Goal: Task Accomplishment & Management: Manage account settings

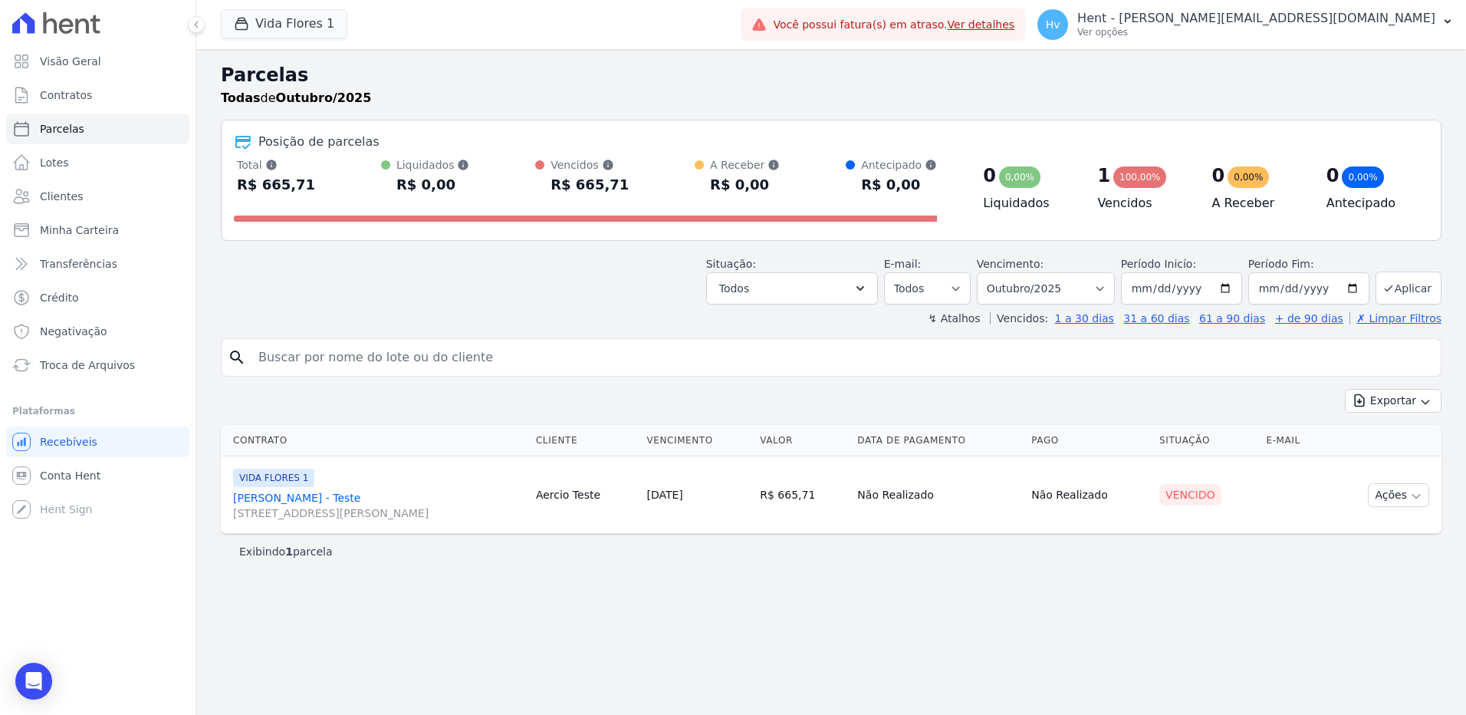
select select
click at [296, 27] on button "Vida Flores 1" at bounding box center [284, 23] width 127 height 29
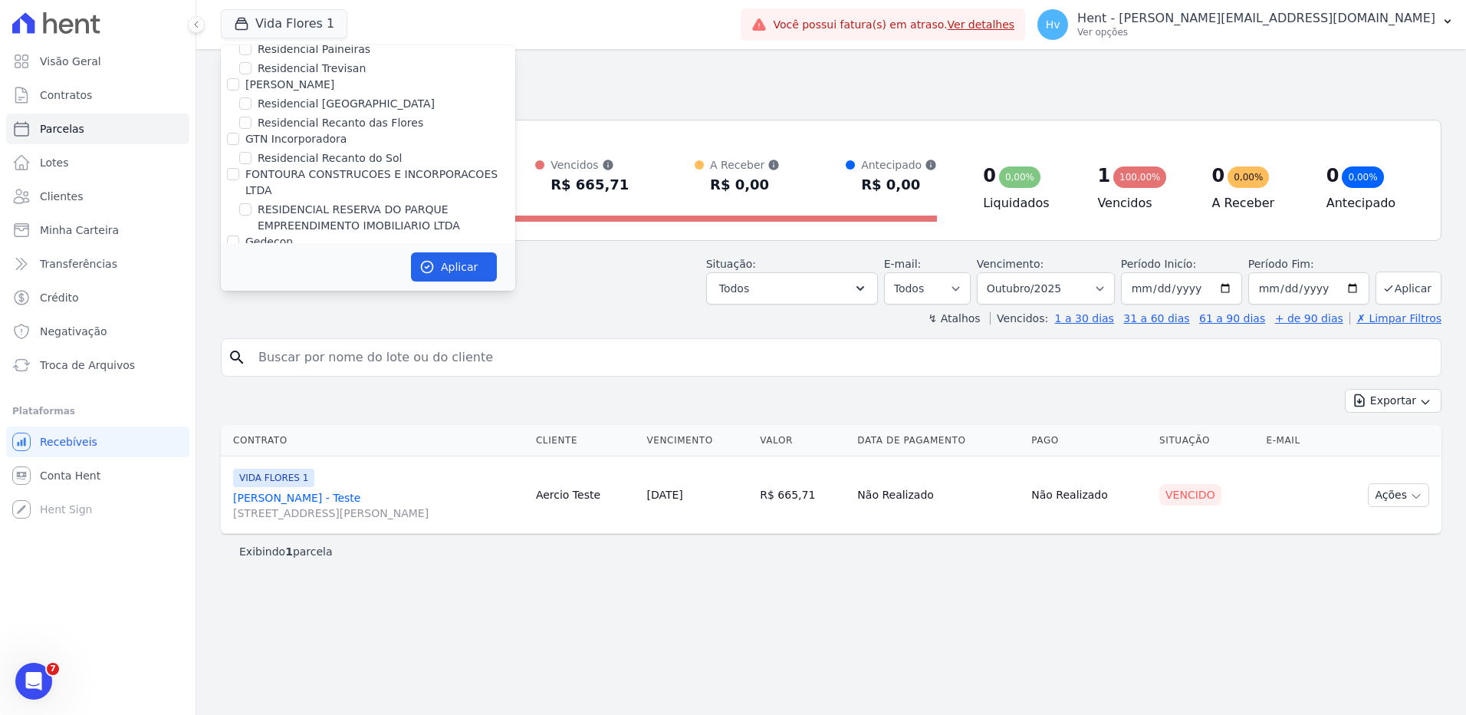
scroll to position [8397, 0]
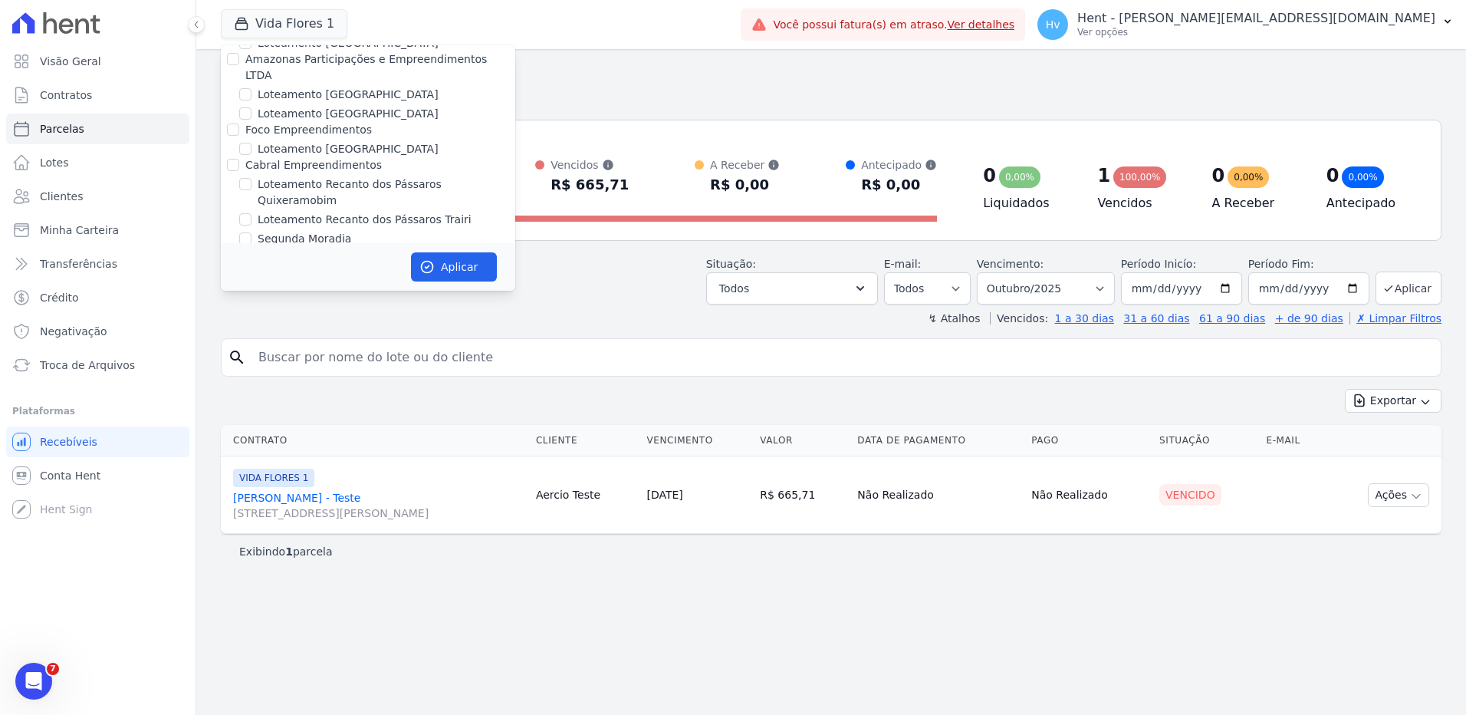
click at [309, 538] on label "LUV PENHA" at bounding box center [288, 546] width 61 height 16
click at [252, 540] on input "LUV PENHA" at bounding box center [245, 546] width 12 height 12
checkbox input "true"
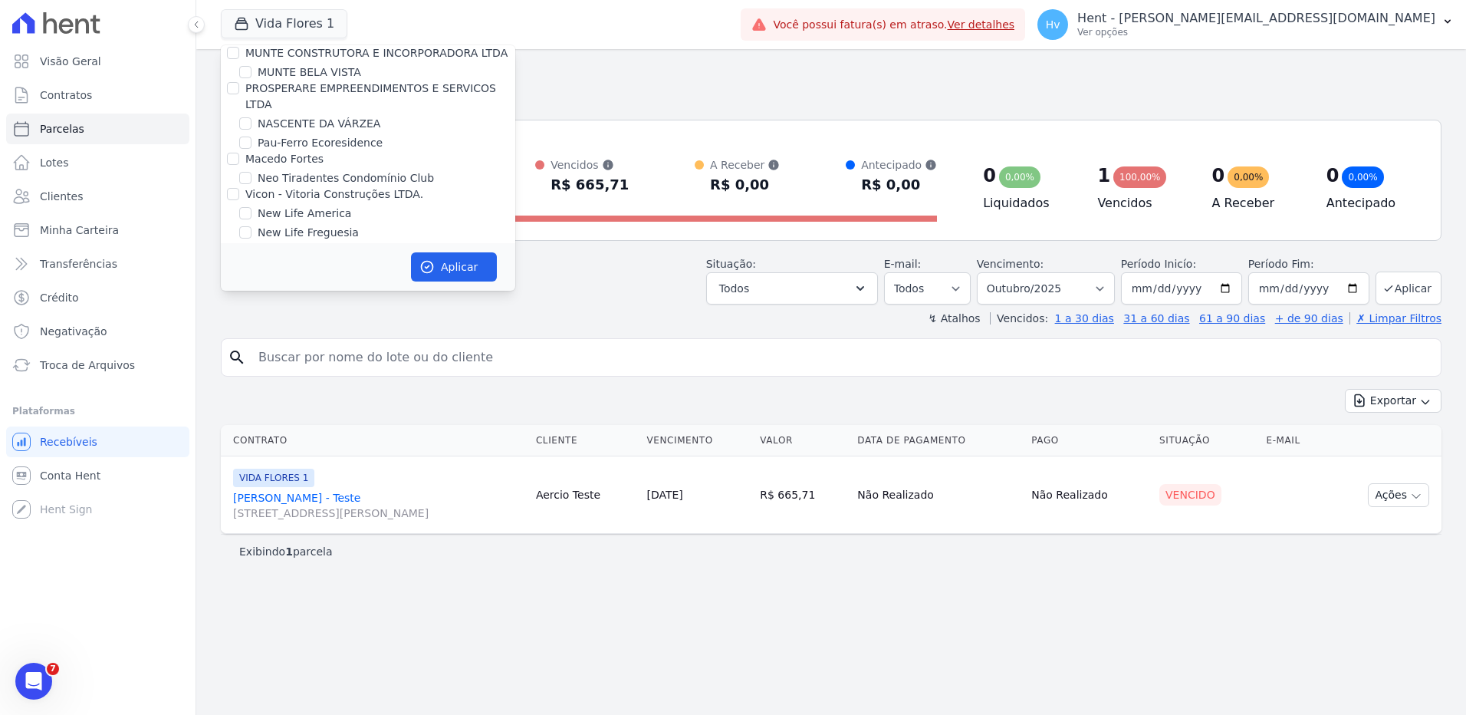
scroll to position [12143, 0]
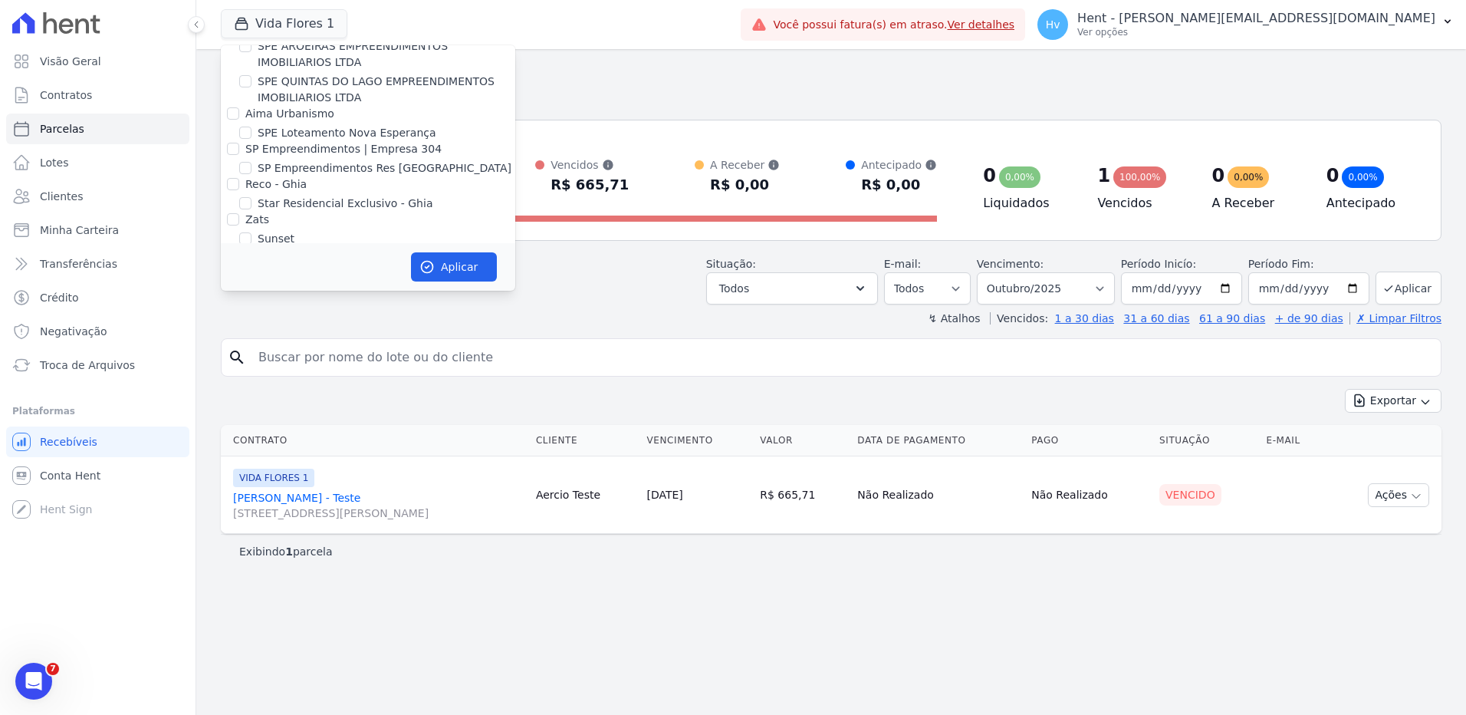
click at [317, 603] on label "VIDA FLORES 1" at bounding box center [298, 611] width 81 height 16
click at [252, 604] on input "VIDA FLORES 1" at bounding box center [245, 610] width 12 height 12
checkbox input "false"
click at [482, 289] on div "Aplicar" at bounding box center [368, 267] width 294 height 48
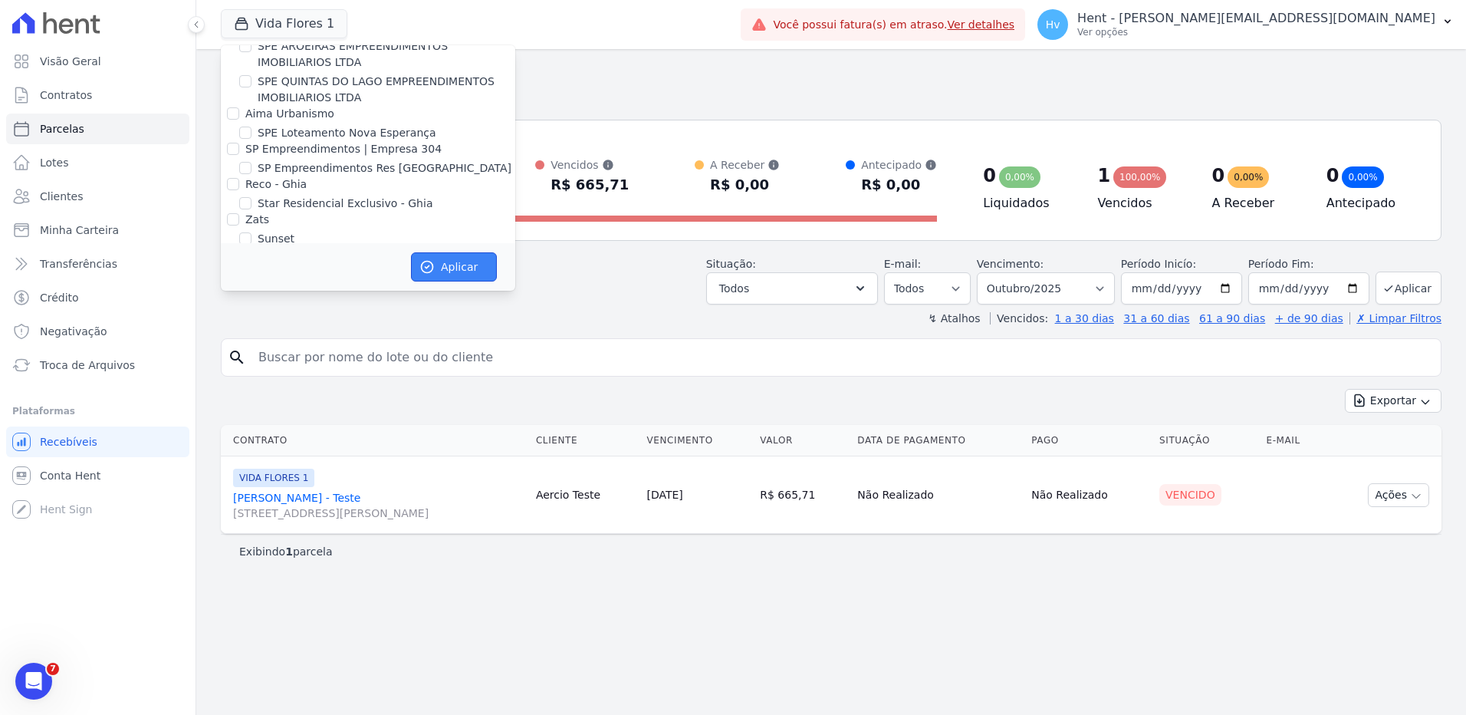
click at [478, 266] on button "Aplicar" at bounding box center [454, 266] width 86 height 29
select select
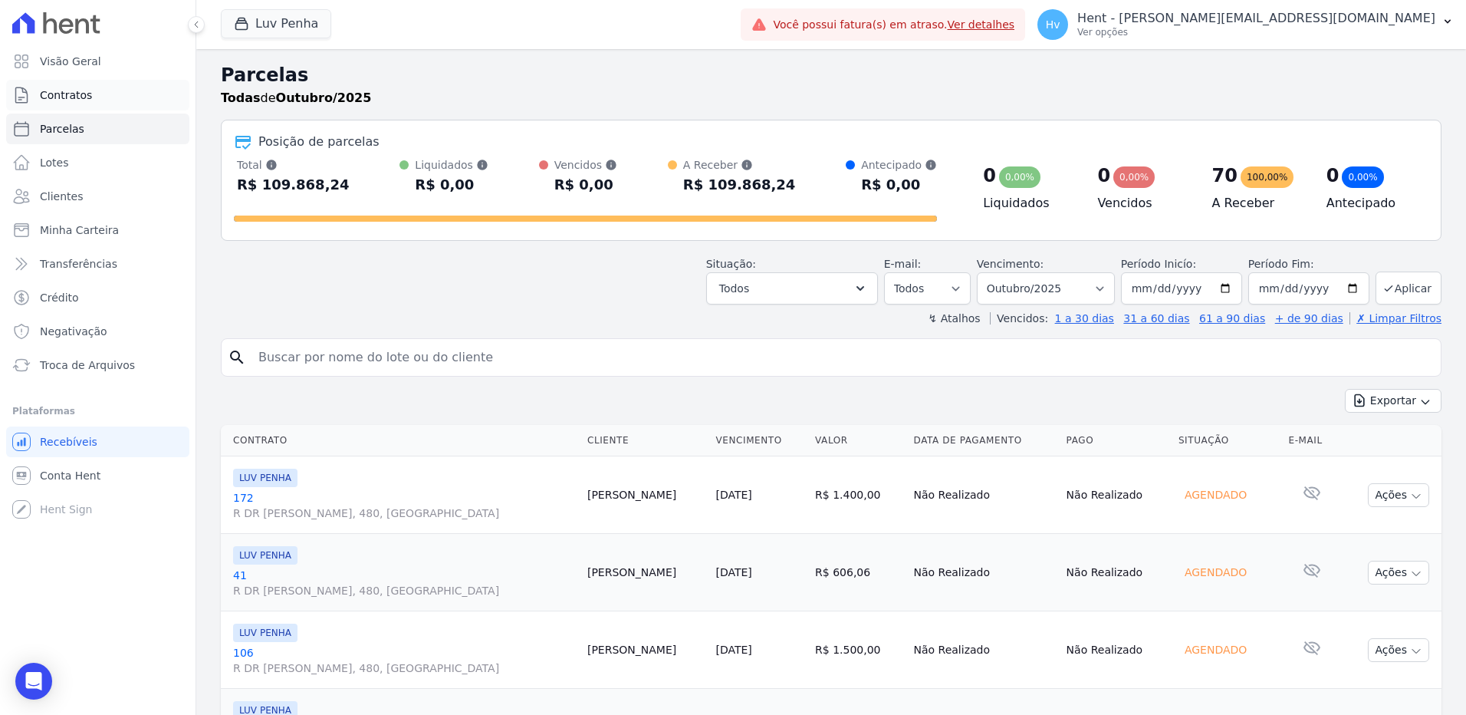
click at [69, 94] on span "Contratos" at bounding box center [66, 94] width 52 height 15
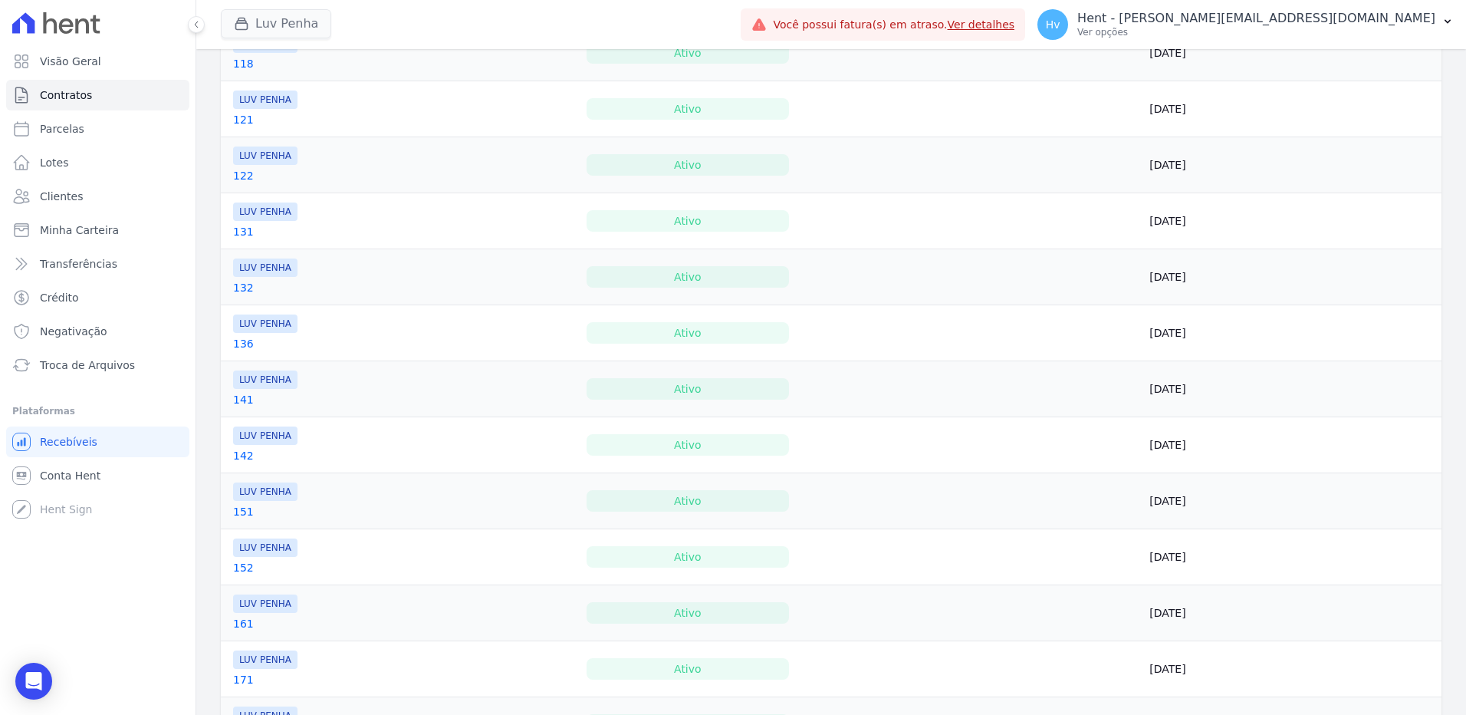
scroll to position [722, 0]
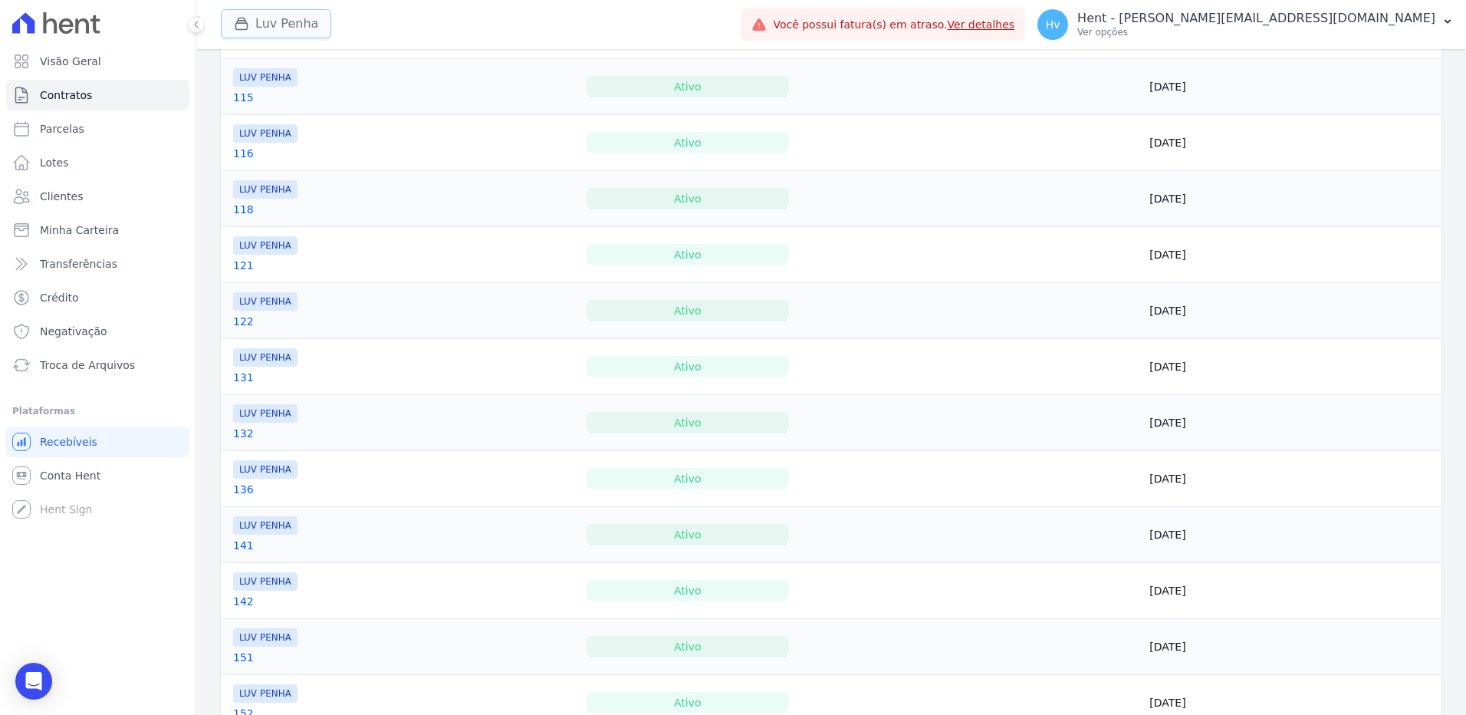
click at [271, 23] on button "Luv Penha" at bounding box center [276, 23] width 110 height 29
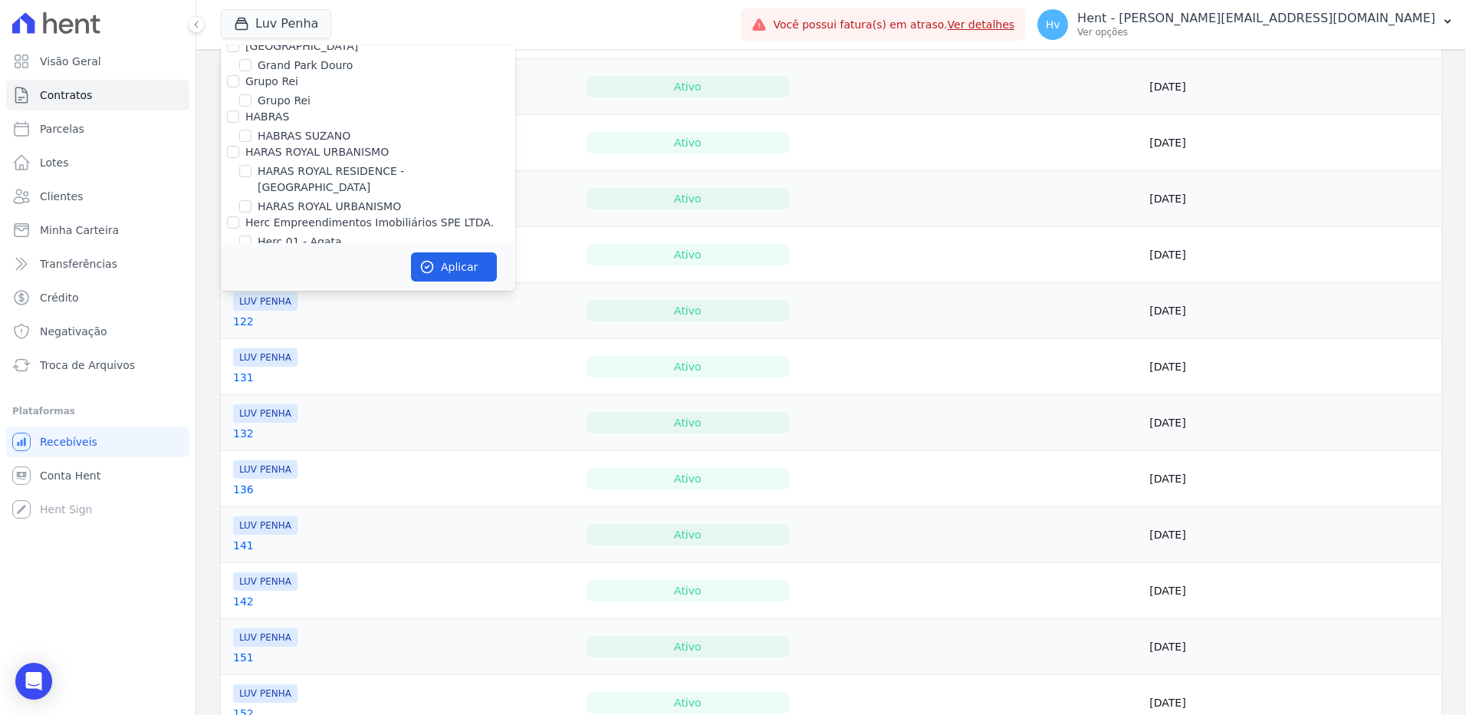
scroll to position [12143, 0]
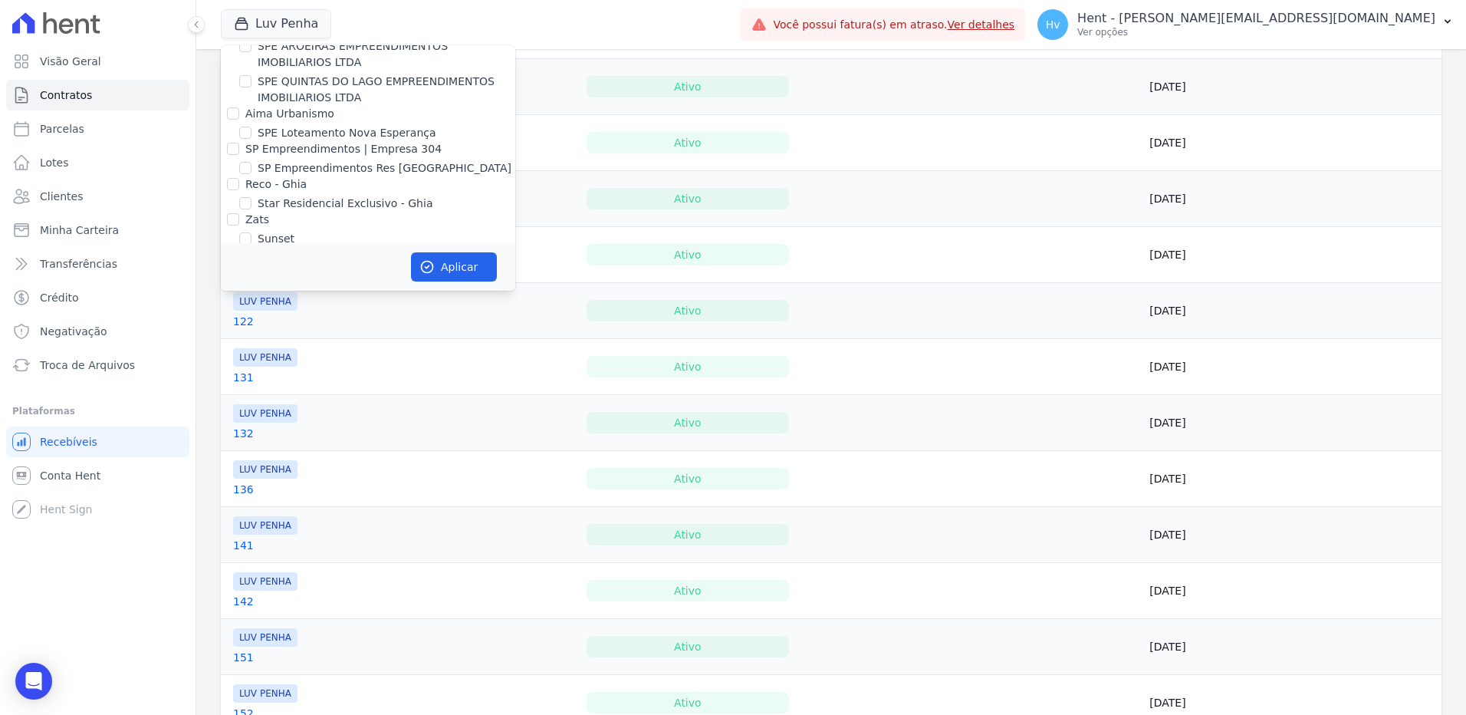
drag, startPoint x: 292, startPoint y: 142, endPoint x: 302, endPoint y: 147, distance: 11.3
click at [293, 603] on label "VIDA FLORES 1" at bounding box center [298, 611] width 81 height 16
click at [252, 604] on input "VIDA FLORES 1" at bounding box center [245, 610] width 12 height 12
checkbox input "true"
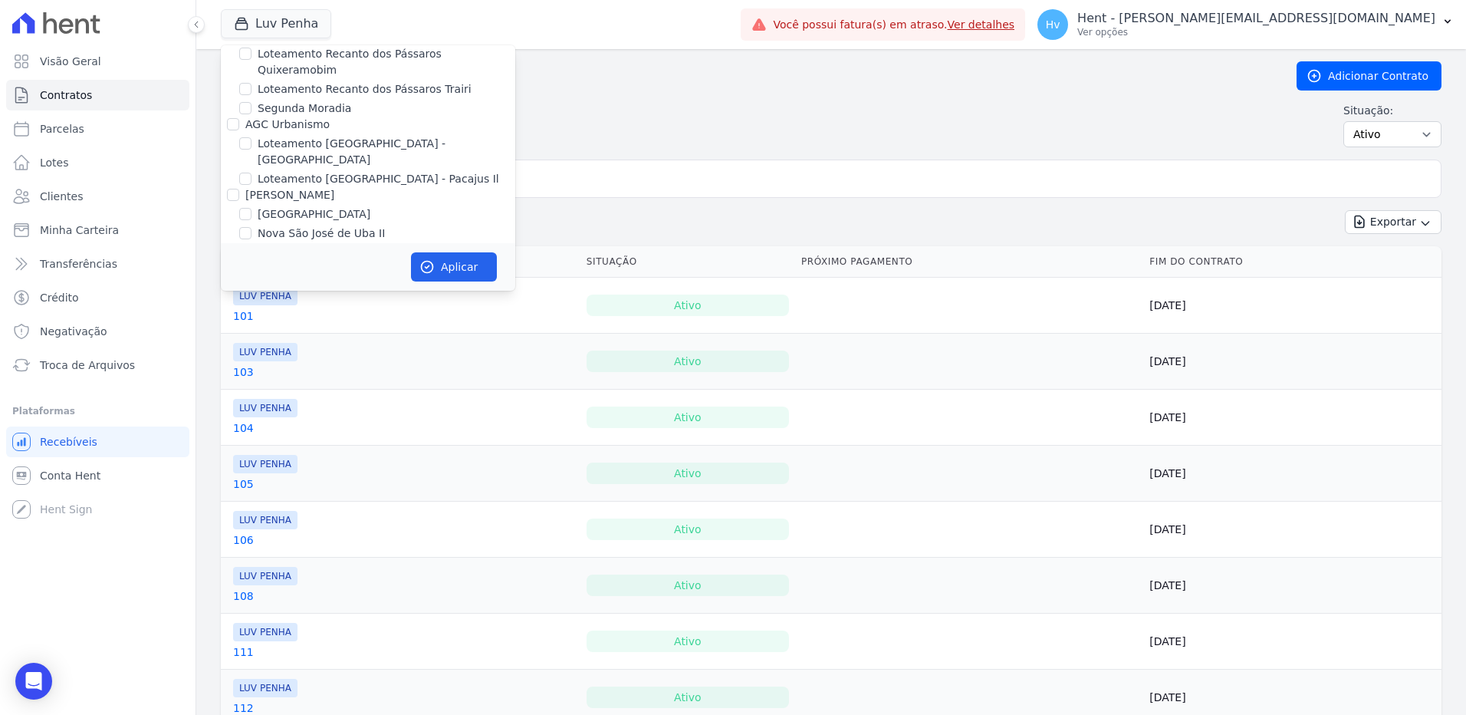
scroll to position [8438, 0]
click at [288, 497] on label "LUV PENHA" at bounding box center [288, 505] width 61 height 16
click at [252, 498] on input "LUV PENHA" at bounding box center [245, 504] width 12 height 12
checkbox input "false"
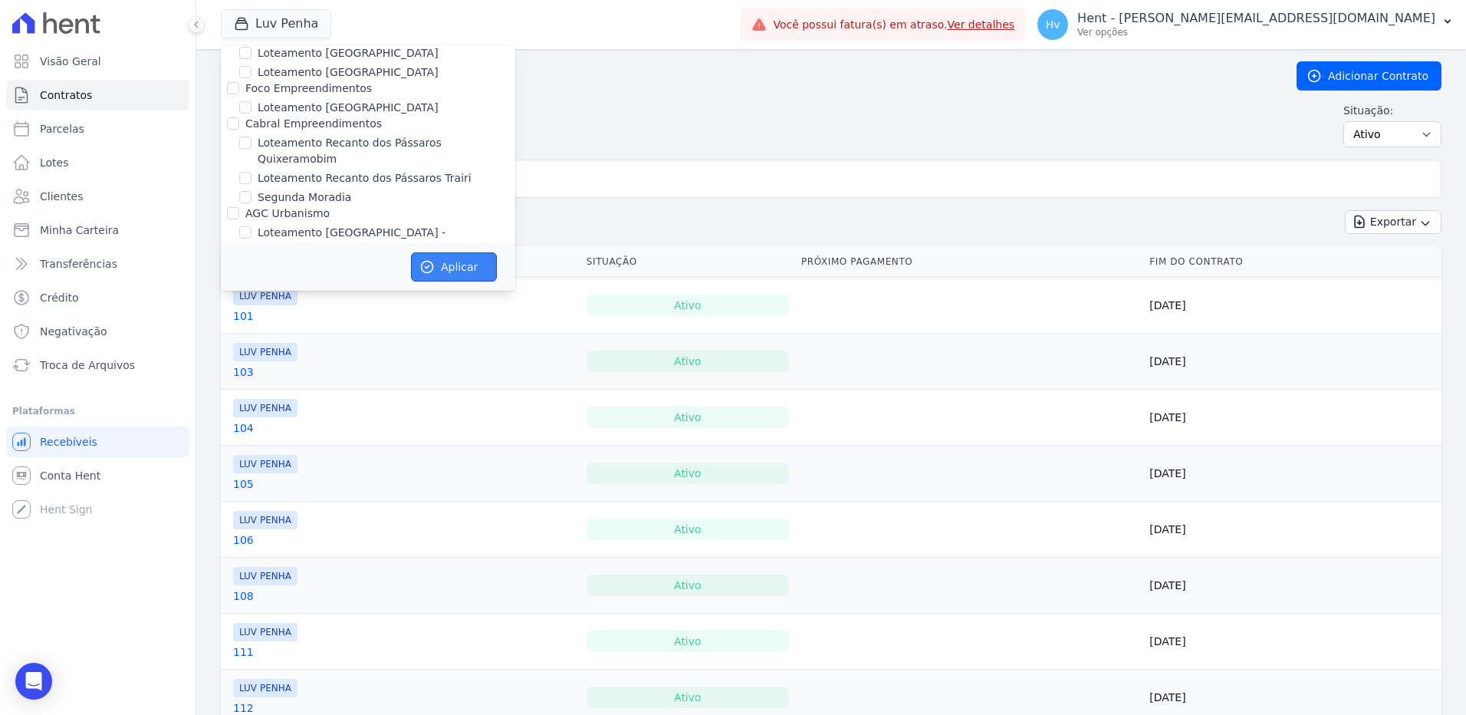
click at [452, 266] on button "Aplicar" at bounding box center [454, 266] width 86 height 29
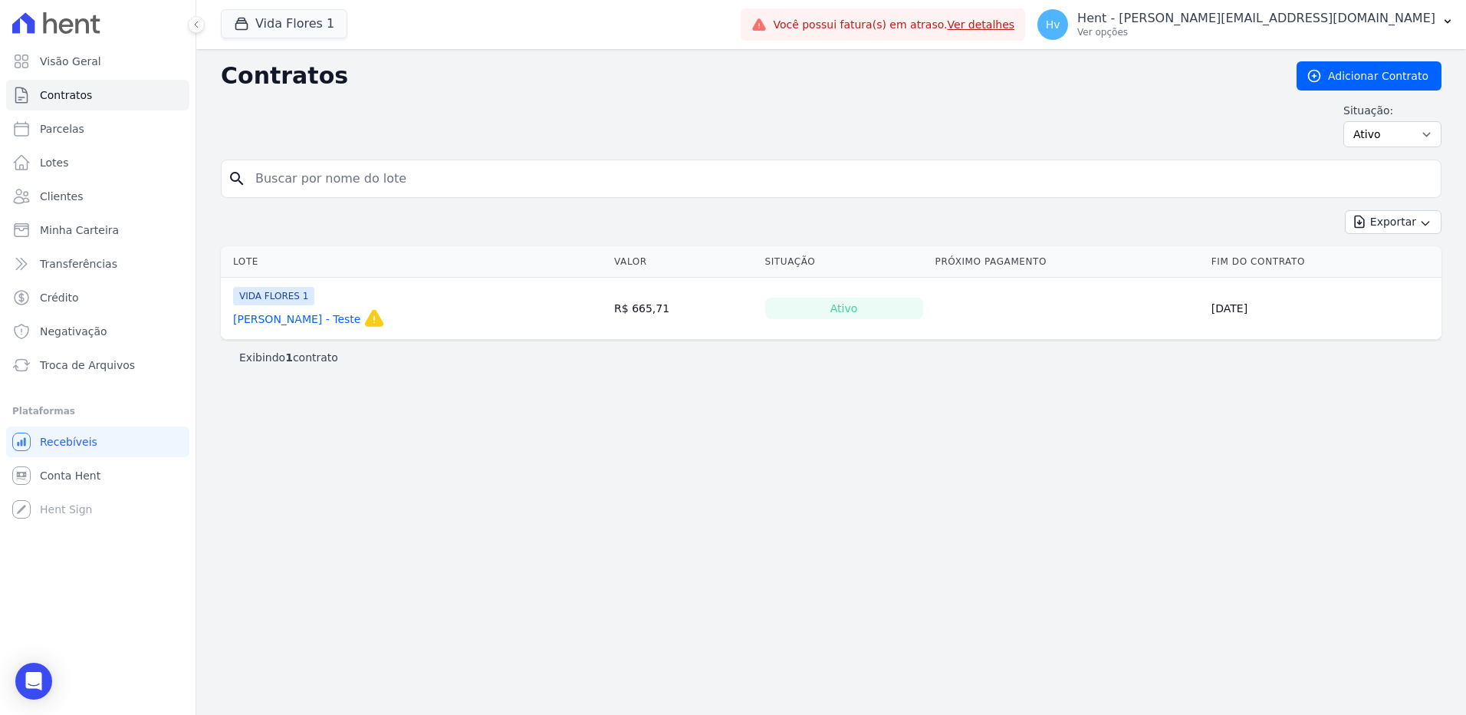
click at [963, 306] on div "Contratos Adicionar Contrato Situação: Ativo Todos Pausado Distratado Rascunho …" at bounding box center [831, 382] width 1270 height 666
click at [592, 522] on div "Contratos Adicionar Contrato Situação: Ativo Todos Pausado Distratado Rascunho …" at bounding box center [831, 382] width 1270 height 666
click at [496, 401] on div "Contratos Adicionar Contrato Situação: Ativo Todos Pausado Distratado Rascunho …" at bounding box center [831, 382] width 1270 height 666
click at [70, 208] on link "Clientes" at bounding box center [97, 196] width 183 height 31
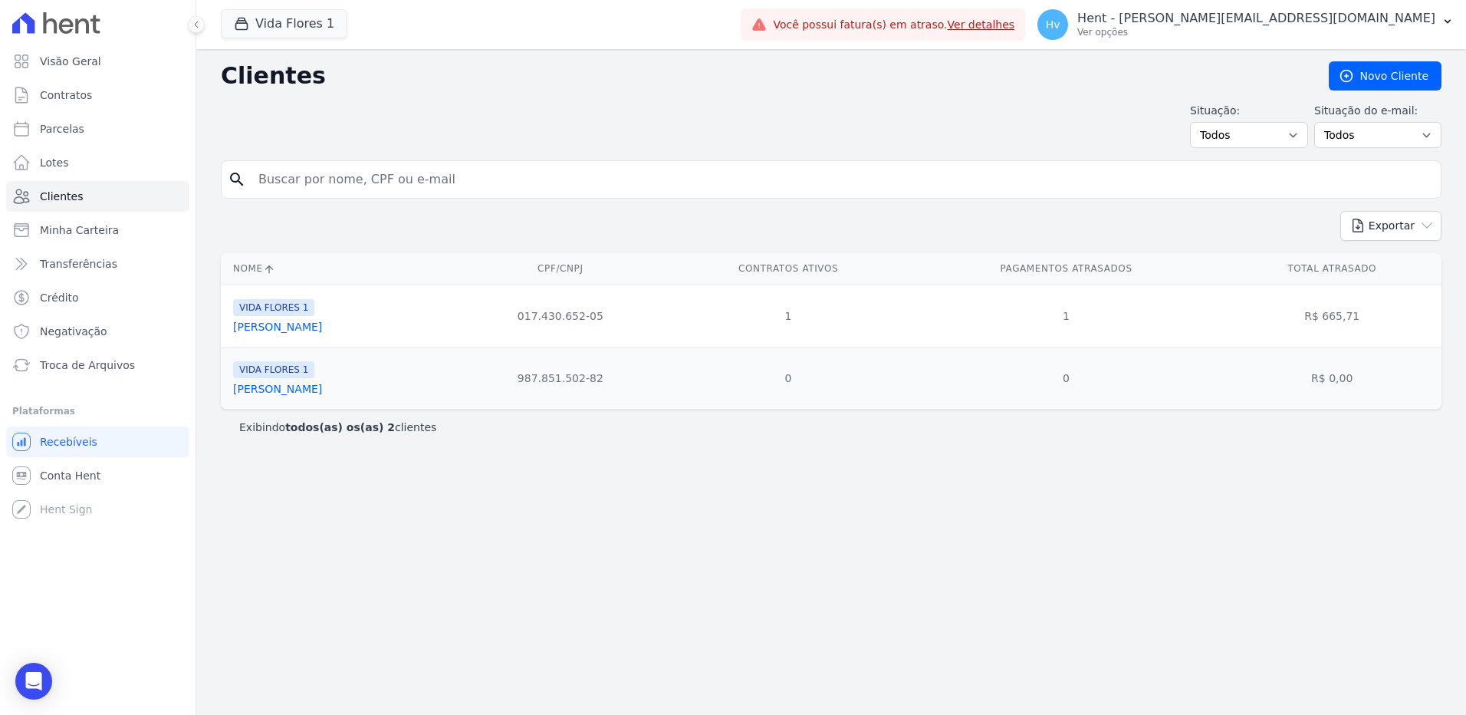
click at [718, 525] on div "Clientes Novo Cliente Situação: Todos Adimplentes Inadimplentes Situação do e-m…" at bounding box center [831, 382] width 1270 height 666
click at [614, 486] on div "Clientes Novo Cliente Situação: Todos Adimplentes Inadimplentes Situação do e-m…" at bounding box center [831, 382] width 1270 height 666
click at [322, 386] on link "Leandro Matheus Bastos Rassen" at bounding box center [277, 389] width 89 height 12
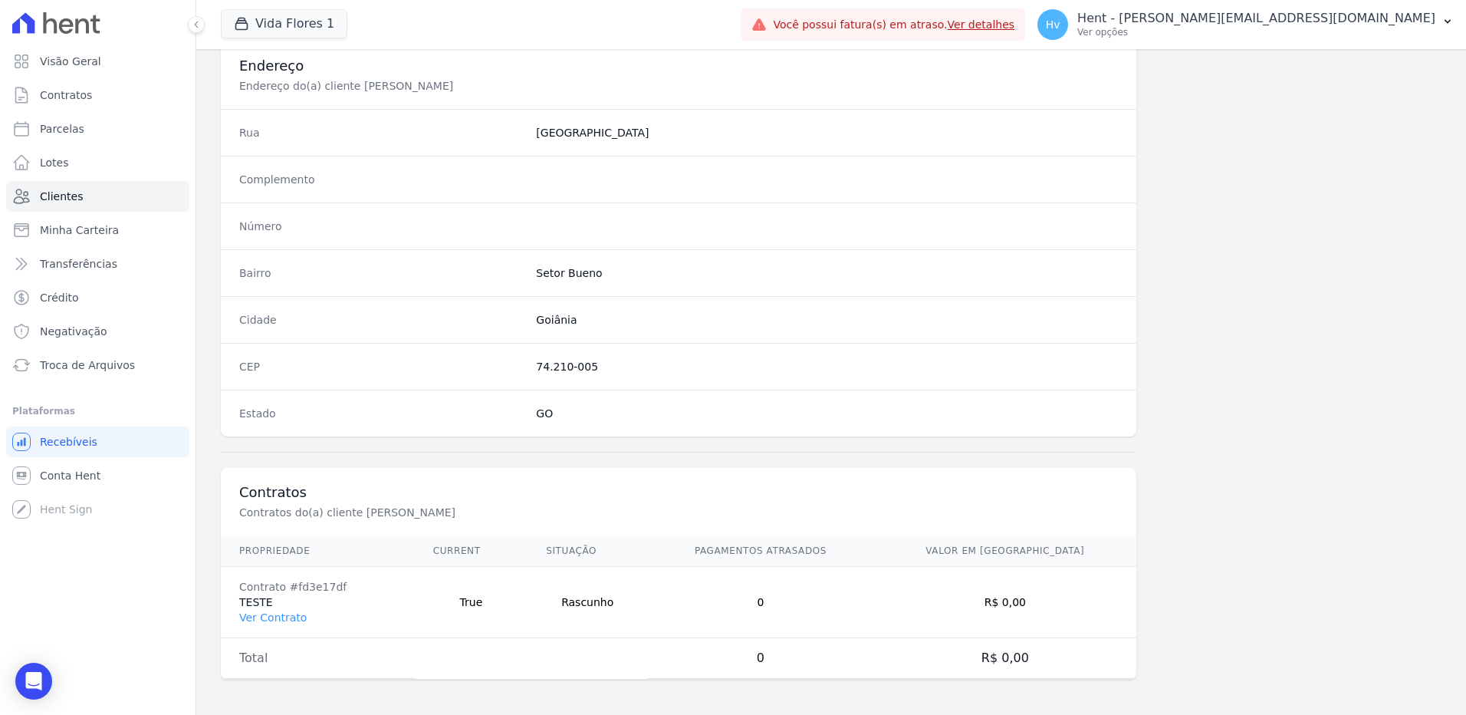
scroll to position [720, 0]
click at [280, 620] on link "Ver Contrato" at bounding box center [272, 616] width 67 height 12
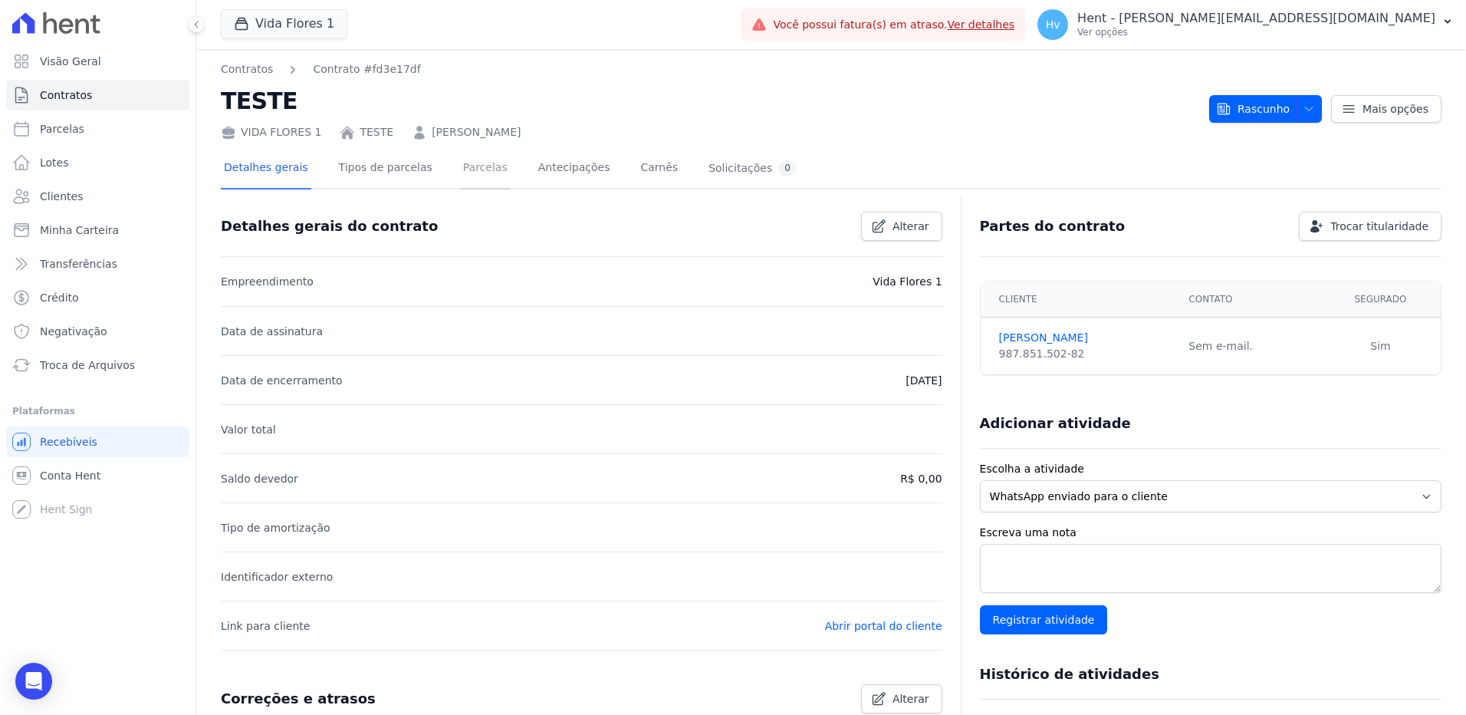
click at [469, 165] on link "Parcelas" at bounding box center [485, 169] width 51 height 41
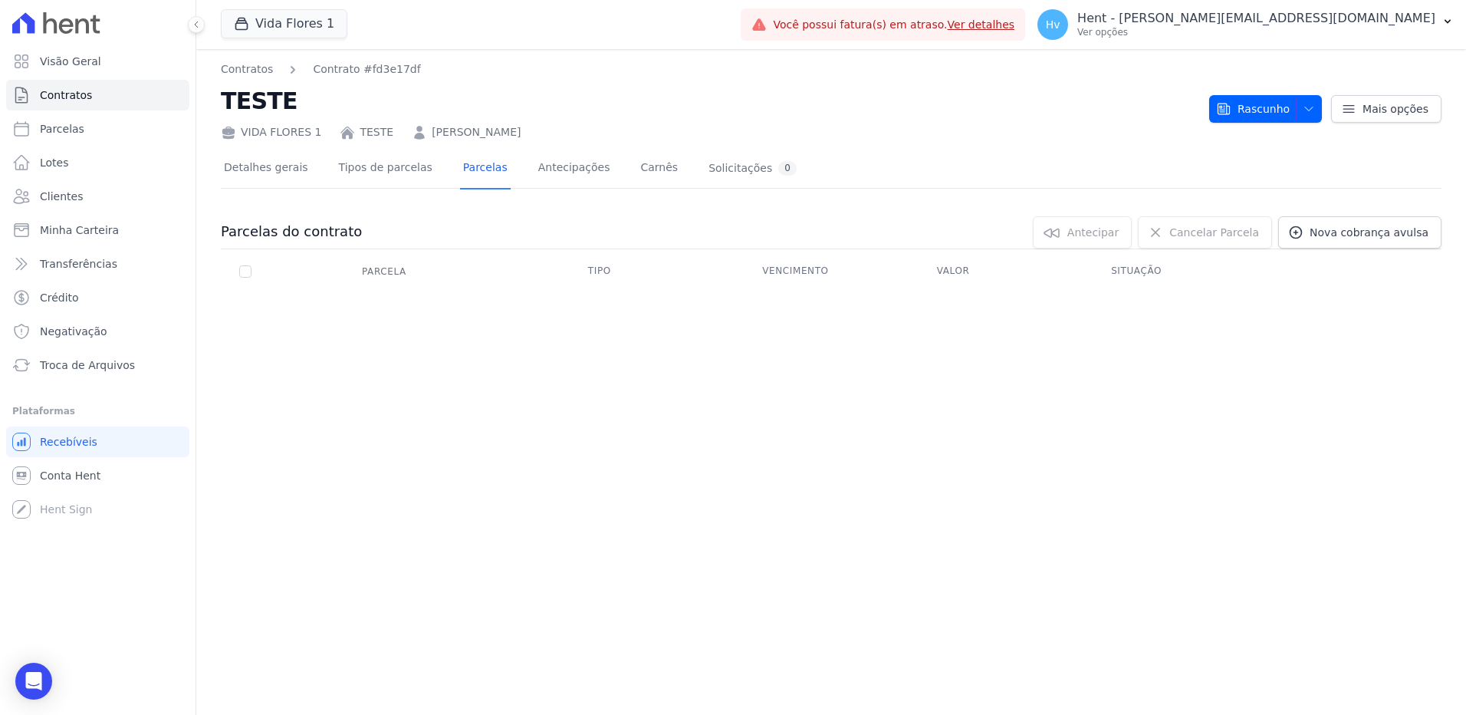
click at [459, 353] on div "Contratos Contrato #fd3e17df TESTE VIDA FLORES 1 TESTE LEANDRO MATHEUS BASTOS R…" at bounding box center [831, 382] width 1270 height 666
click at [274, 174] on link "Detalhes gerais" at bounding box center [266, 169] width 90 height 41
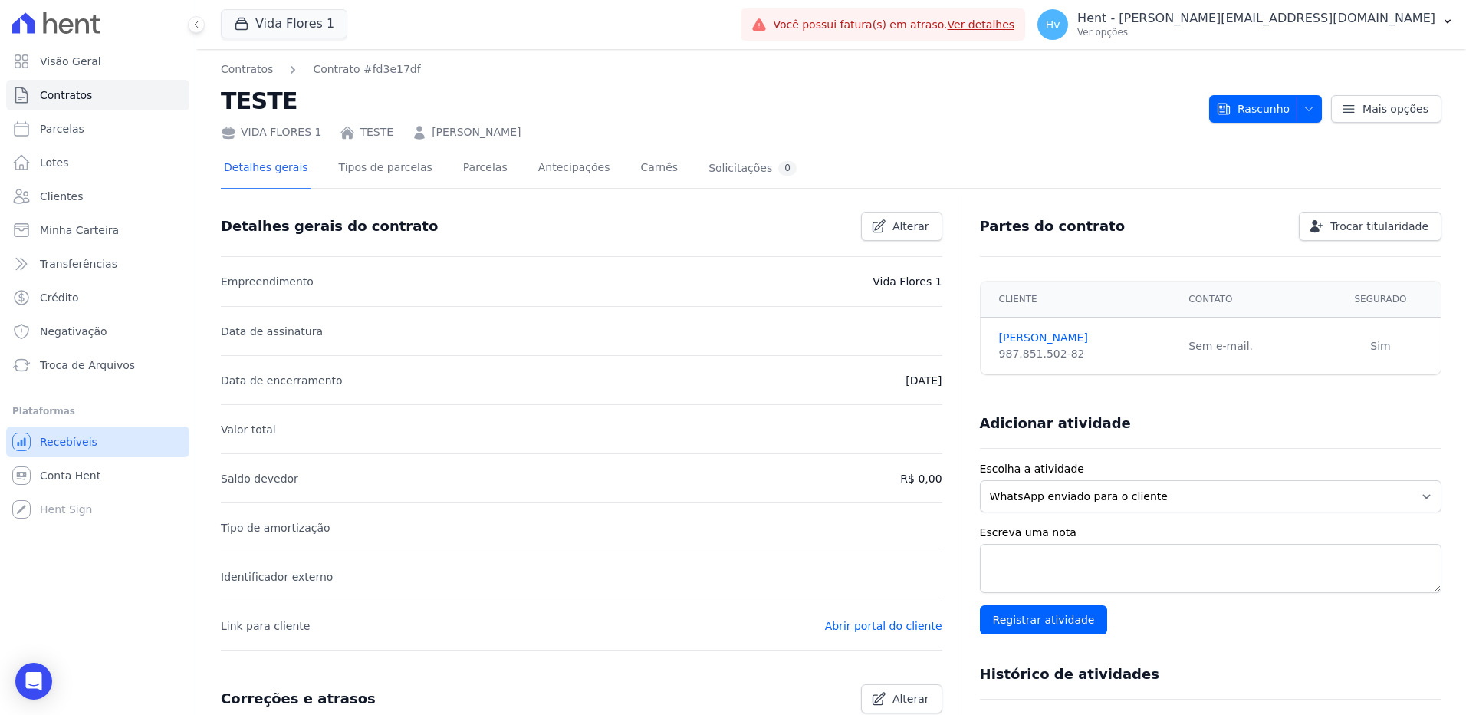
click at [71, 432] on link "Recebíveis" at bounding box center [97, 441] width 183 height 31
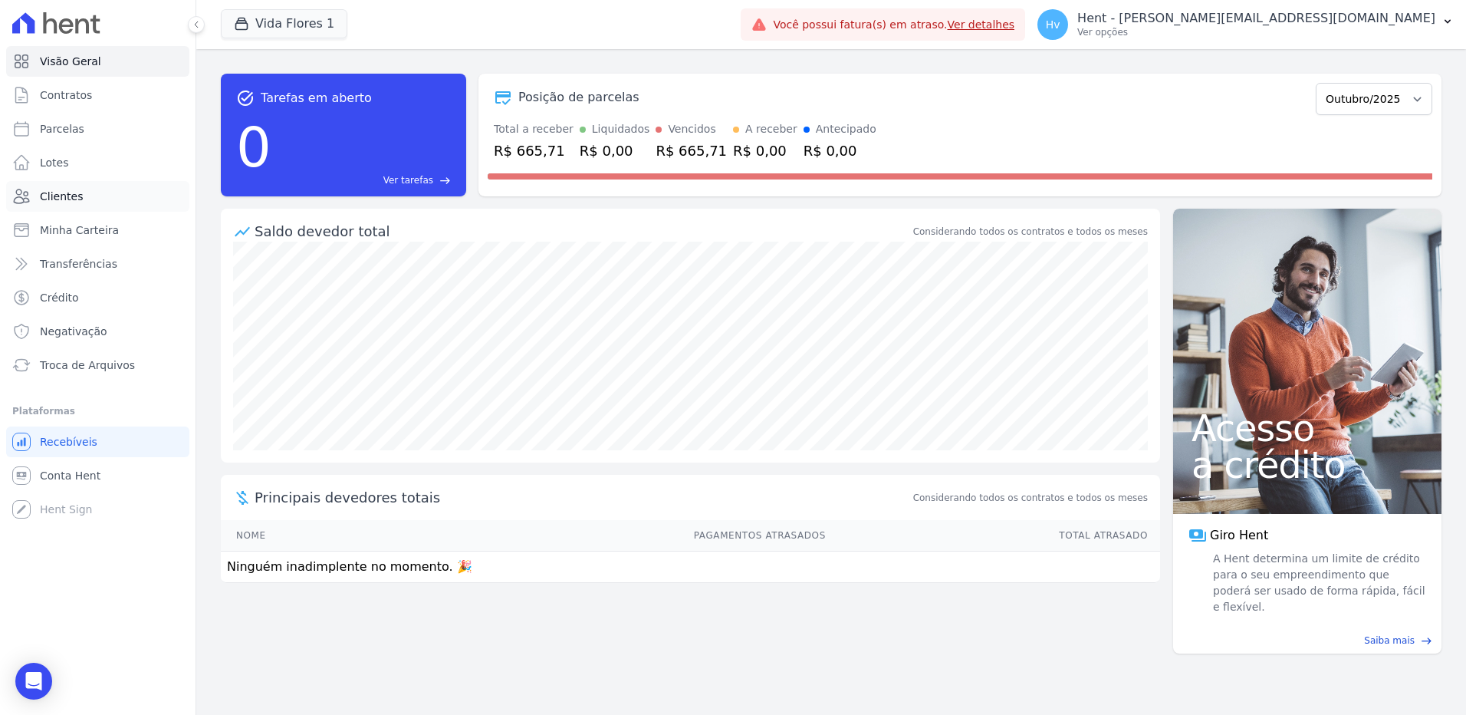
click at [79, 196] on link "Clientes" at bounding box center [97, 196] width 183 height 31
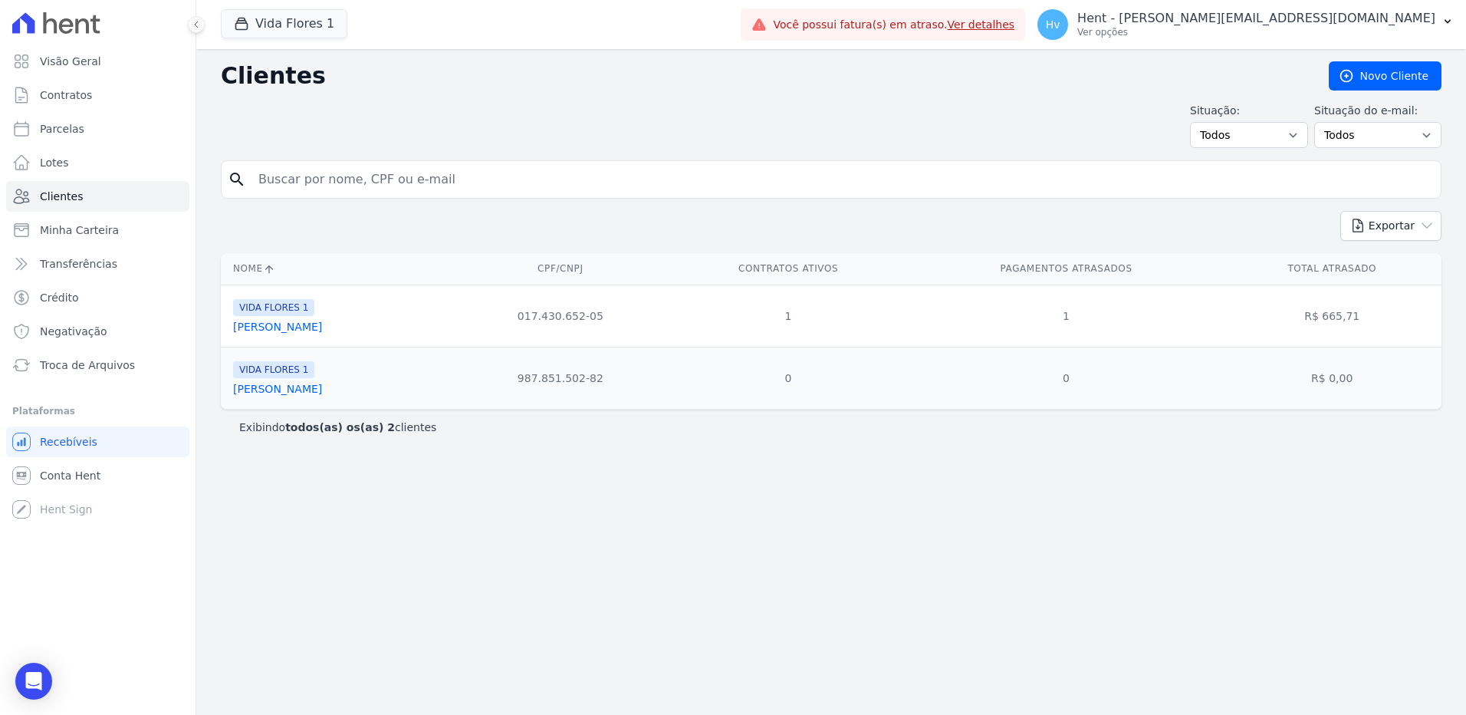
click at [504, 536] on div "Clientes Novo Cliente Situação: Todos Adimplentes Inadimplentes Situação do e-m…" at bounding box center [831, 382] width 1270 height 666
click at [322, 389] on link "Leandro Matheus Bastos Rassen" at bounding box center [277, 389] width 89 height 12
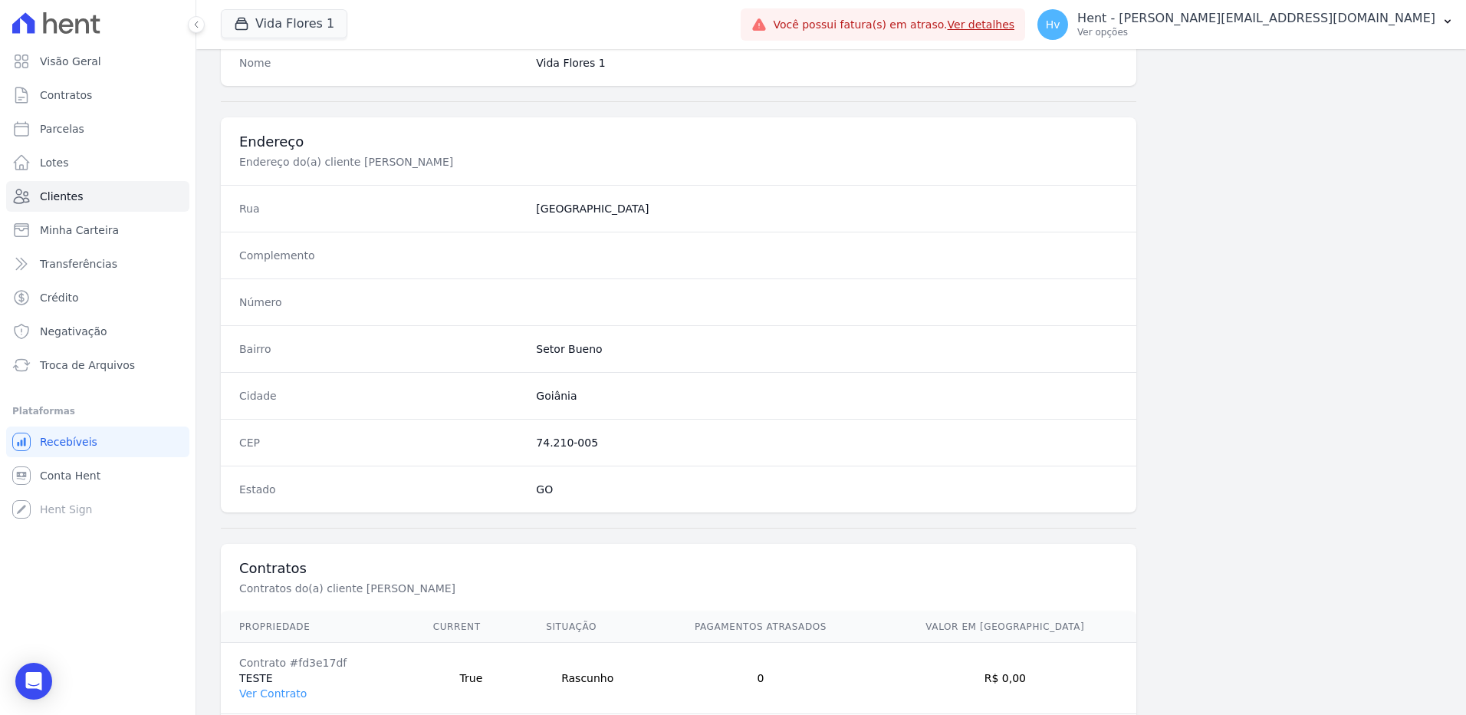
scroll to position [720, 0]
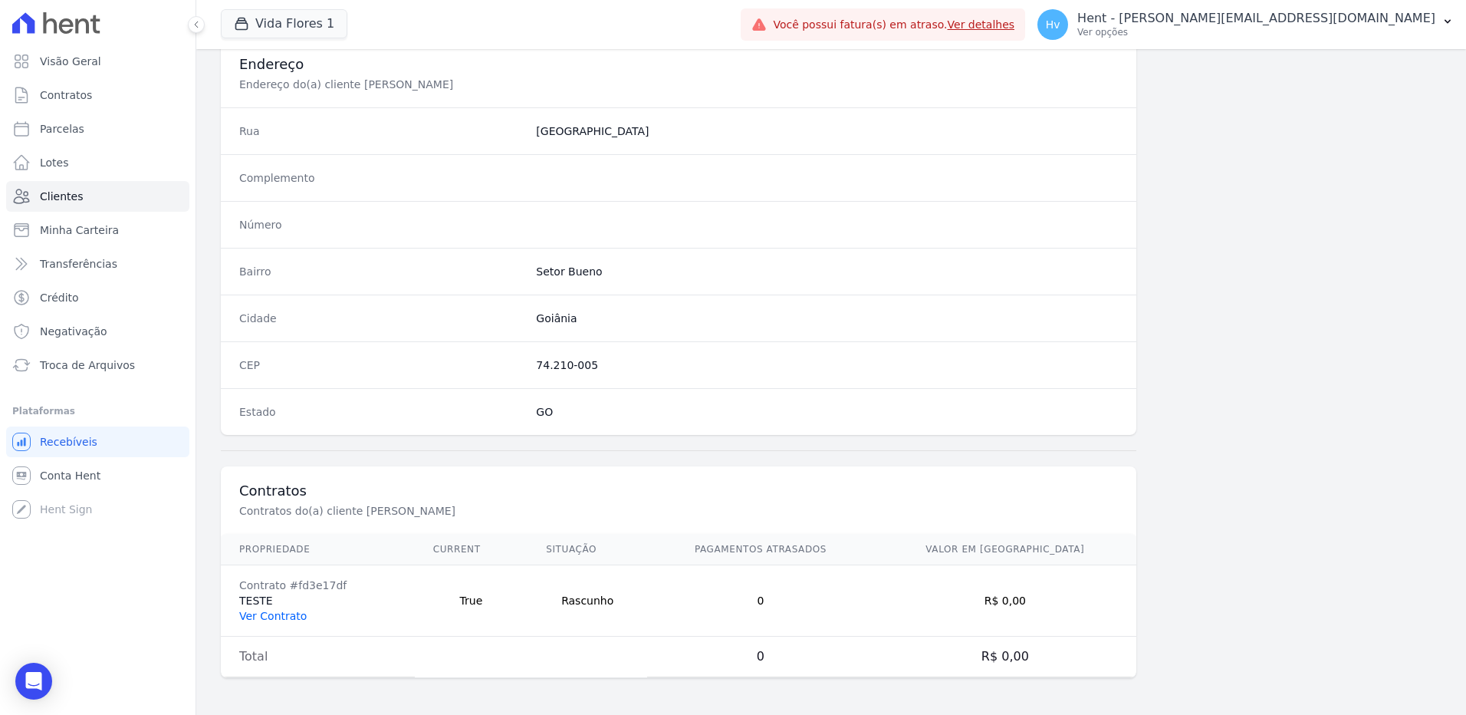
click at [288, 610] on link "Ver Contrato" at bounding box center [272, 616] width 67 height 12
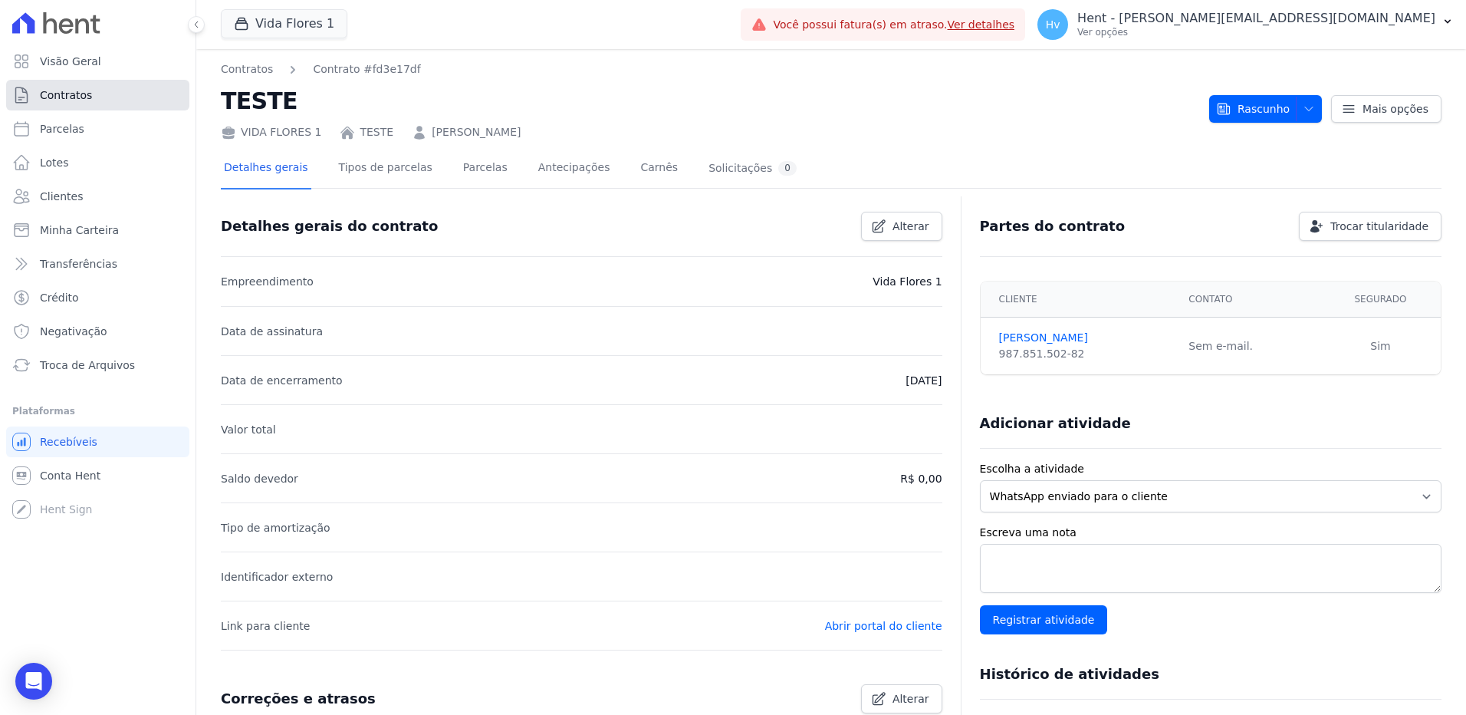
click at [80, 99] on span "Contratos" at bounding box center [66, 94] width 52 height 15
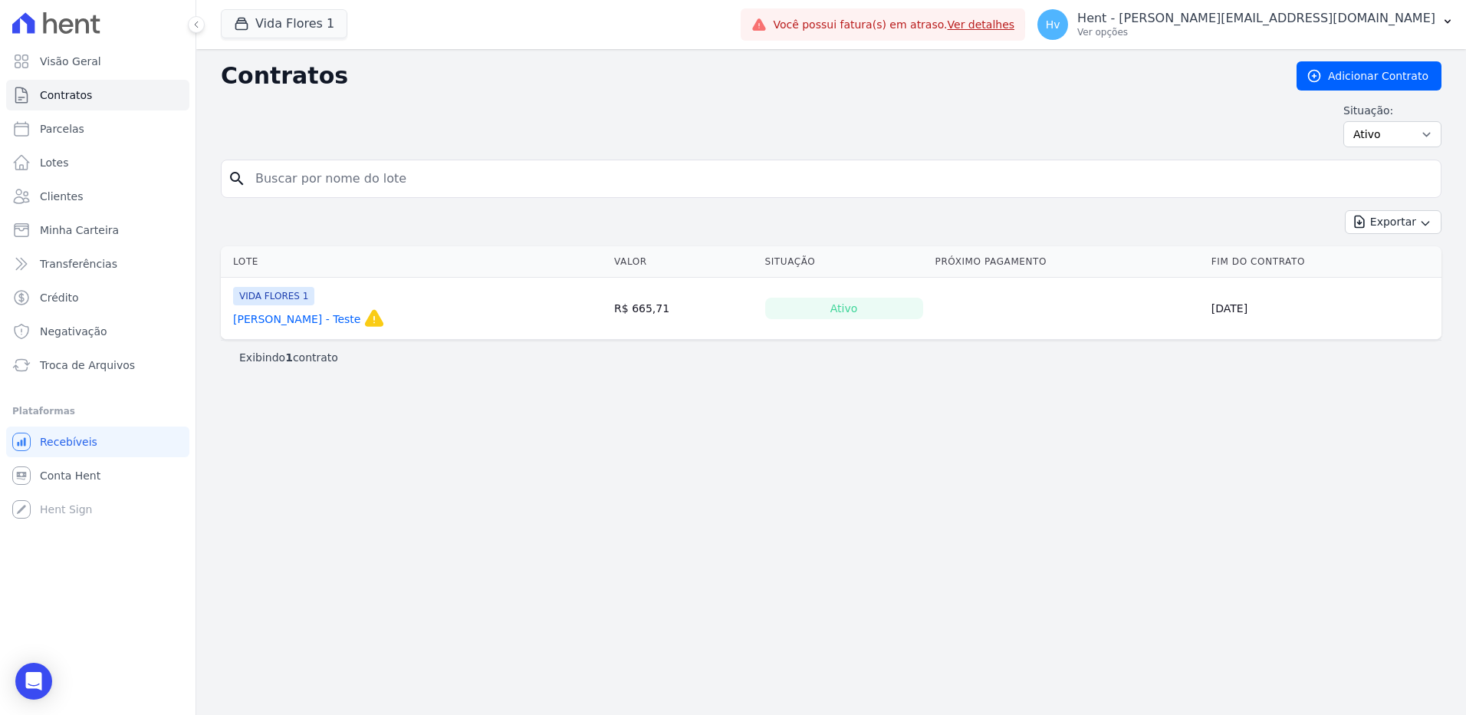
click at [958, 501] on div "Contratos Adicionar Contrato Situação: Ativo Todos Pausado Distratado Rascunho …" at bounding box center [831, 382] width 1270 height 666
click at [1412, 133] on select "Ativo Todos Pausado Distratado Rascunho Expirado Encerrado" at bounding box center [1392, 134] width 98 height 26
select select "all"
click at [1350, 121] on select "Ativo Todos Pausado Distratado Rascunho Expirado Encerrado" at bounding box center [1392, 134] width 98 height 26
click at [862, 453] on div "Contratos Adicionar Contrato Situação: Ativo Todos Pausado Distratado Rascunho …" at bounding box center [831, 382] width 1270 height 666
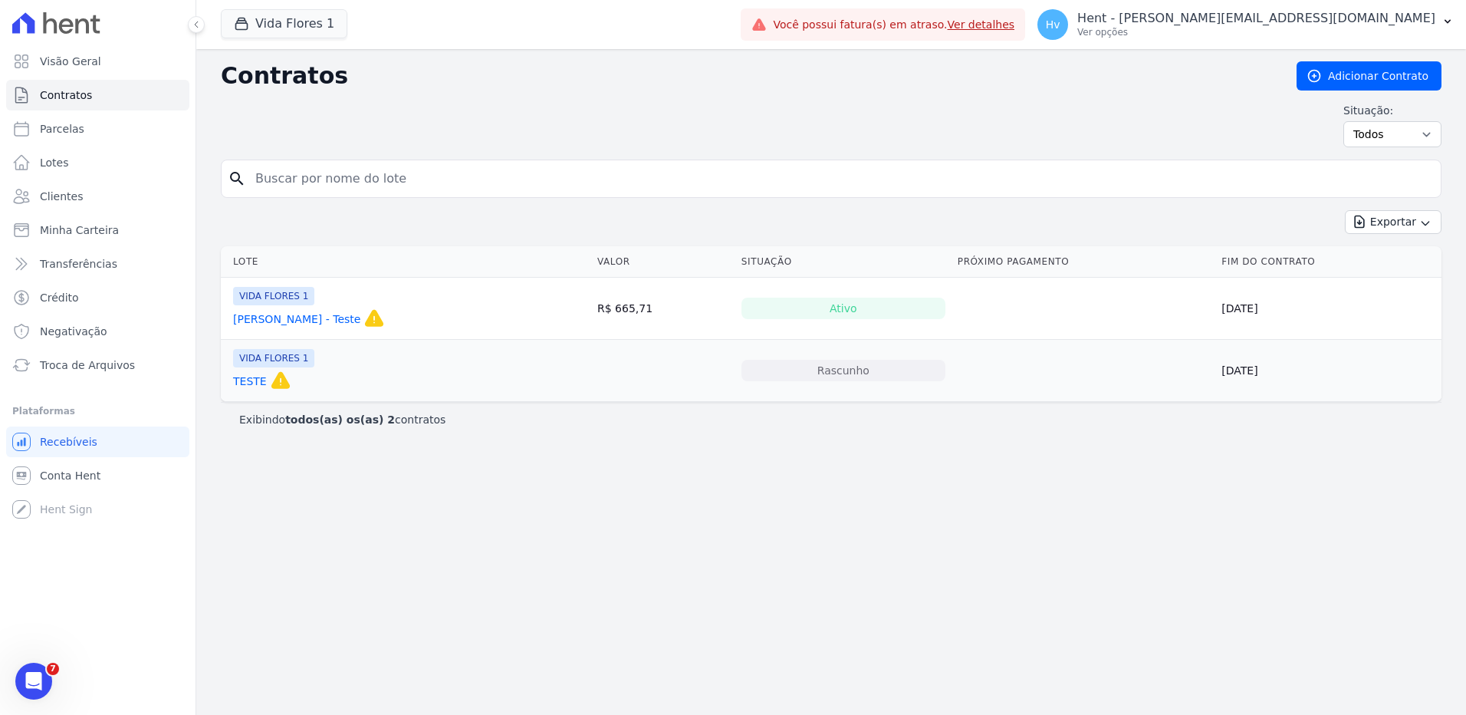
click at [249, 380] on link "TESTE" at bounding box center [250, 380] width 34 height 15
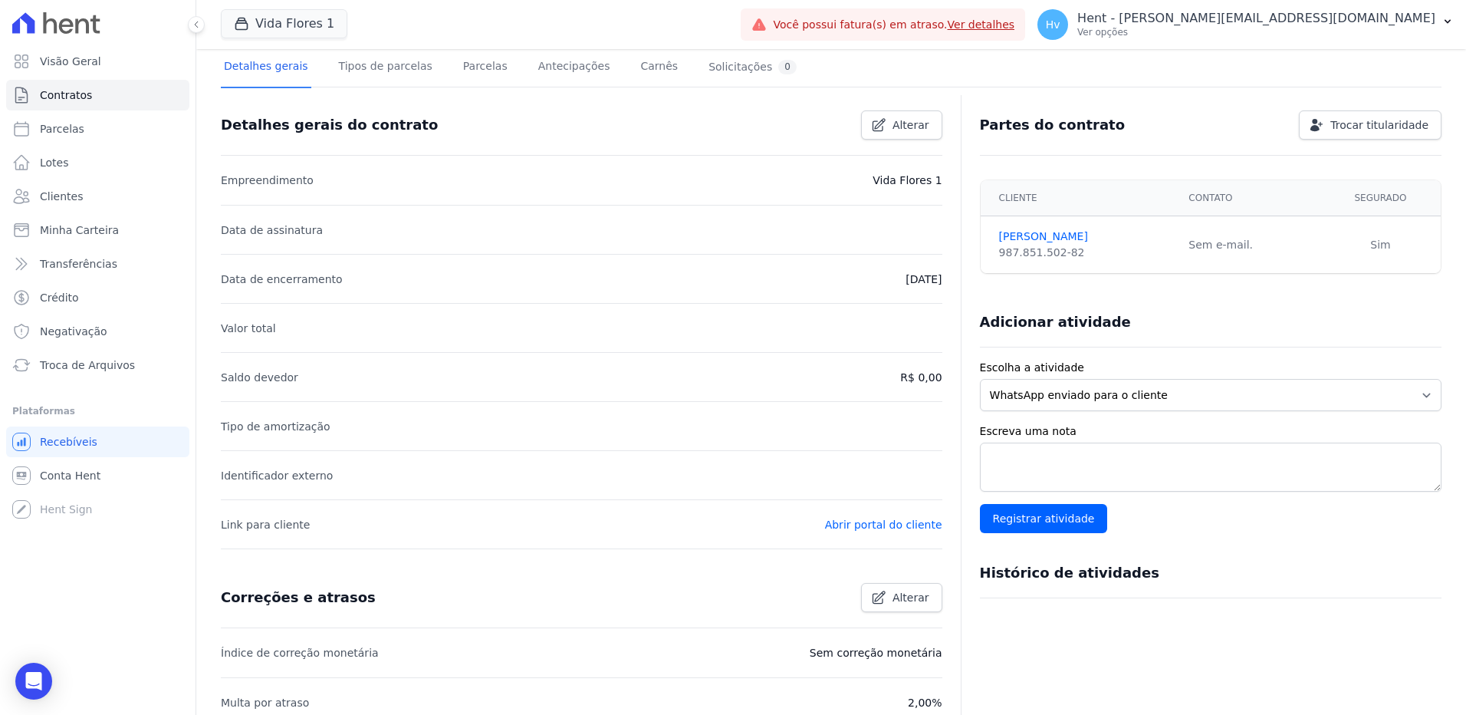
scroll to position [45, 0]
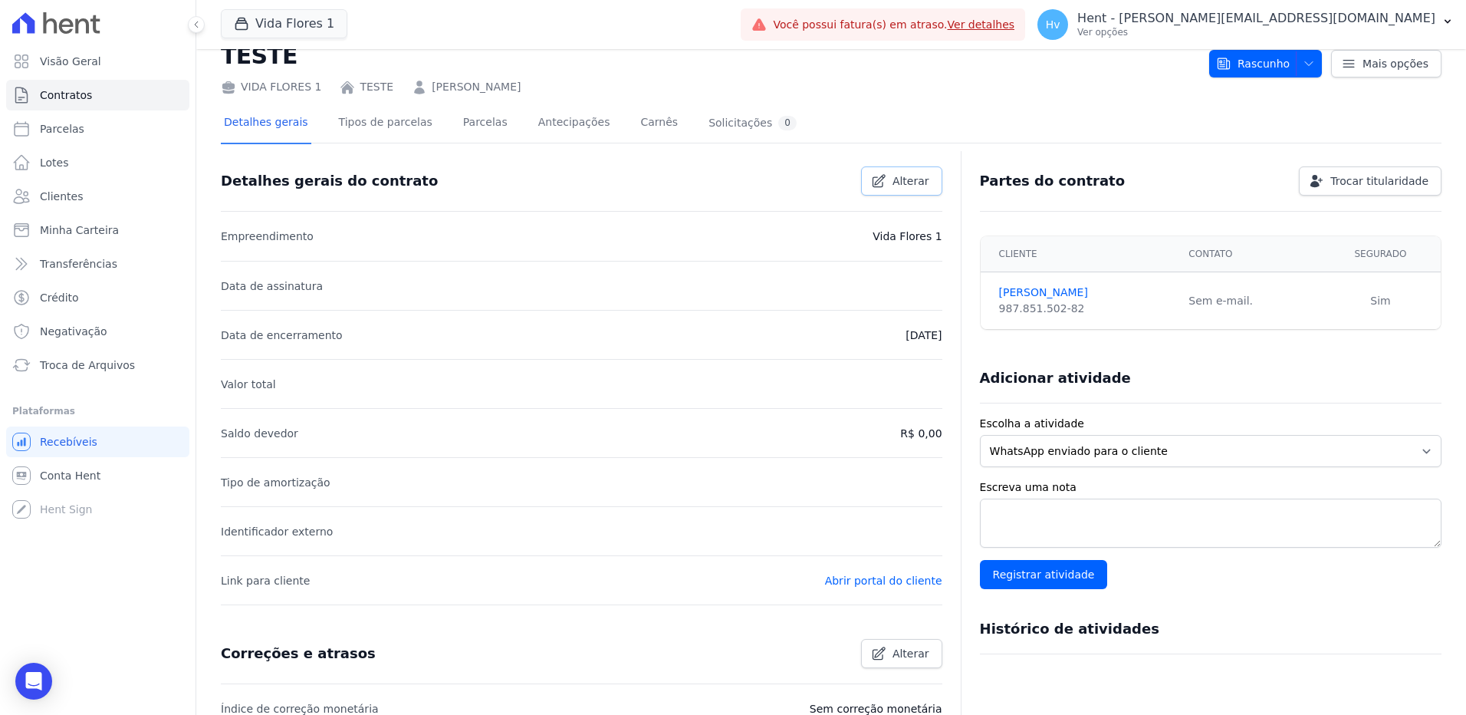
click at [904, 182] on span "Alterar" at bounding box center [911, 180] width 37 height 15
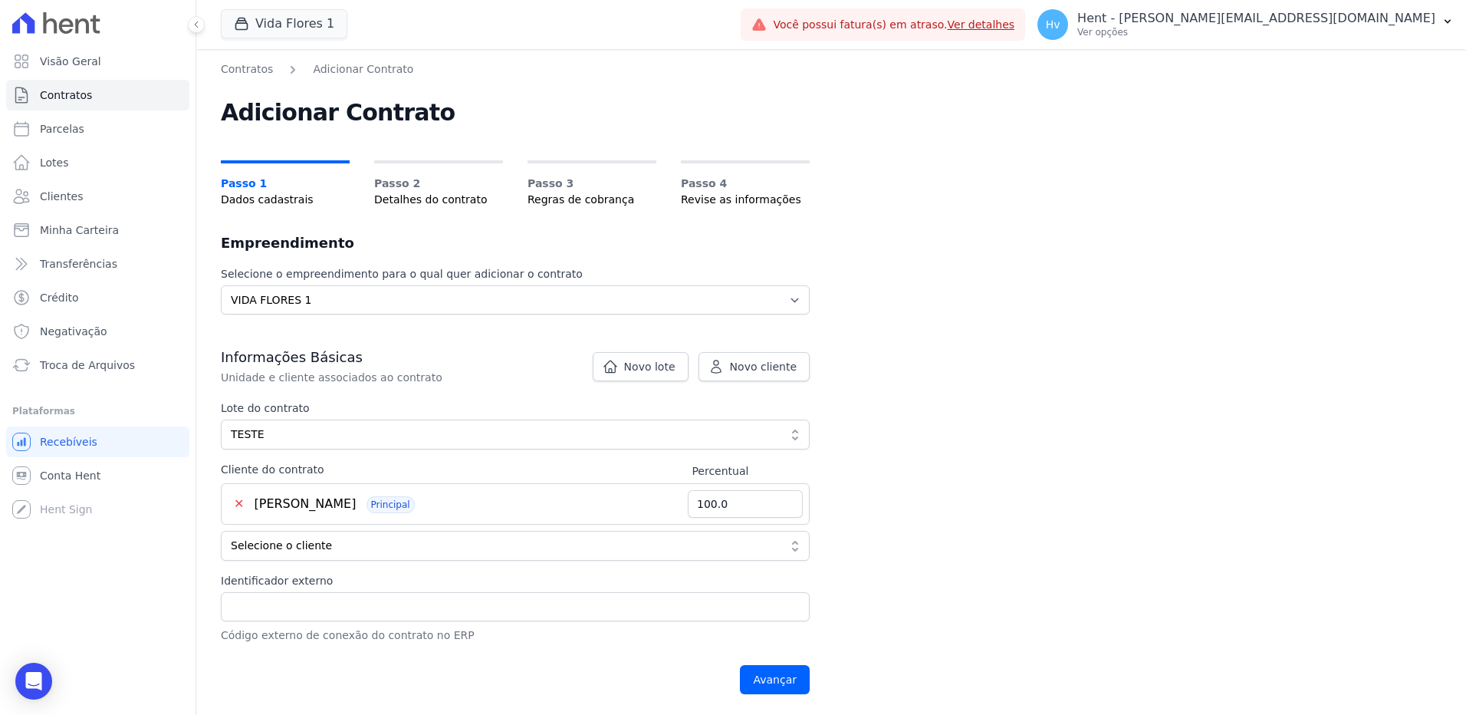
scroll to position [1, 0]
click at [786, 679] on input "Avançar" at bounding box center [775, 678] width 70 height 29
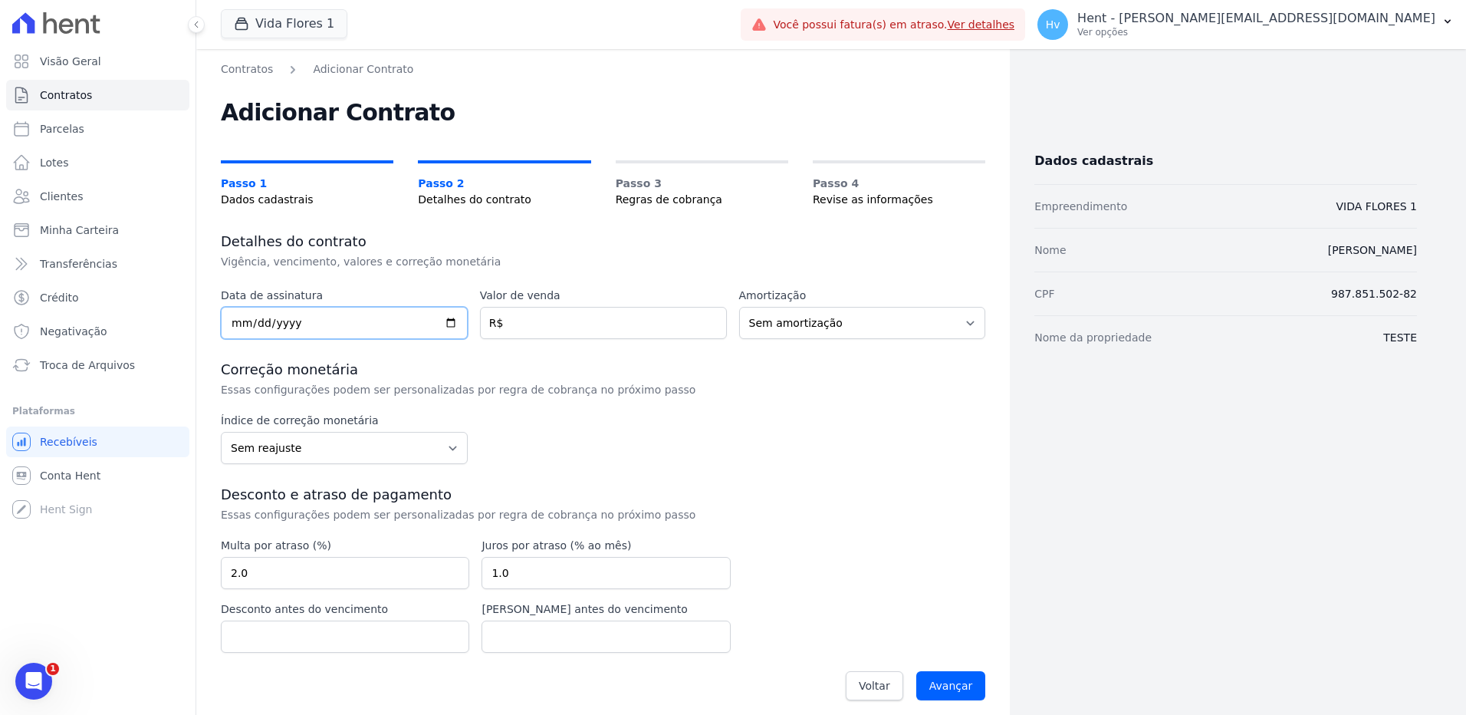
click at [395, 329] on input "date" at bounding box center [344, 323] width 247 height 32
type input "[DATE]"
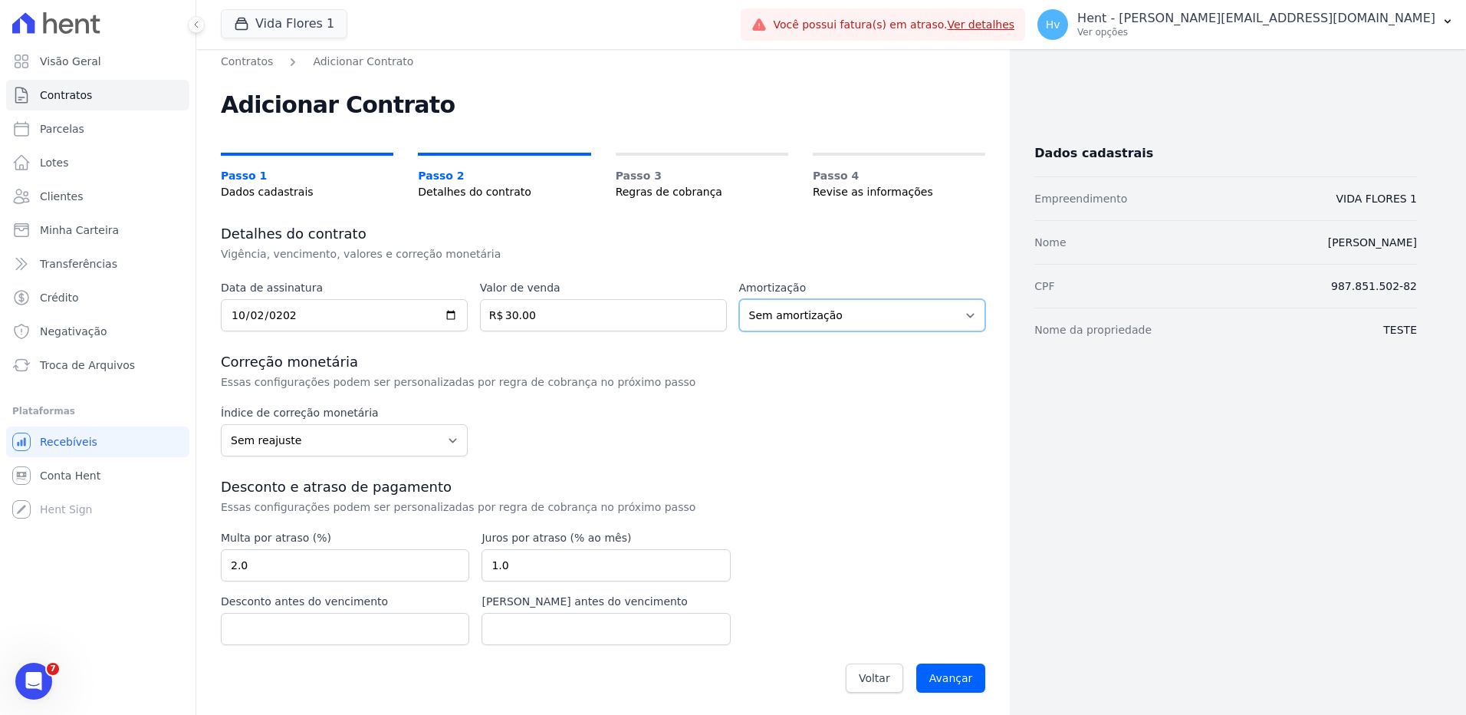
scroll to position [10, 0]
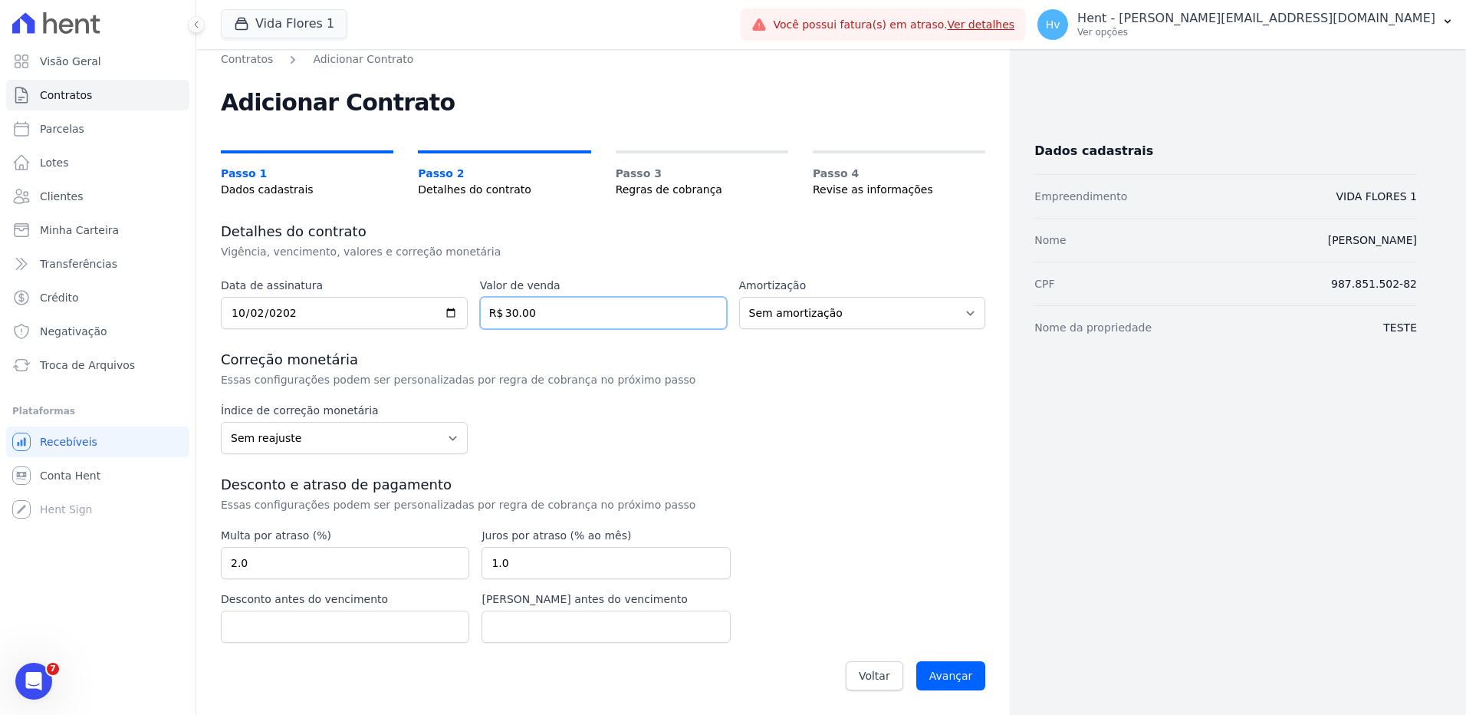
drag, startPoint x: 585, startPoint y: 318, endPoint x: 438, endPoint y: 311, distance: 147.4
click at [438, 311] on div "Data de assinatura 2025-10-02 Valor de venda 30.00 R$ Amortização Sem amortizaç…" at bounding box center [603, 303] width 764 height 51
type input "50.00"
click at [945, 674] on input "Avançar" at bounding box center [951, 675] width 70 height 29
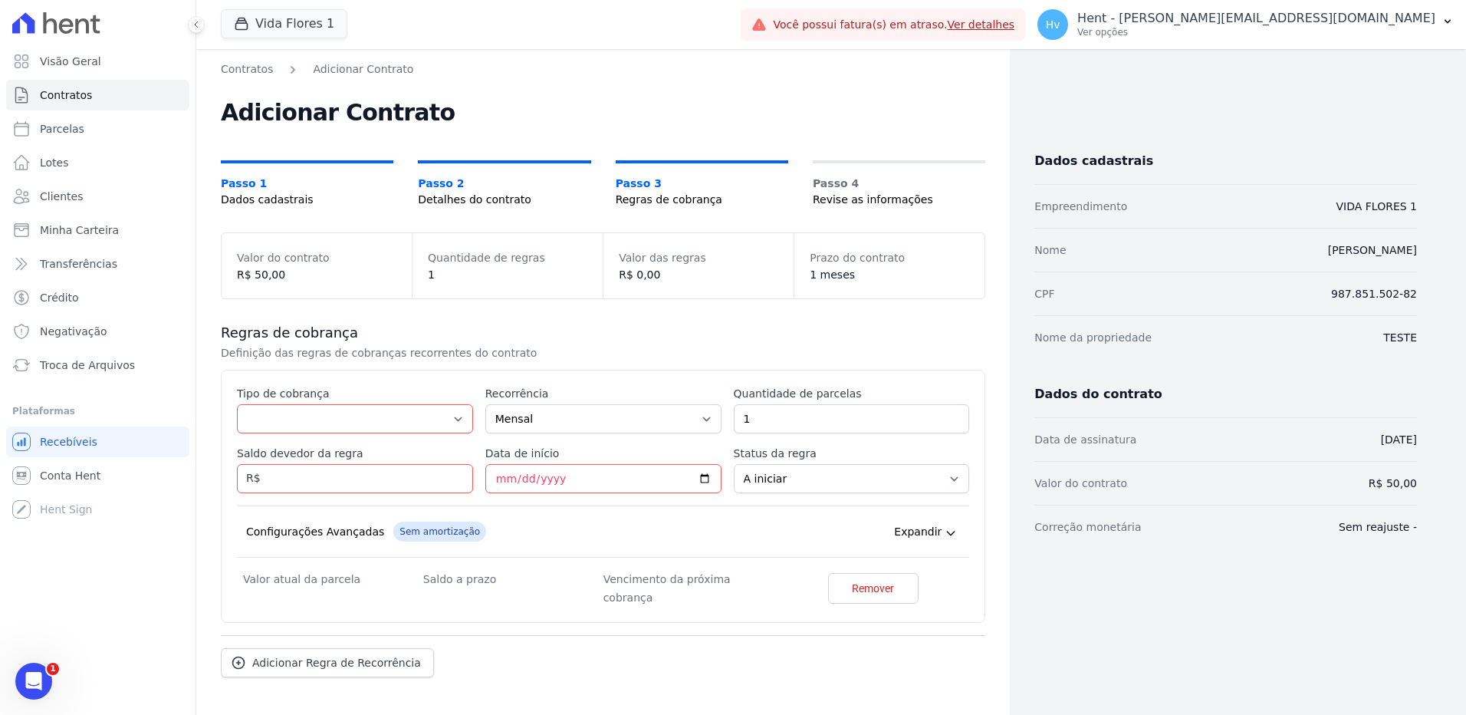
click at [356, 436] on div "Esse tipo de parcela não entra no saldo devedor do contrato. Tipo de cobrança P…" at bounding box center [603, 496] width 732 height 221
click at [271, 409] on select "Parcela Normal Entrada Sinal Intercalada Chaves Pré-chaves Pós-chaves Impostos …" at bounding box center [355, 418] width 236 height 29
select select "standard"
click at [237, 404] on select "Parcela Normal Entrada Sinal Intercalada Chaves Pré-chaves Pós-chaves Impostos …" at bounding box center [355, 418] width 236 height 29
drag, startPoint x: 407, startPoint y: 475, endPoint x: 620, endPoint y: 480, distance: 213.2
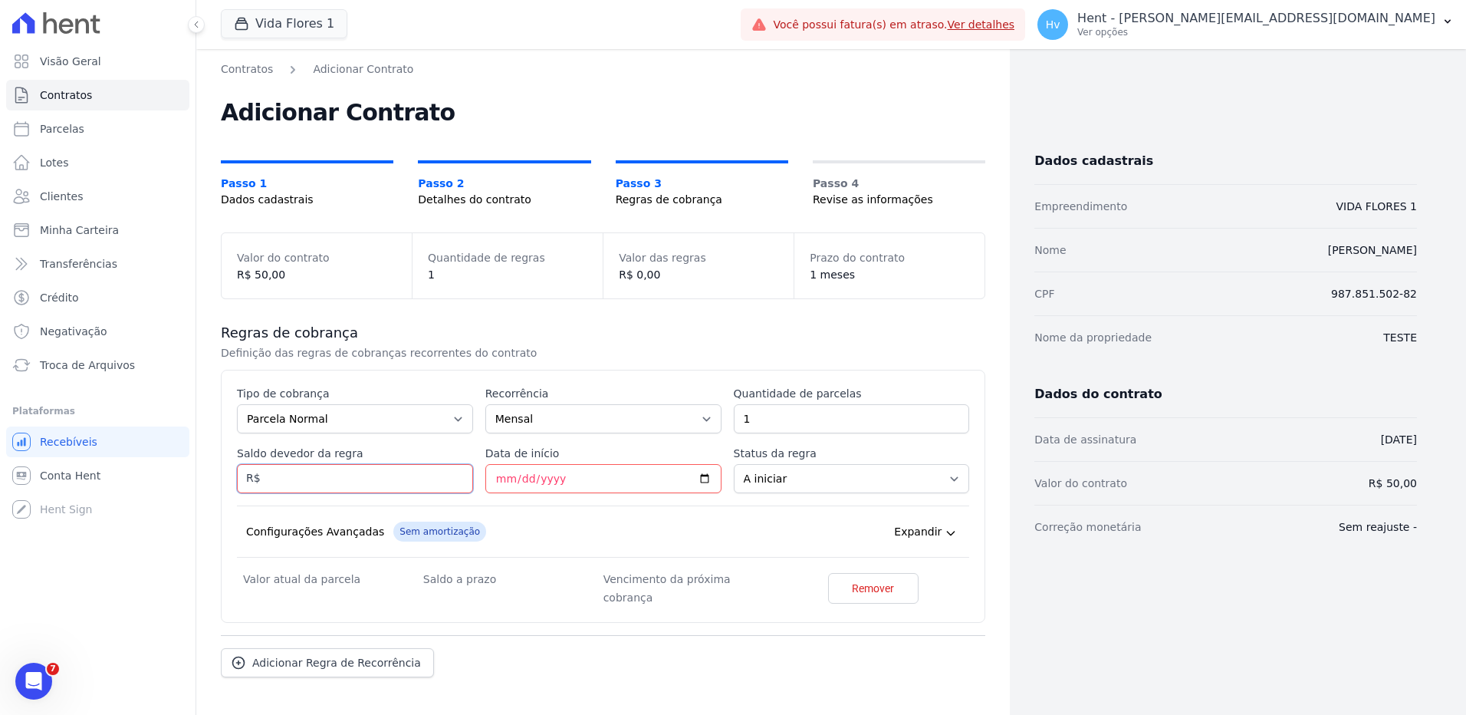
click at [407, 475] on input "Saldo devedor da regra" at bounding box center [355, 478] width 236 height 29
type input "100.00"
type input "[DATE]"
drag, startPoint x: 778, startPoint y: 419, endPoint x: 991, endPoint y: 386, distance: 216.5
click at [631, 390] on div "Esse tipo de parcela não entra no saldo devedor do contrato. Tipo de cobrança P…" at bounding box center [603, 504] width 732 height 237
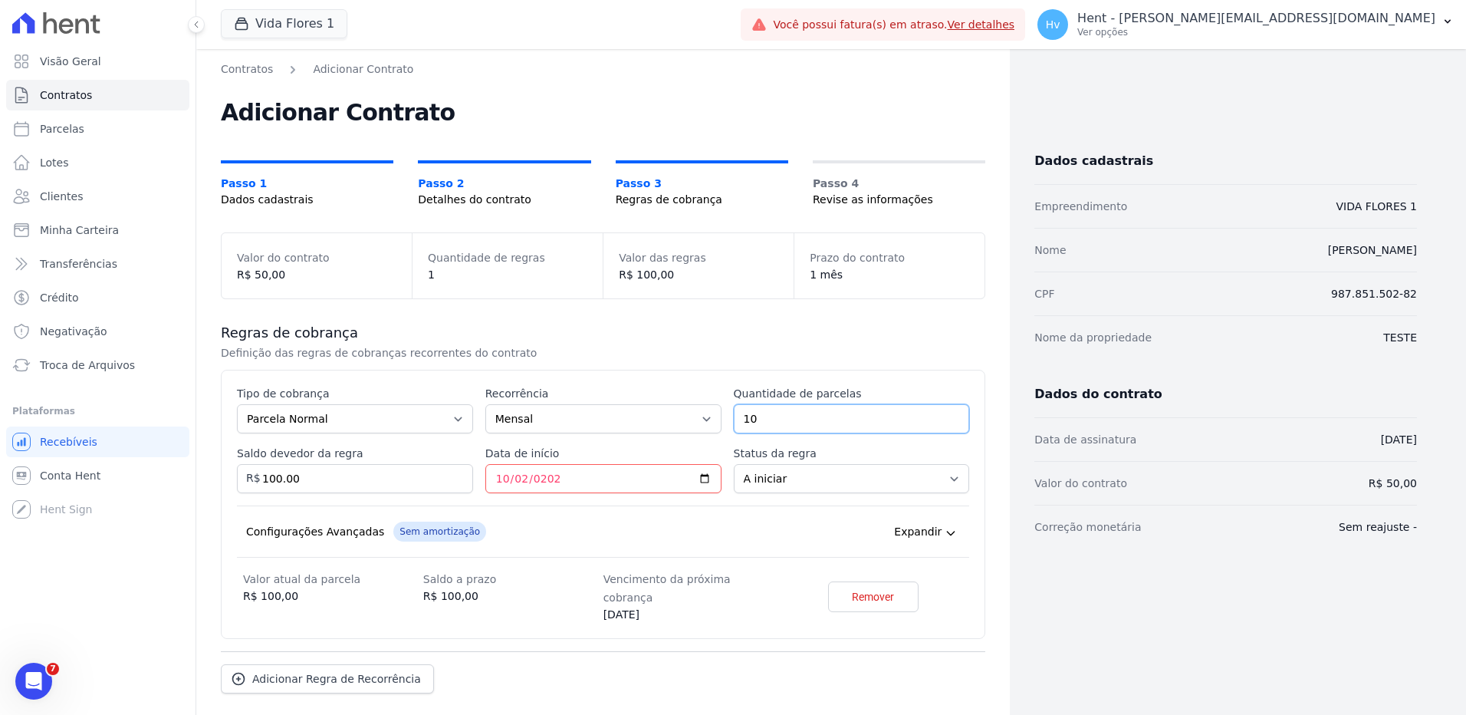
type input "10"
click at [383, 478] on input "100.00" at bounding box center [355, 478] width 236 height 29
drag, startPoint x: 218, startPoint y: 474, endPoint x: 267, endPoint y: 435, distance: 62.8
click at [215, 473] on div "Contratos Adicionar Contrato Adicionar Contrato Passo 1 Dados cadastrais Passo …" at bounding box center [603, 419] width 814 height 741
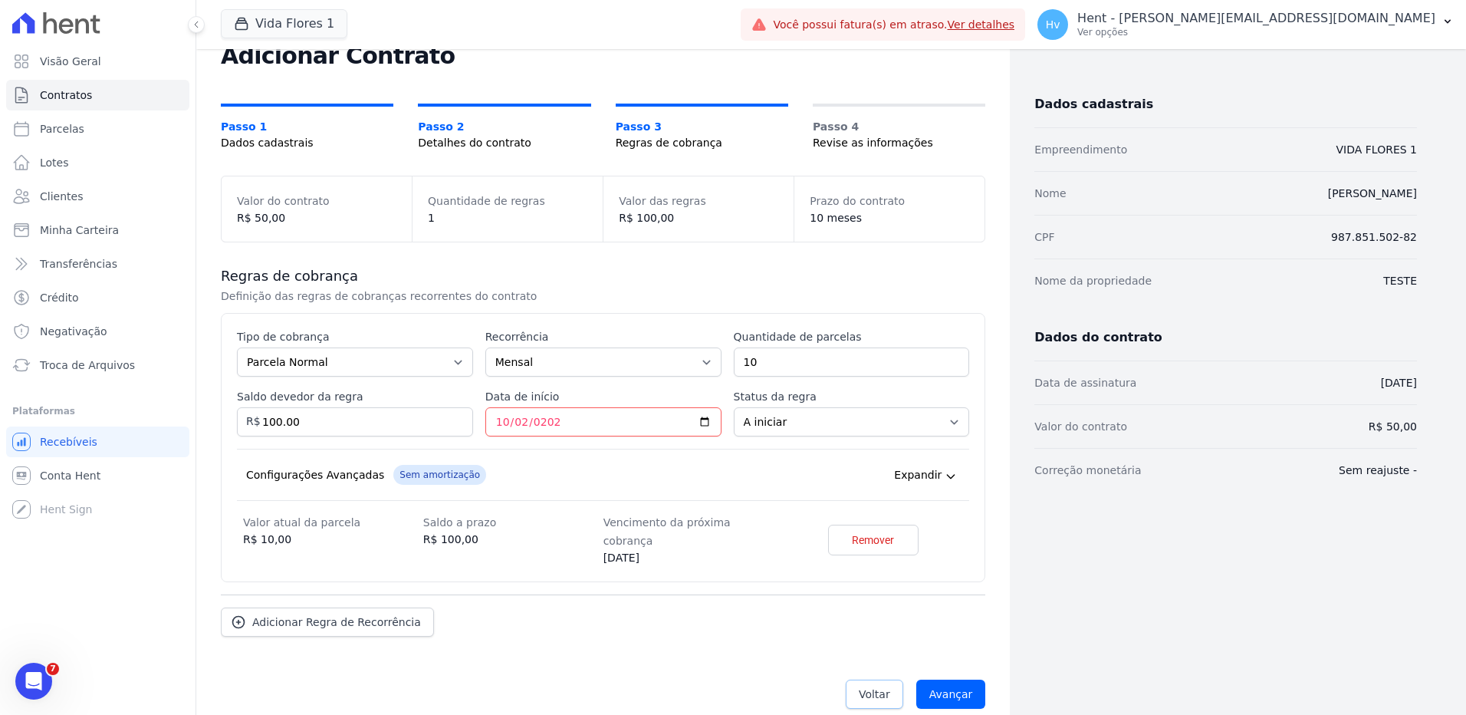
click at [847, 679] on link "Voltar" at bounding box center [875, 693] width 58 height 29
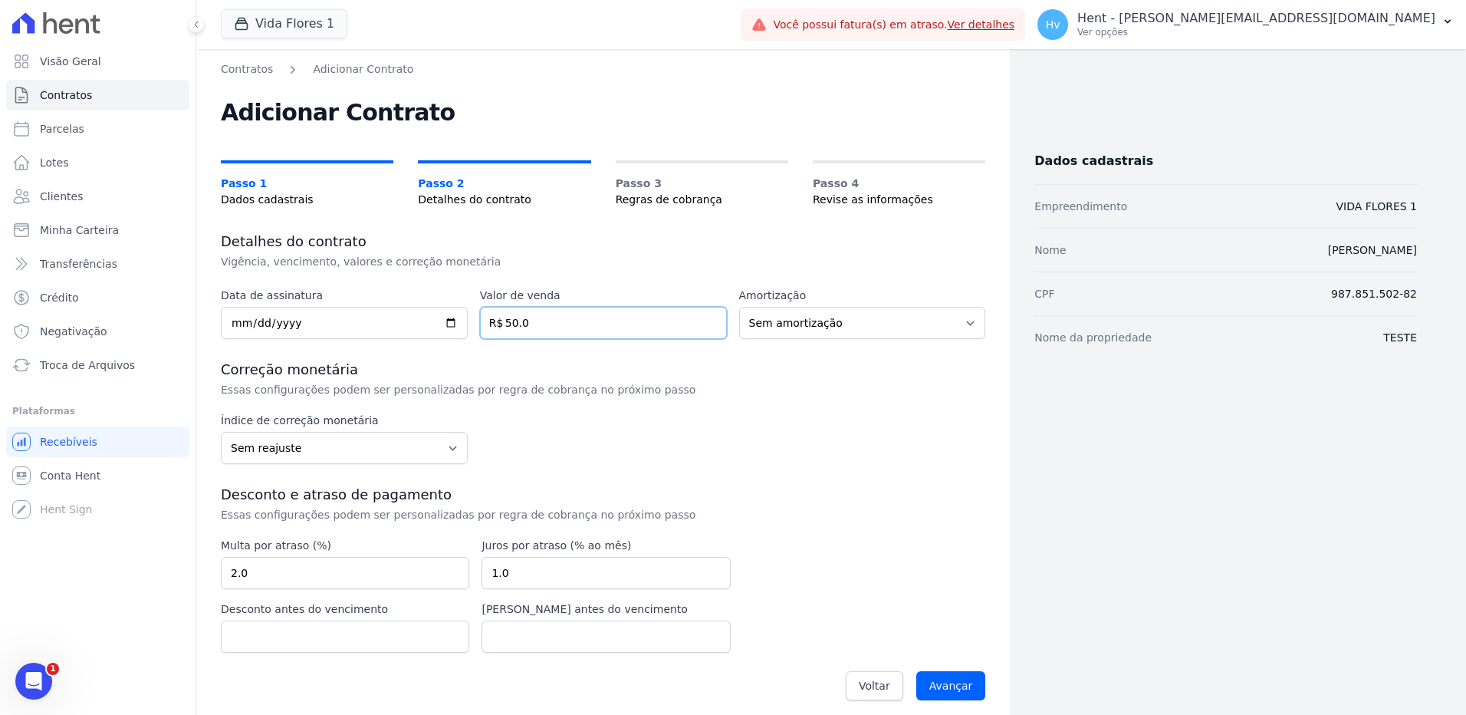
drag, startPoint x: 538, startPoint y: 316, endPoint x: 474, endPoint y: 273, distance: 77.4
click at [357, 276] on div "Detalhes do contrato Vigência, vencimento, valores e correção monetária Data de…" at bounding box center [603, 470] width 764 height 477
type input "30.00"
click at [949, 686] on input "Avançar" at bounding box center [951, 685] width 70 height 29
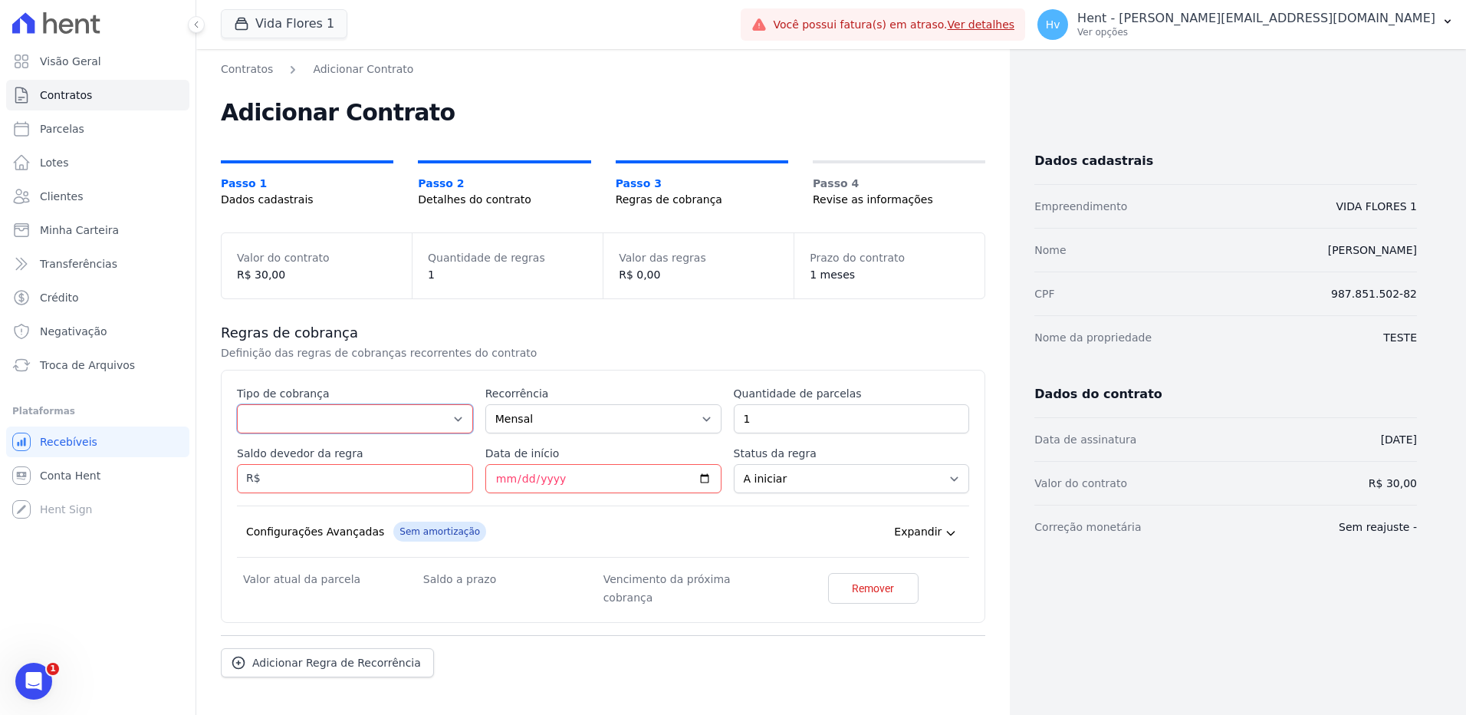
click at [294, 413] on select "Parcela Normal Entrada Sinal Intercalada Chaves Pré-chaves Pós-chaves Impostos …" at bounding box center [355, 418] width 236 height 29
select select "standard"
click at [237, 404] on select "Parcela Normal Entrada Sinal Intercalada Chaves Pré-chaves Pós-chaves Impostos …" at bounding box center [355, 418] width 236 height 29
drag, startPoint x: 791, startPoint y: 419, endPoint x: 712, endPoint y: 396, distance: 81.5
click at [667, 404] on div "Esse tipo de parcela não entra no saldo devedor do contrato. Tipo de cobrança P…" at bounding box center [603, 496] width 732 height 221
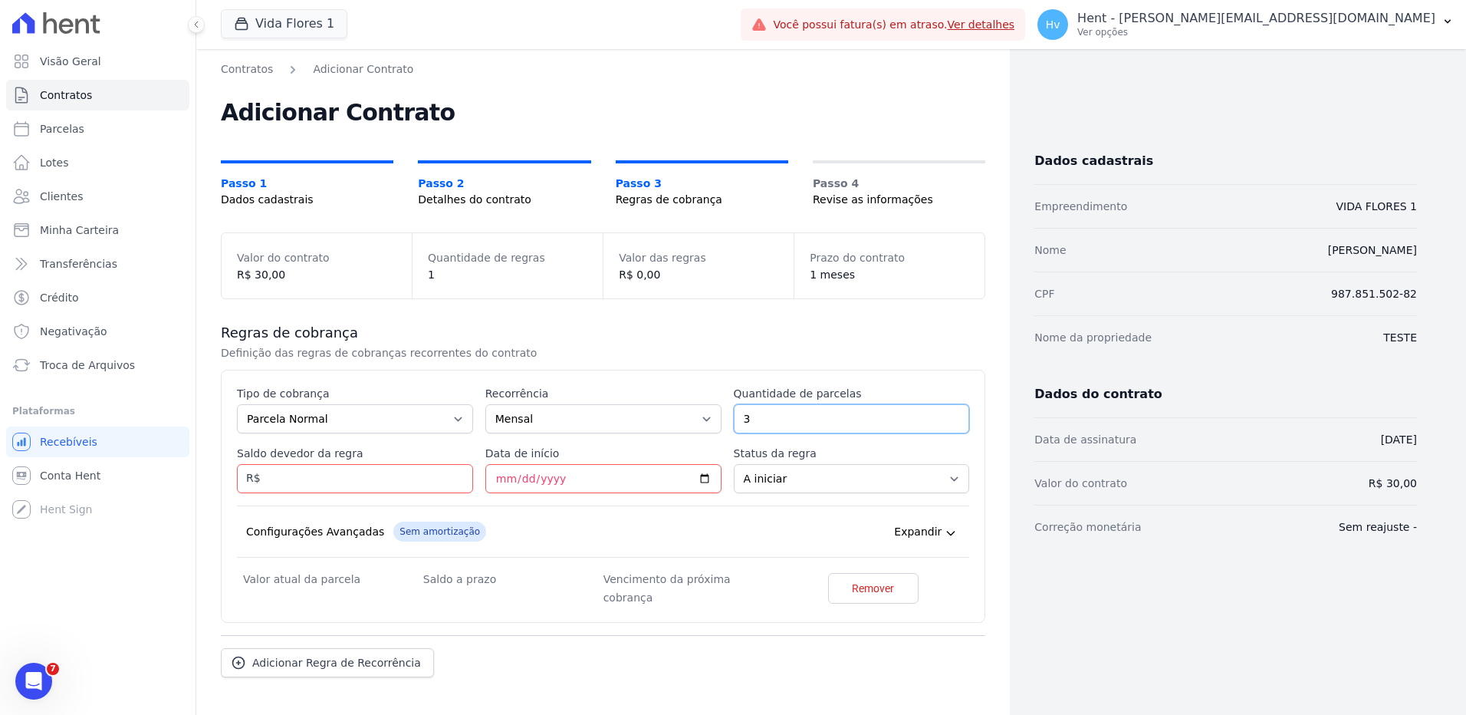
type input "3"
type input "30.00"
type input "[DATE]"
click at [817, 482] on select "A iniciar Em aberto" at bounding box center [852, 478] width 236 height 29
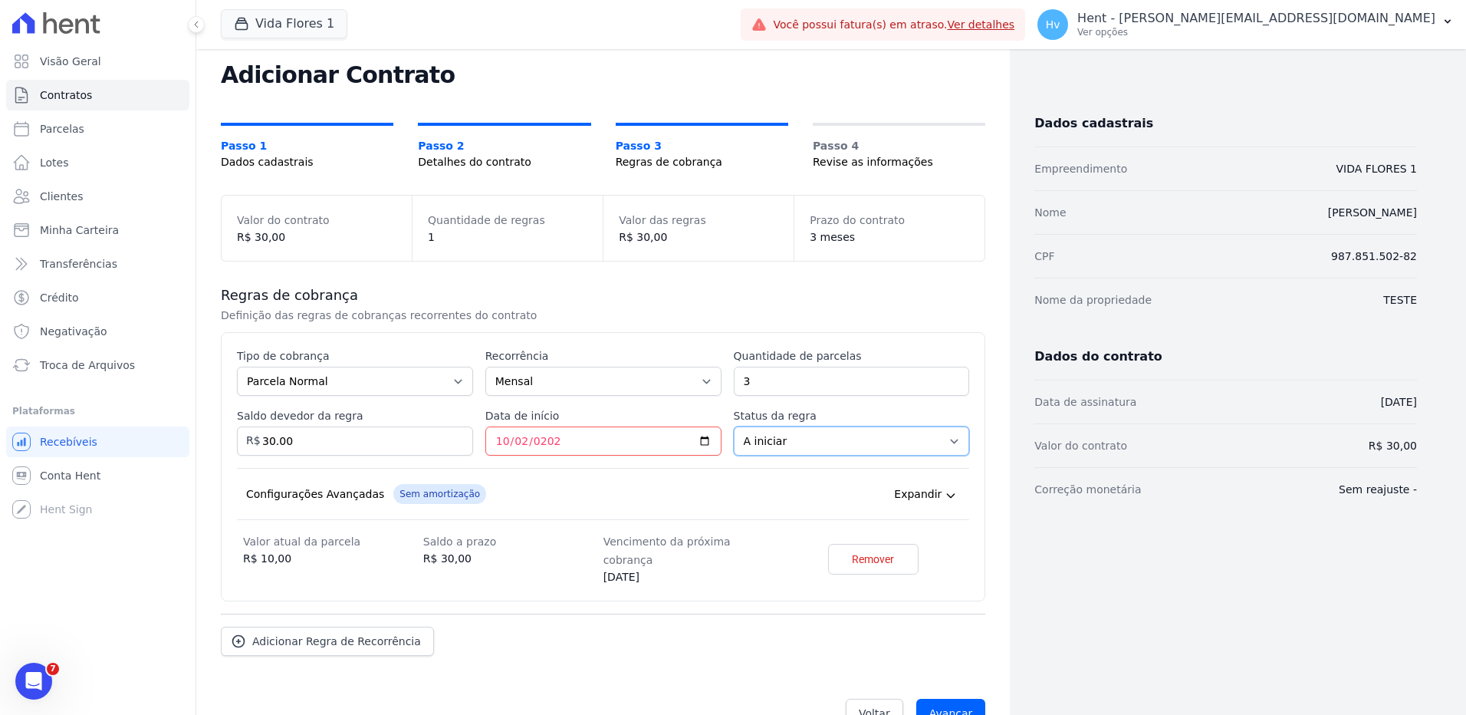
scroll to position [57, 0]
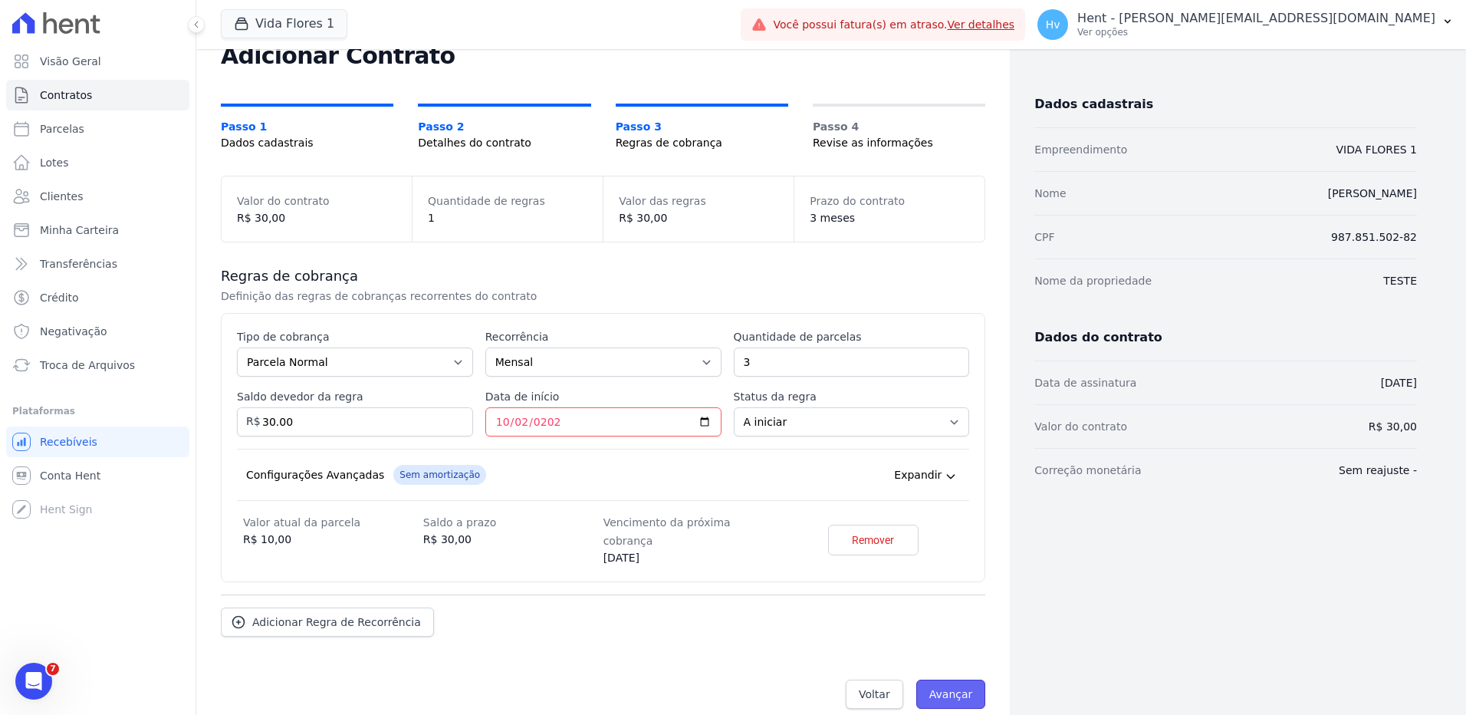
click at [961, 679] on input "Avançar" at bounding box center [951, 693] width 70 height 29
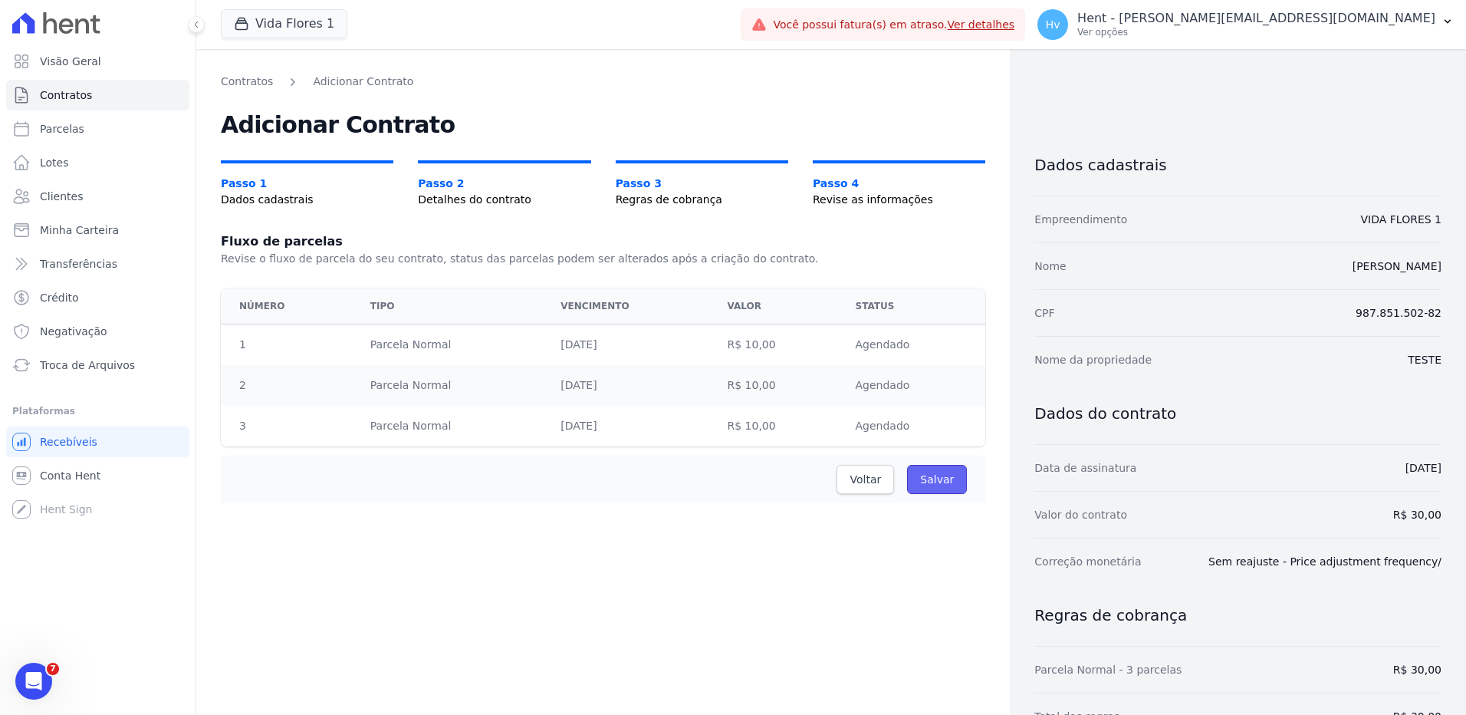
click at [945, 476] on input "Salvar" at bounding box center [937, 479] width 60 height 29
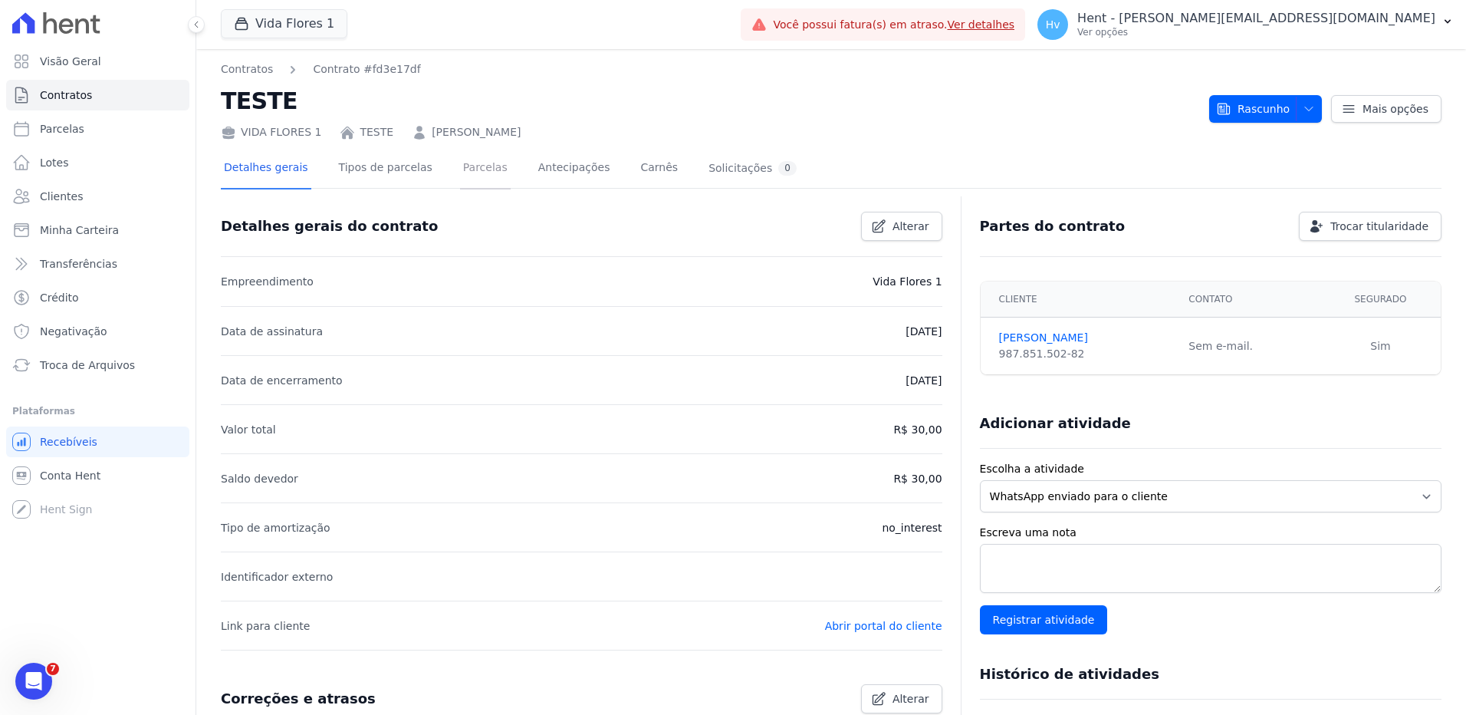
click at [473, 169] on link "Parcelas" at bounding box center [485, 169] width 51 height 41
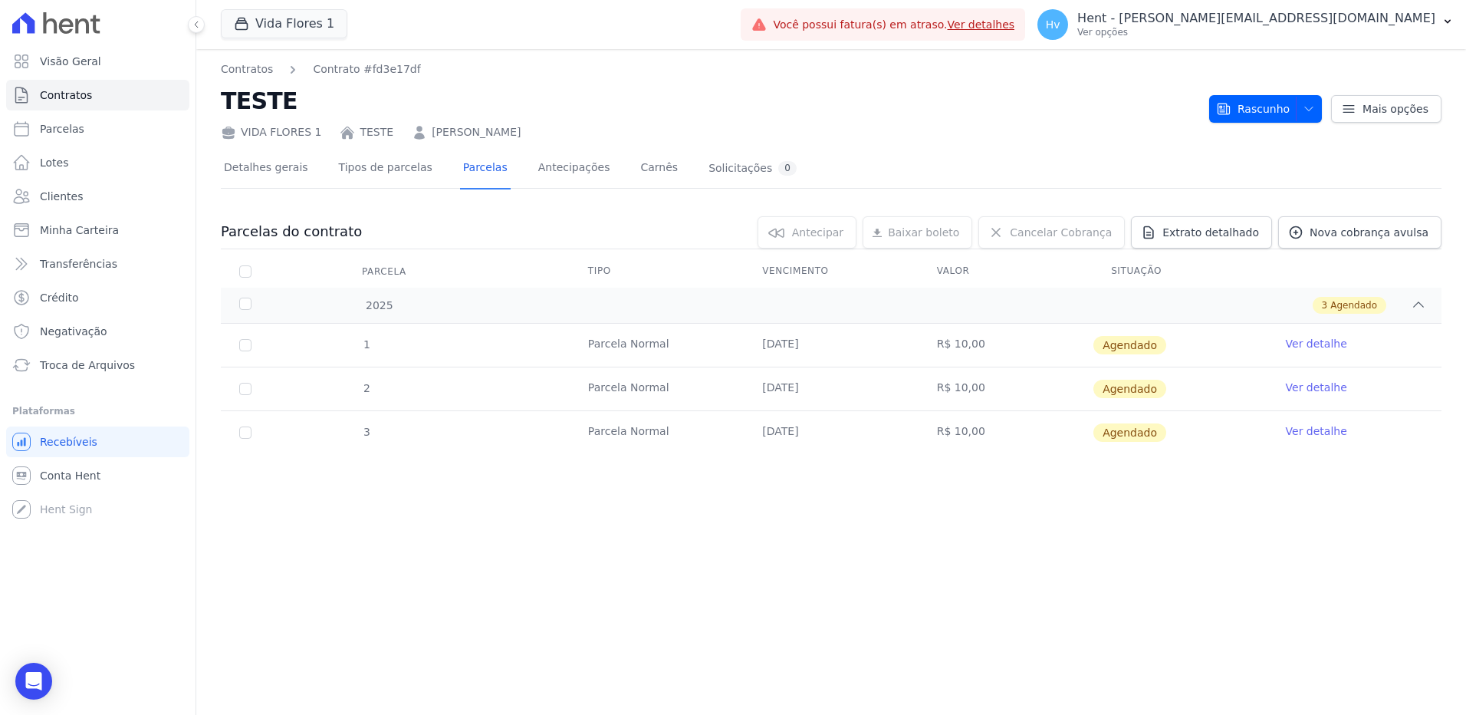
click at [1309, 390] on link "Ver detalhe" at bounding box center [1316, 387] width 61 height 15
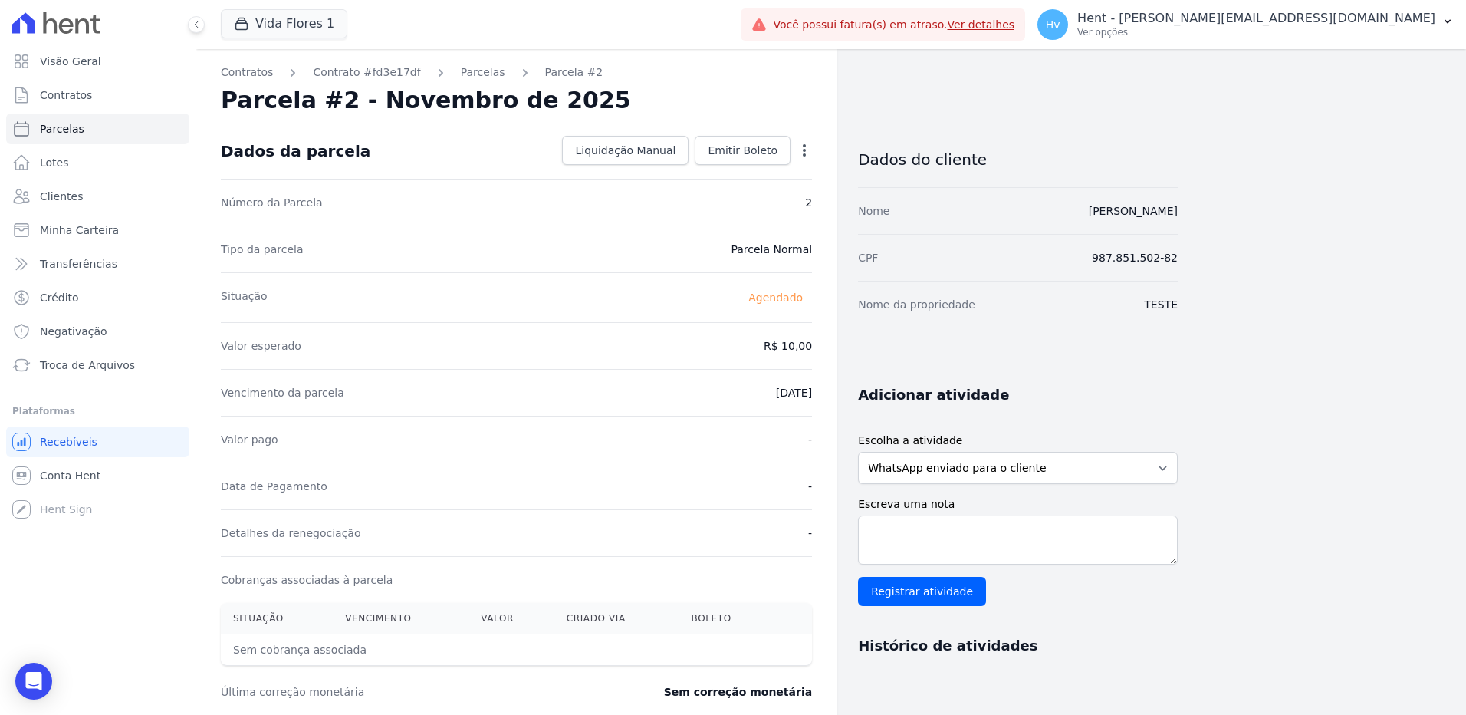
click at [806, 153] on icon "button" at bounding box center [804, 150] width 15 height 15
click at [761, 166] on link "Alterar" at bounding box center [738, 171] width 135 height 28
click at [723, 390] on input "2025-11-02" at bounding box center [751, 391] width 121 height 32
type input "2025-11-03"
click at [794, 147] on span "Salvar" at bounding box center [782, 150] width 34 height 15
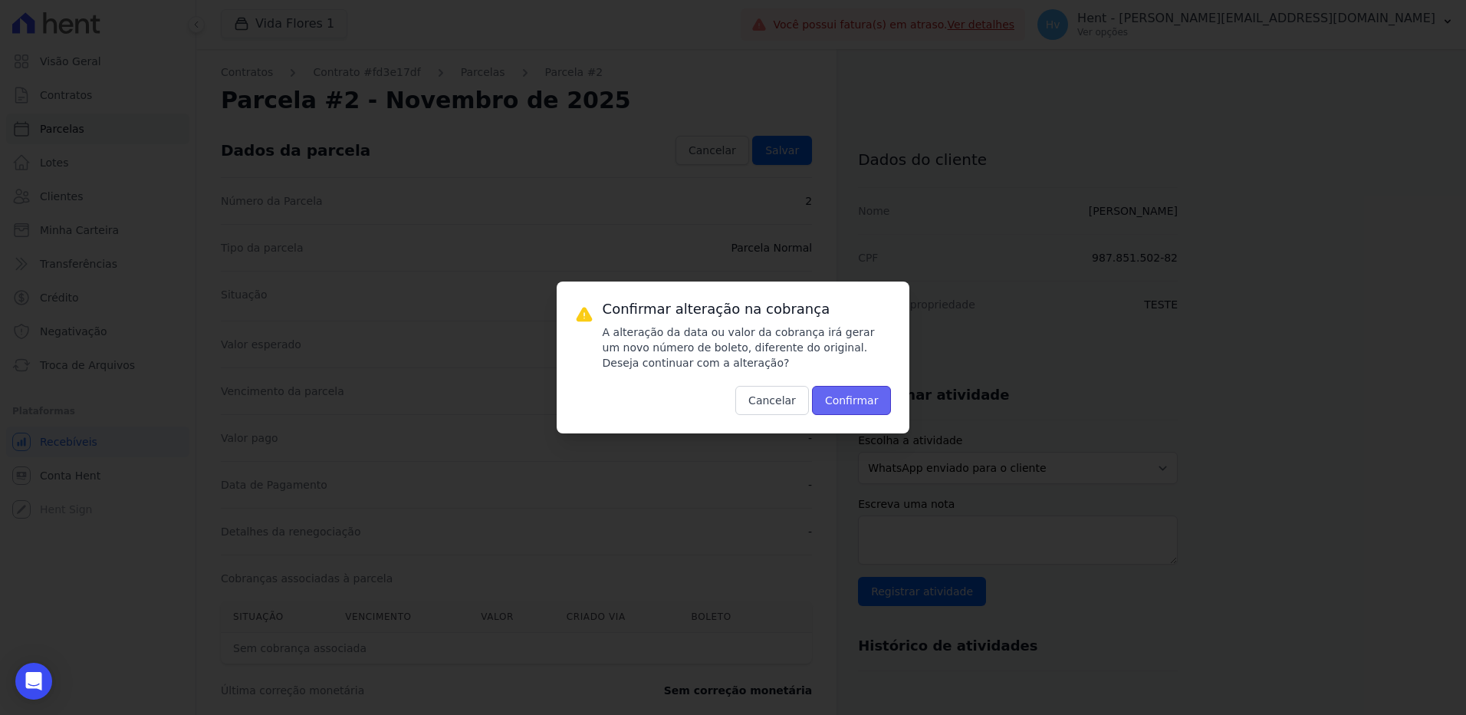
click at [859, 407] on button "Confirmar" at bounding box center [852, 400] width 80 height 29
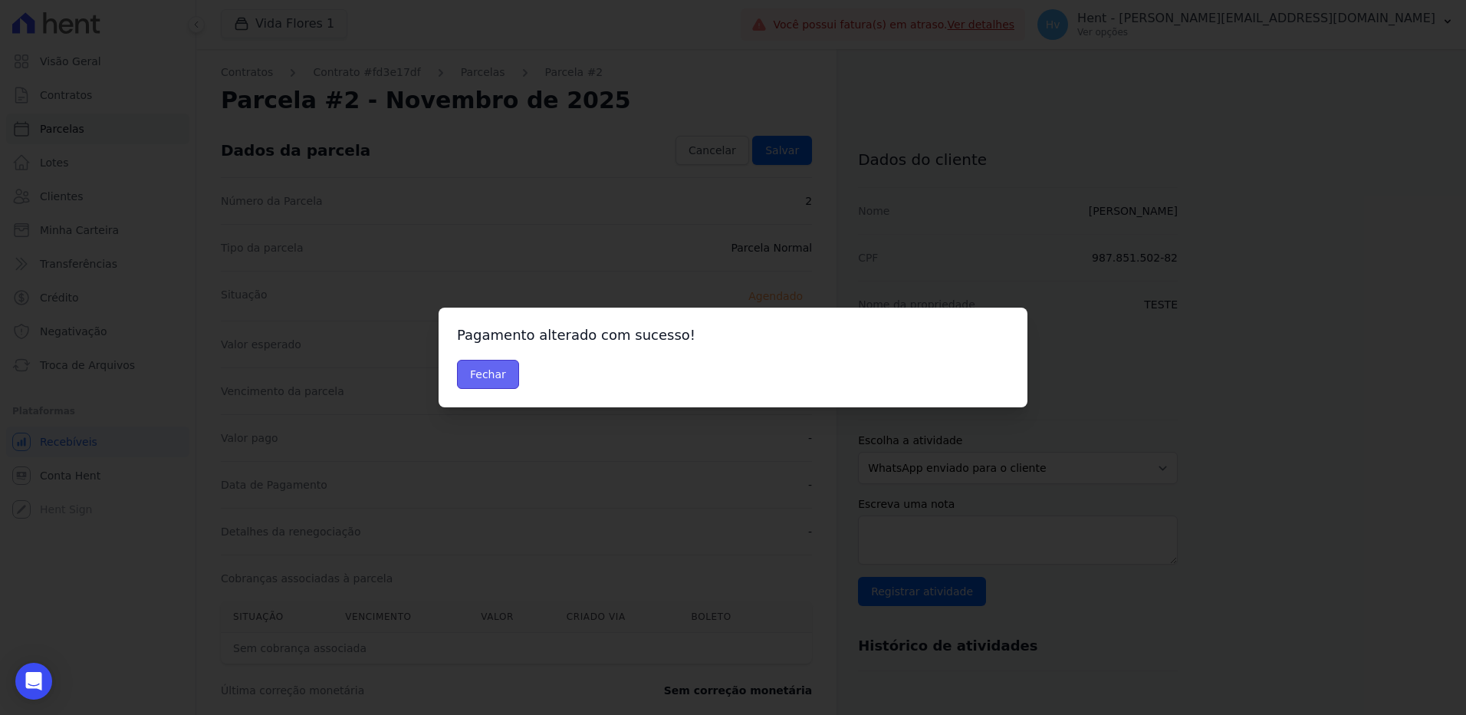
click at [501, 367] on button "Fechar" at bounding box center [488, 374] width 62 height 29
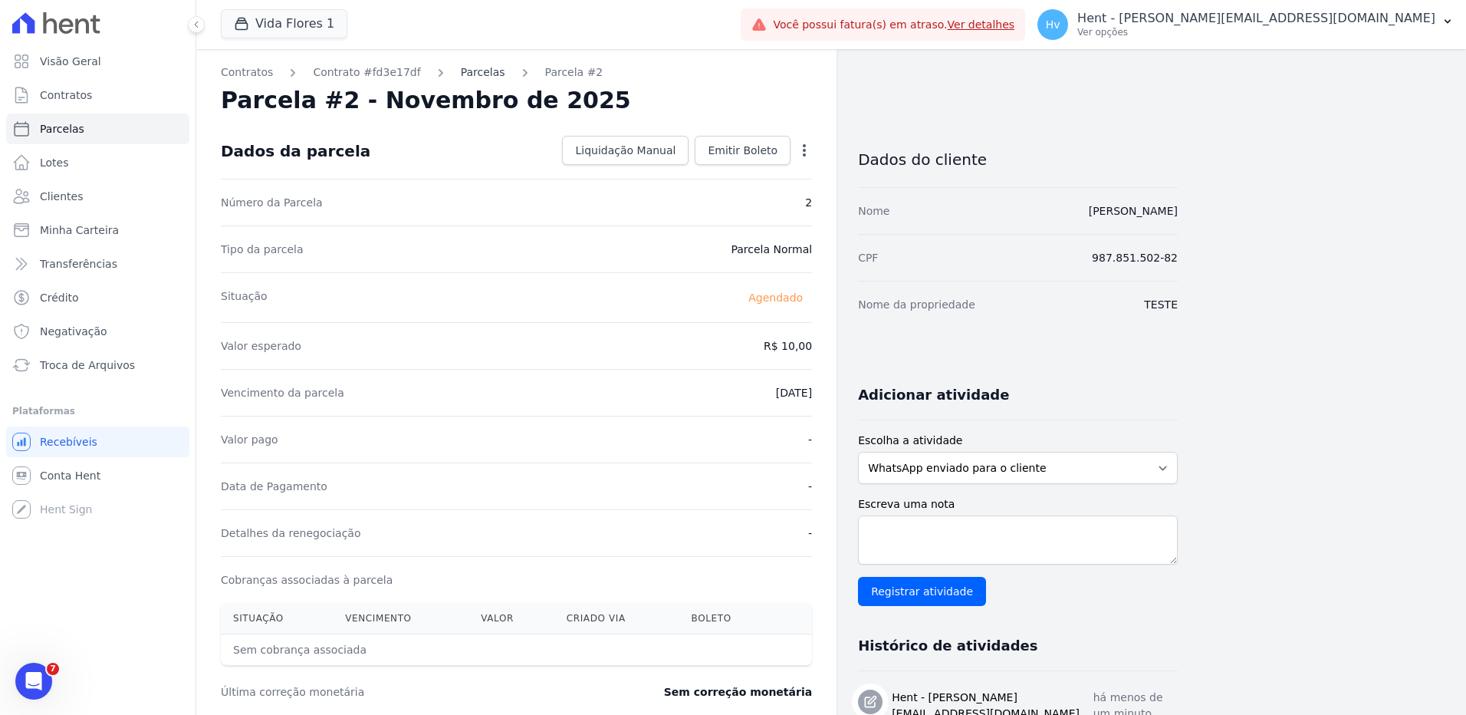
click at [461, 74] on link "Parcelas" at bounding box center [483, 72] width 44 height 16
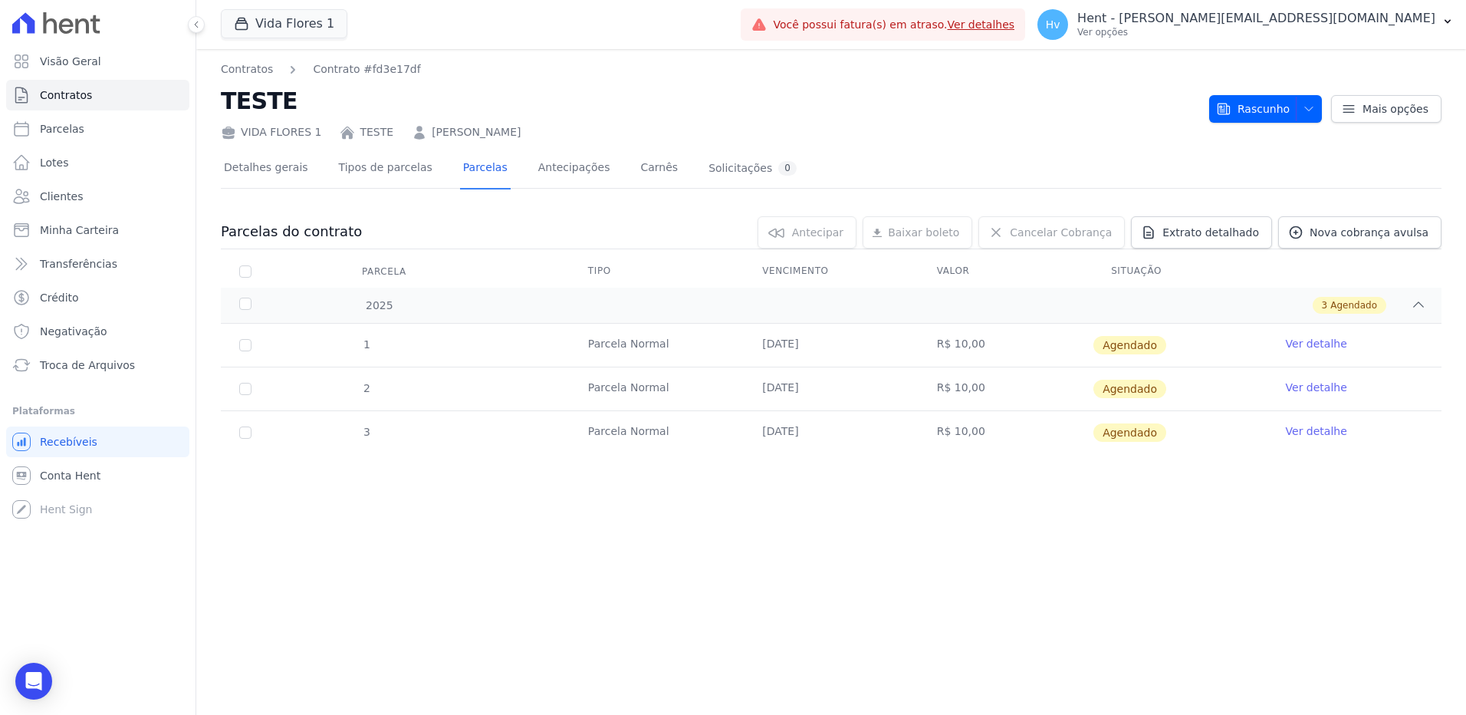
click at [1094, 590] on div "Contratos Contrato #fd3e17df TESTE VIDA FLORES 1 TESTE LEANDRO MATHEUS BASTOS R…" at bounding box center [831, 382] width 1270 height 666
click at [1315, 111] on icon "button" at bounding box center [1309, 109] width 12 height 12
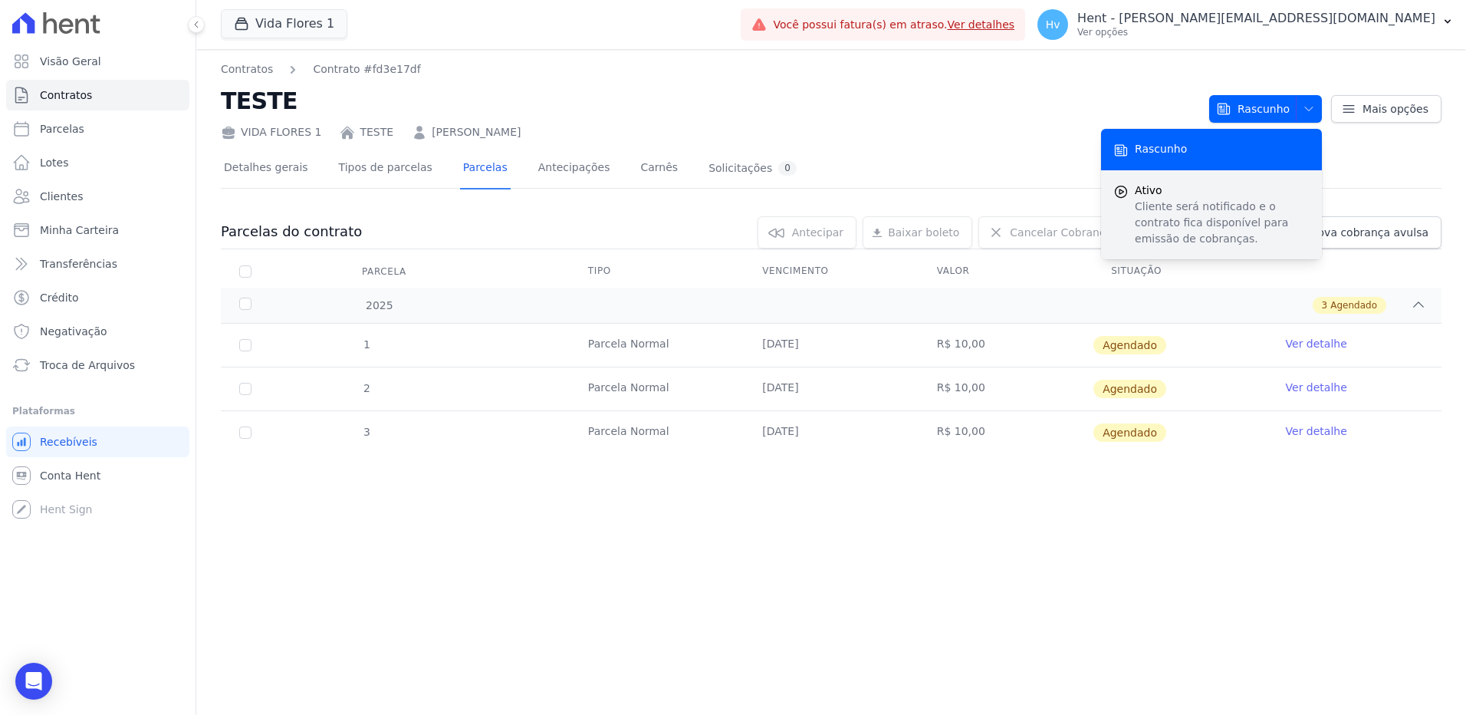
click at [1163, 195] on span "Ativo" at bounding box center [1222, 190] width 175 height 16
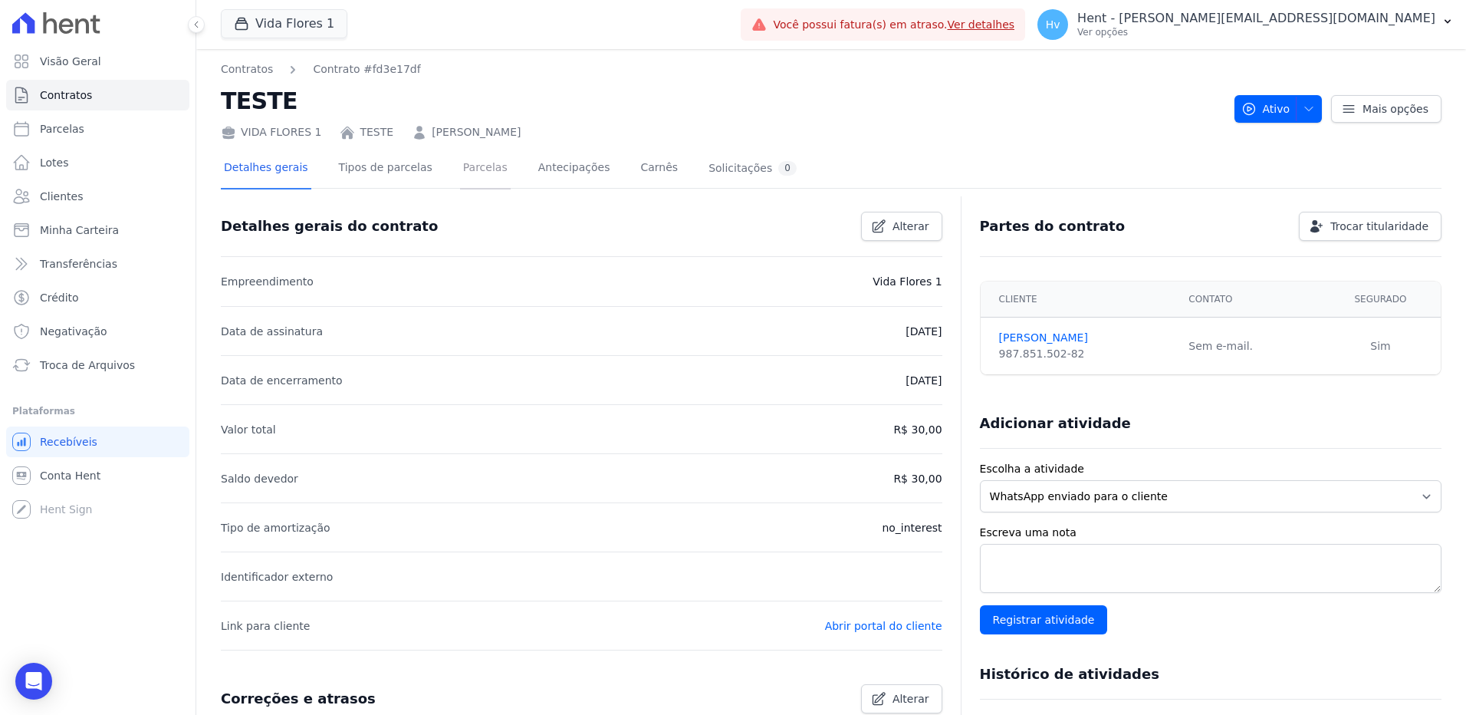
drag, startPoint x: 474, startPoint y: 164, endPoint x: 632, endPoint y: 205, distance: 163.3
click at [474, 164] on link "Parcelas" at bounding box center [485, 169] width 51 height 41
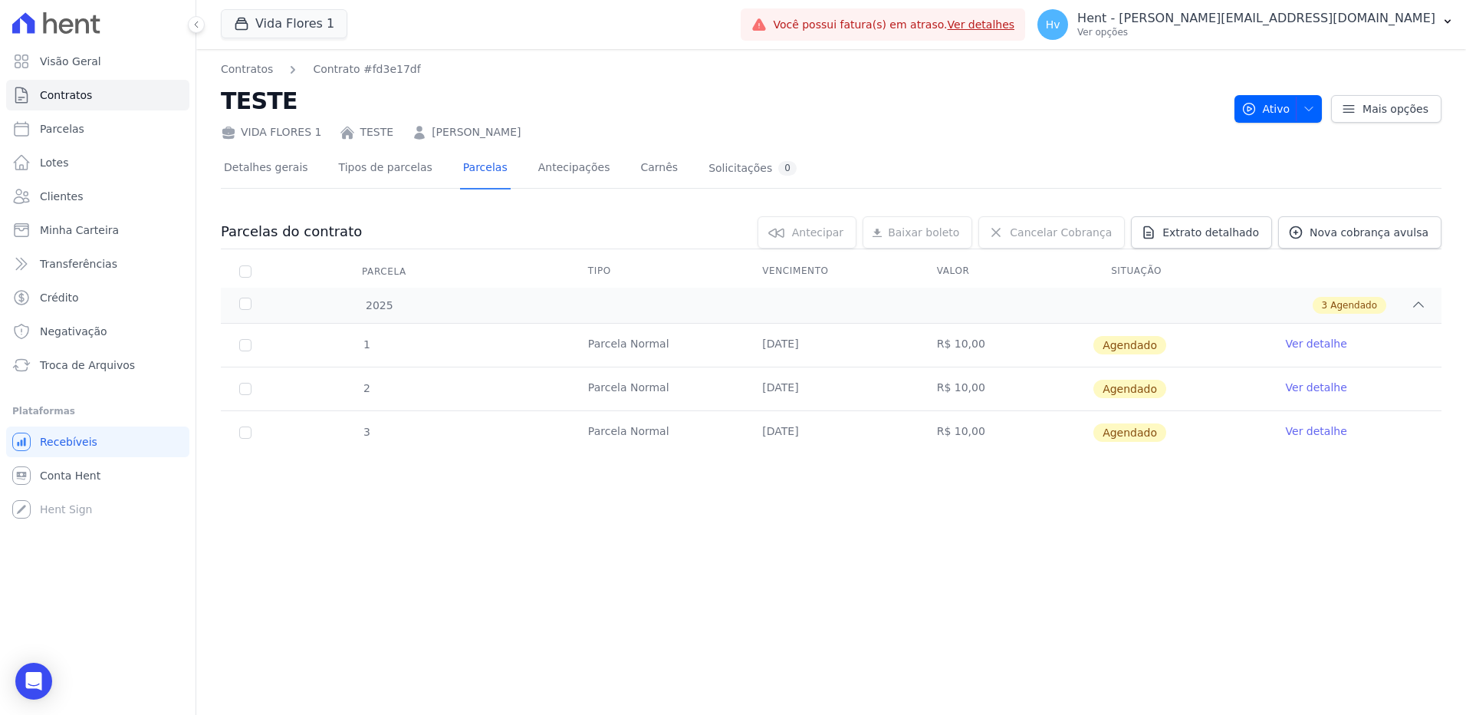
click at [1152, 123] on div "VIDA FLORES 1 TESTE LEANDRO MATHEUS BASTOS RASSEN" at bounding box center [721, 129] width 1001 height 22
click at [1346, 25] on p "Hent - [PERSON_NAME][EMAIL_ADDRESS][DOMAIN_NAME]" at bounding box center [1256, 18] width 358 height 15
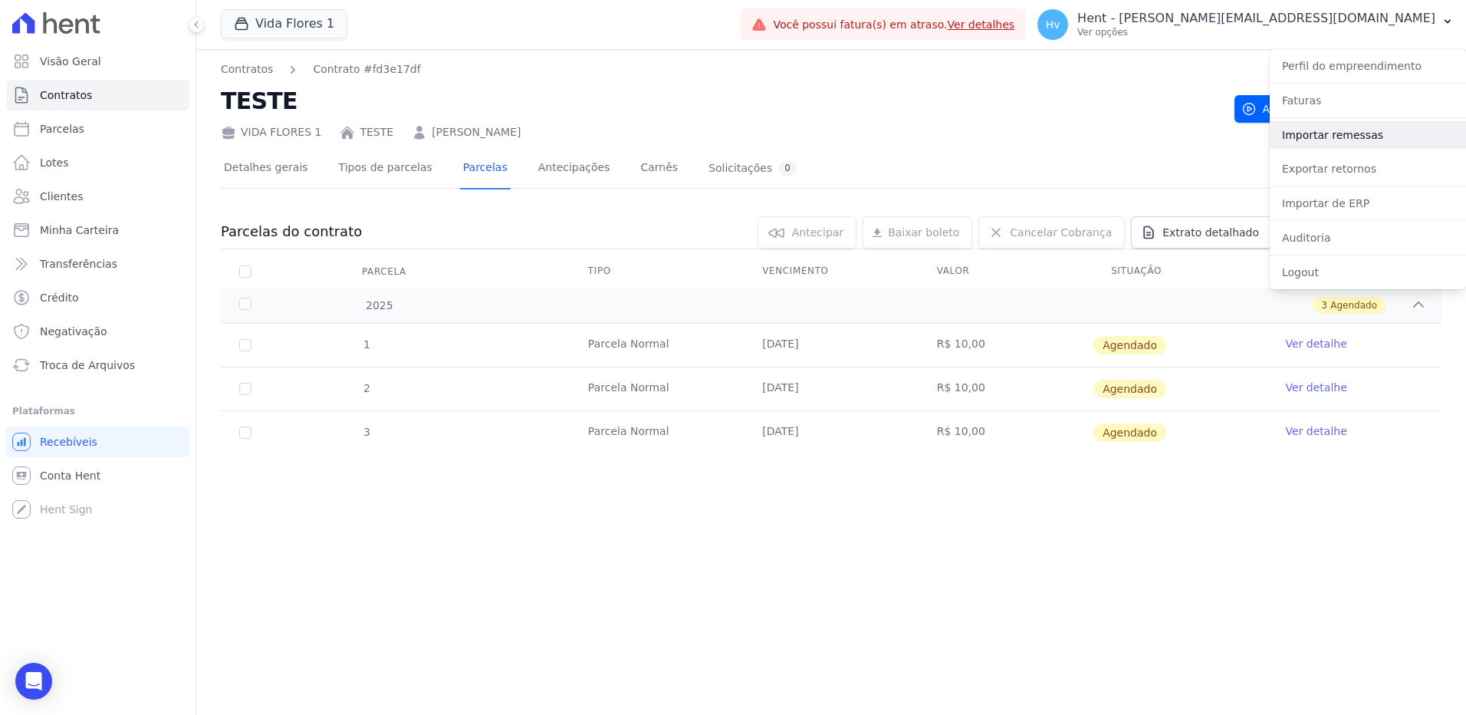
click at [1317, 133] on link "Importar remessas" at bounding box center [1368, 135] width 196 height 28
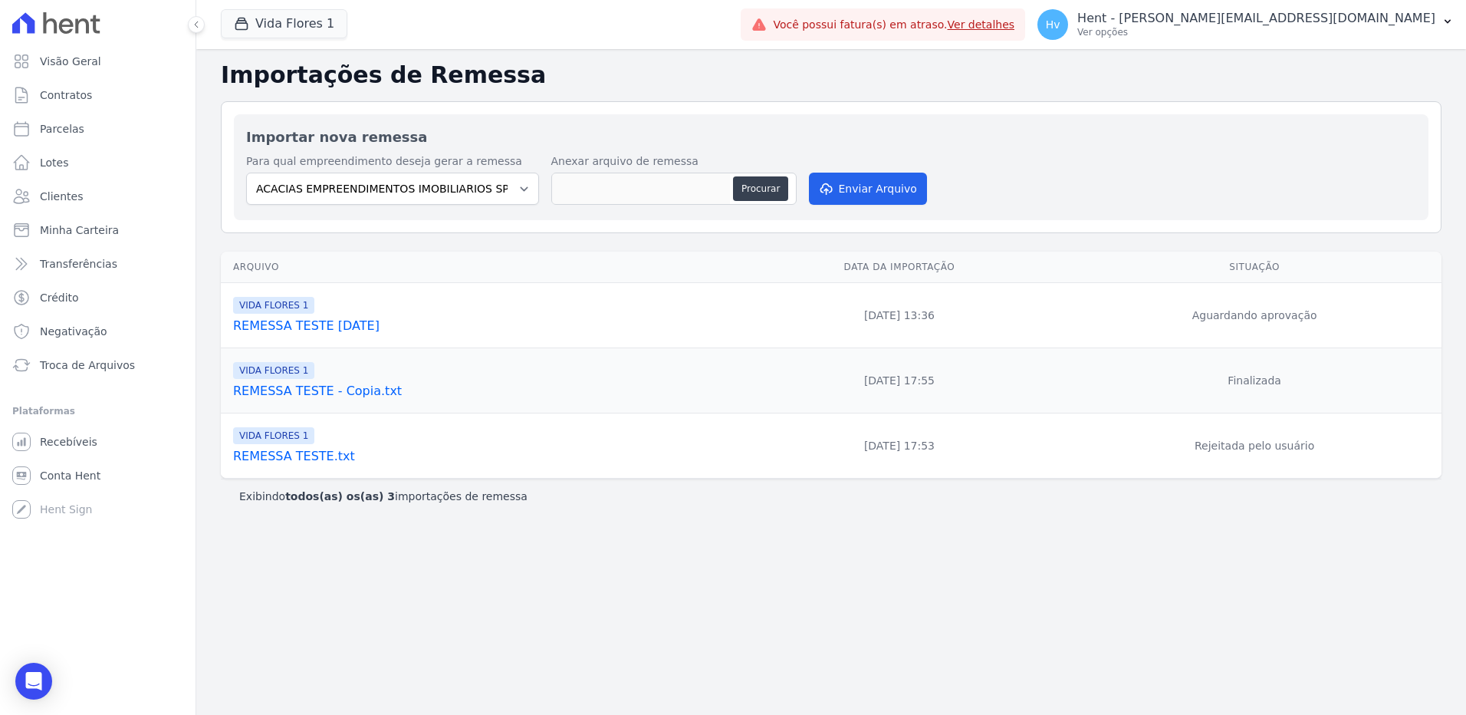
click at [311, 321] on link "REMESSA TESTE 02-10-2025" at bounding box center [479, 326] width 492 height 18
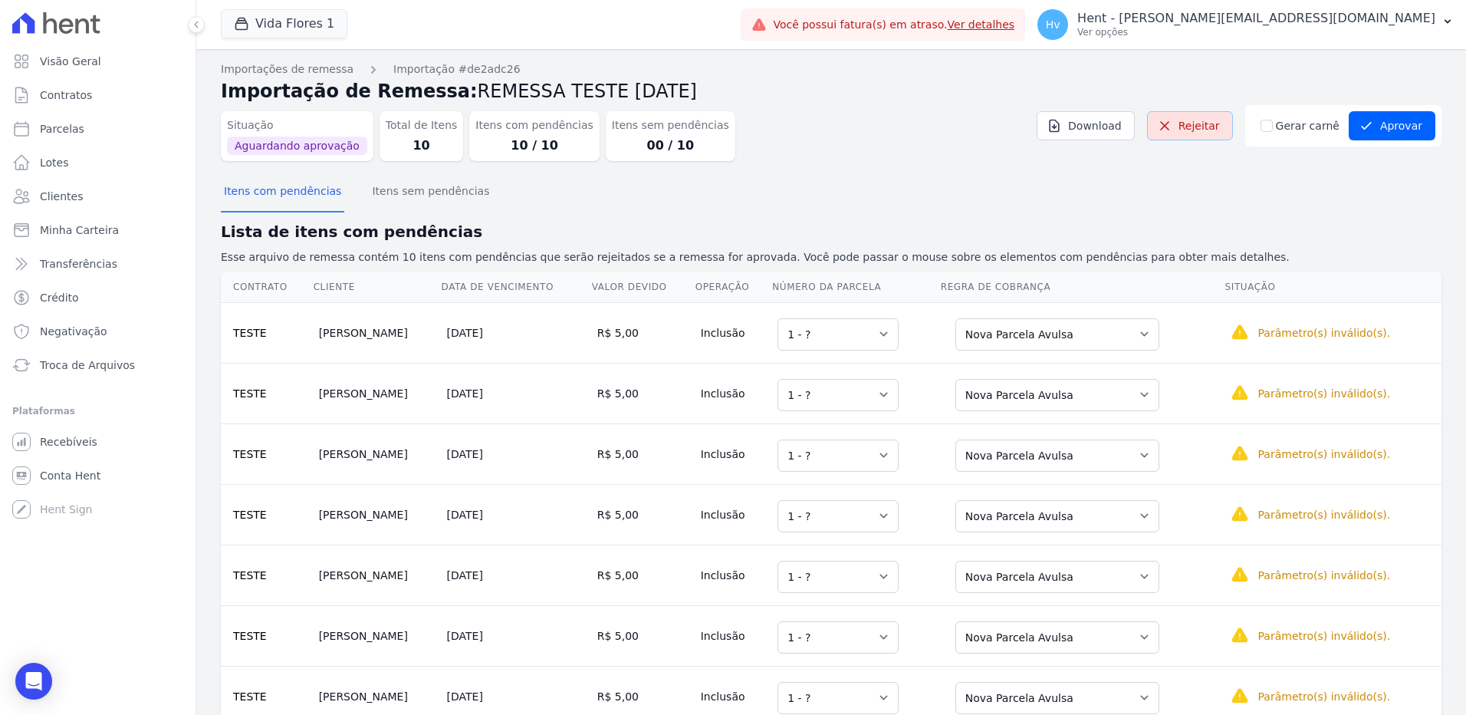
click at [1198, 129] on link "Rejeitar" at bounding box center [1190, 125] width 86 height 29
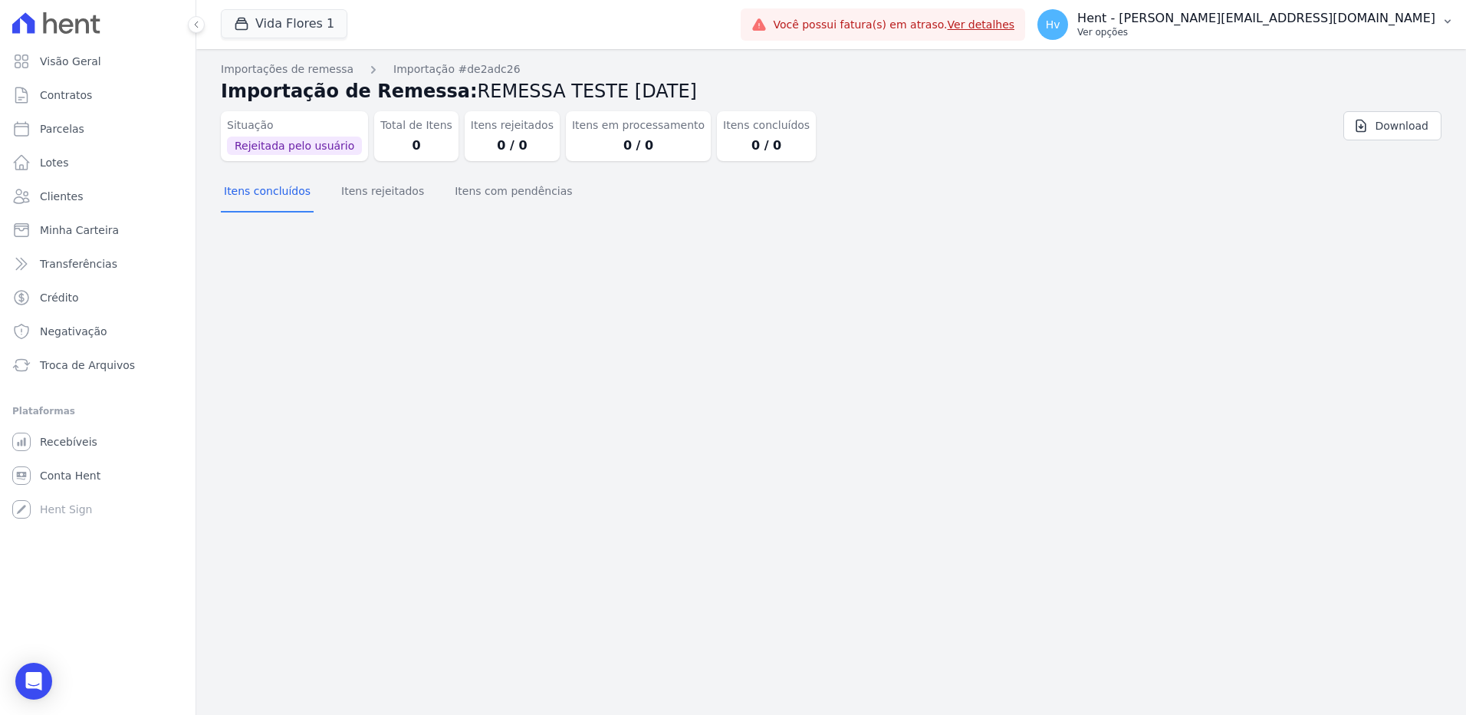
click at [1265, 4] on button "Hv Hent - viviane.morandi@e-arke.com Ver opções" at bounding box center [1245, 24] width 441 height 43
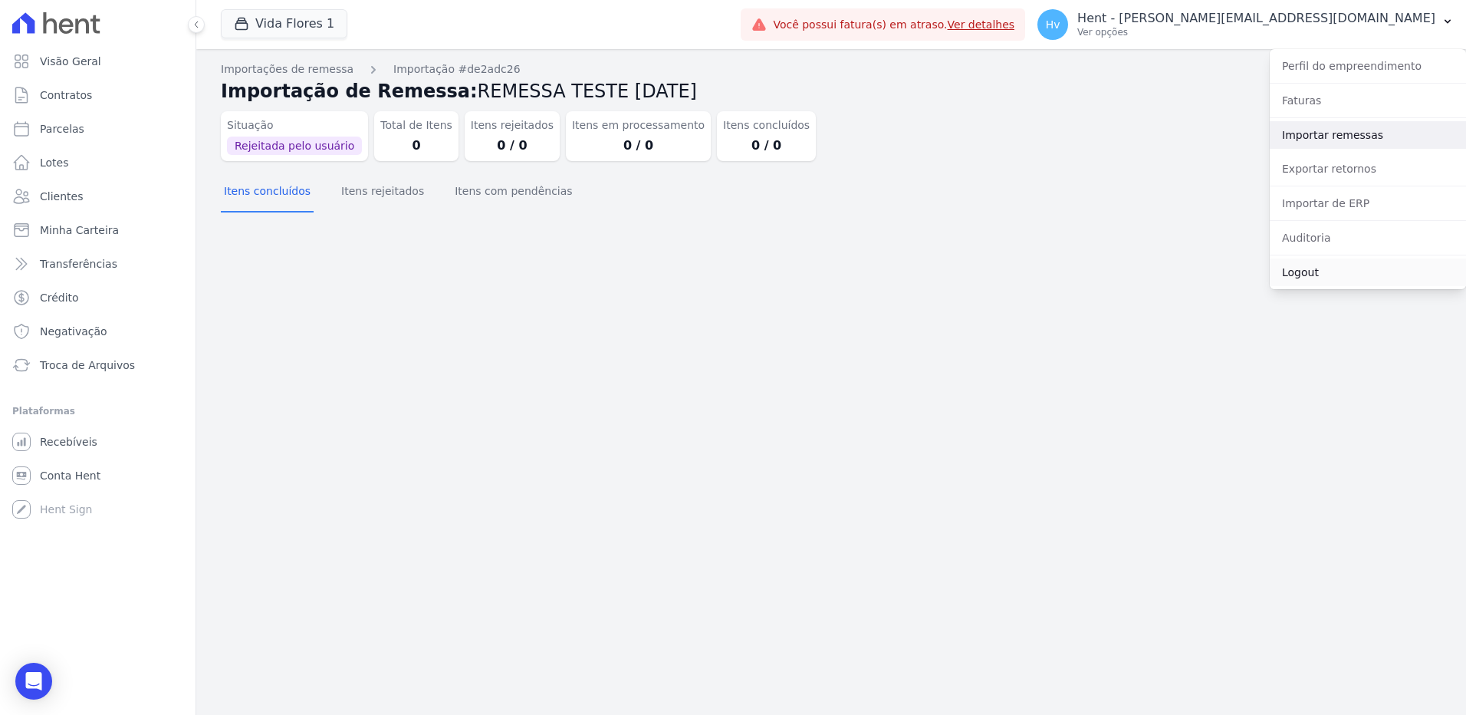
drag, startPoint x: 1303, startPoint y: 136, endPoint x: 1447, endPoint y: 261, distance: 190.8
click at [1304, 136] on link "Importar remessas" at bounding box center [1368, 135] width 196 height 28
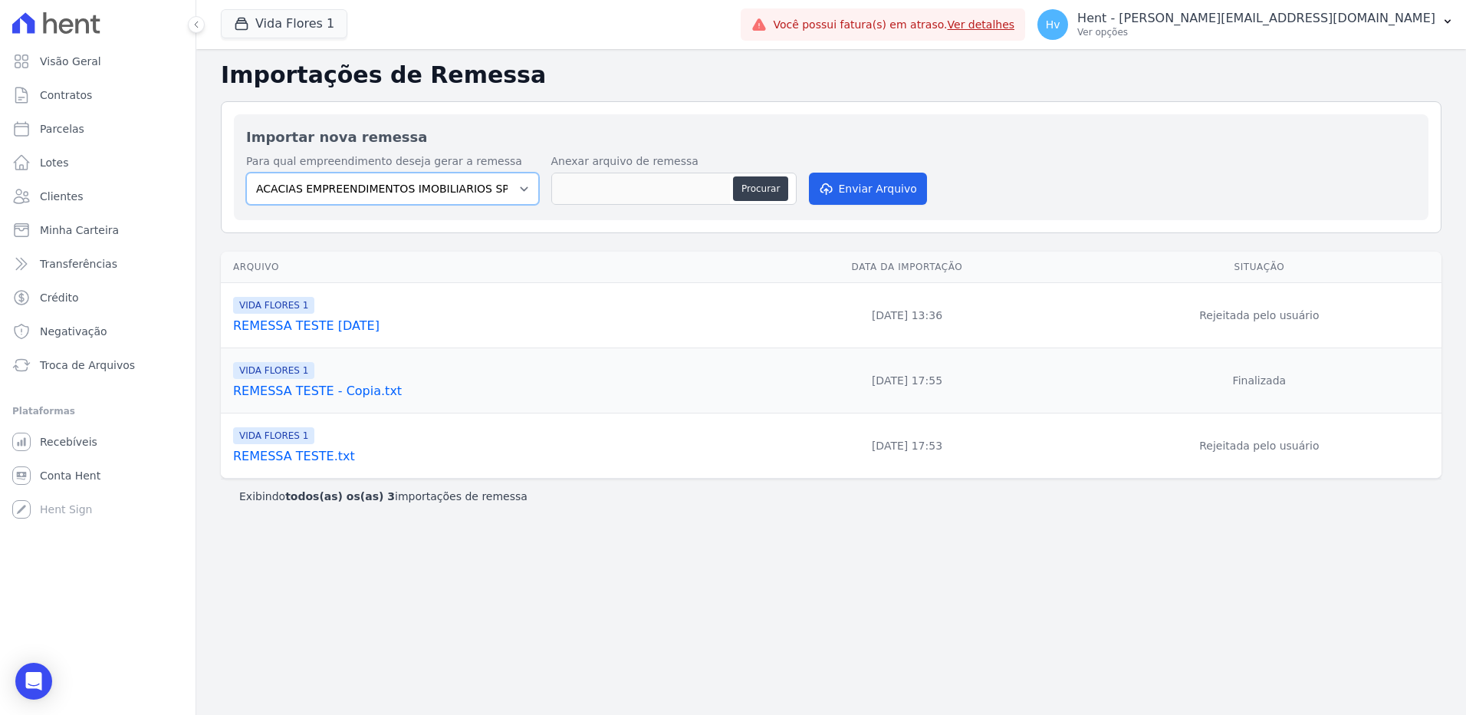
drag, startPoint x: 412, startPoint y: 185, endPoint x: 432, endPoint y: 199, distance: 24.2
click at [412, 185] on select "ACACIAS EMPREENDIMENTOS IMOBILIARIOS SPE LTDA Acaiá Residencial ACQUA 8 PELOTAS…" at bounding box center [392, 189] width 293 height 32
select select "a5f6dd40-a469-4252-995d-c3edbc251a4d"
click at [246, 173] on select "ACACIAS EMPREENDIMENTOS IMOBILIARIOS SPE LTDA Acaiá Residencial ACQUA 8 PELOTAS…" at bounding box center [392, 189] width 293 height 32
click at [751, 179] on button "Procurar" at bounding box center [760, 188] width 55 height 25
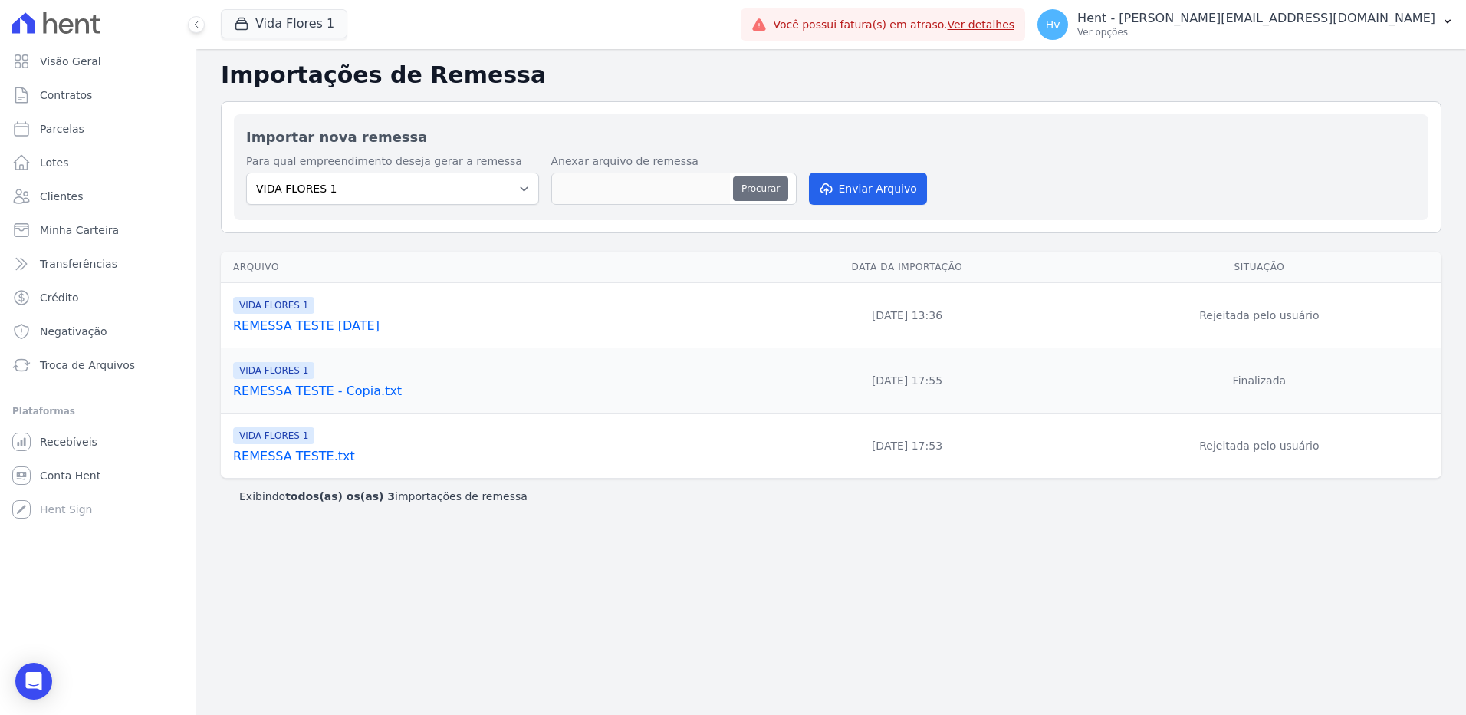
type input "VF1E_VF1_20251001_175612.ret"
drag, startPoint x: 856, startPoint y: 180, endPoint x: 914, endPoint y: 233, distance: 78.7
click at [857, 180] on button "Enviar Arquivo" at bounding box center [868, 189] width 118 height 32
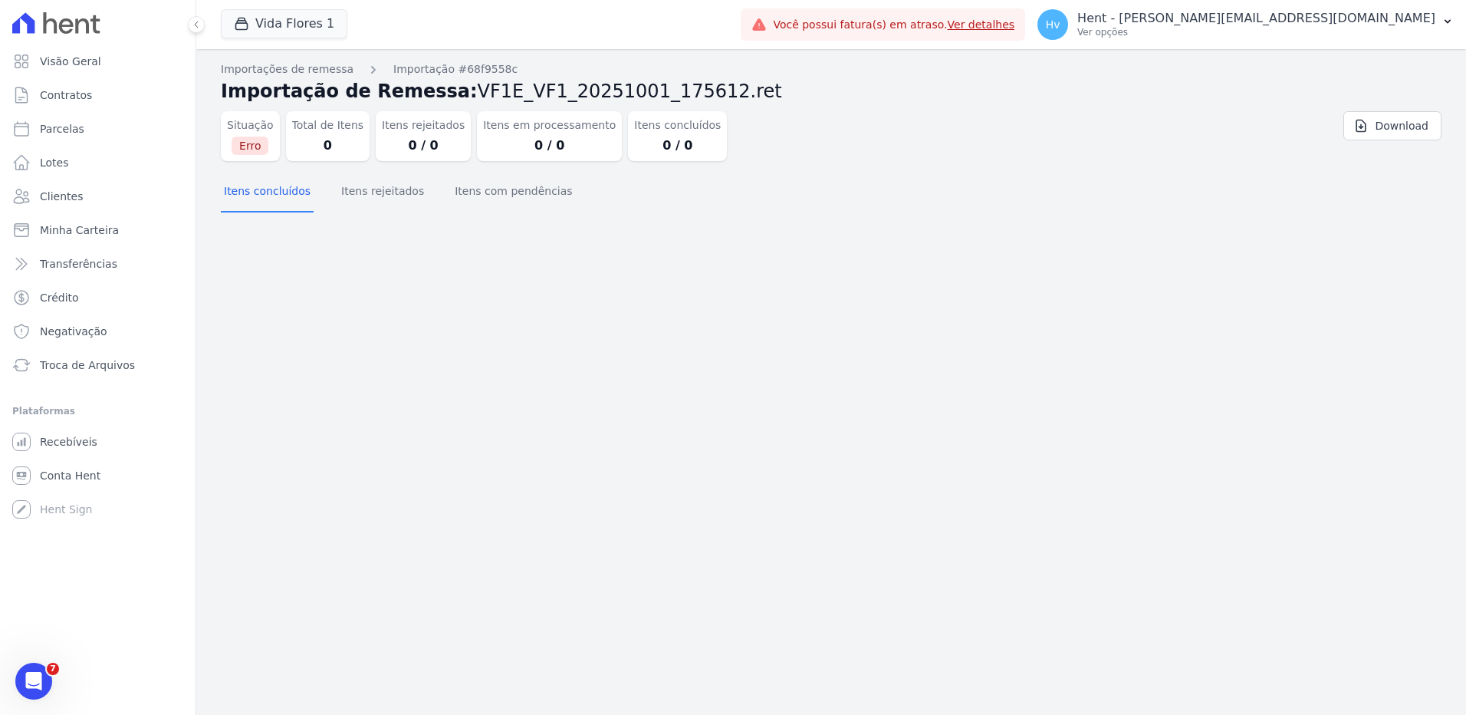
click at [569, 381] on div "Importações de remessa Importação #68f9558c Importação de Remessa: VF1E_VF1_202…" at bounding box center [831, 382] width 1270 height 666
click at [376, 193] on button "Itens rejeitados" at bounding box center [382, 193] width 89 height 40
click at [487, 200] on button "Itens com pendências" at bounding box center [513, 193] width 123 height 40
click at [503, 194] on button "Itens com pendências" at bounding box center [513, 193] width 123 height 40
click at [285, 188] on button "Itens concluídos" at bounding box center [267, 193] width 93 height 40
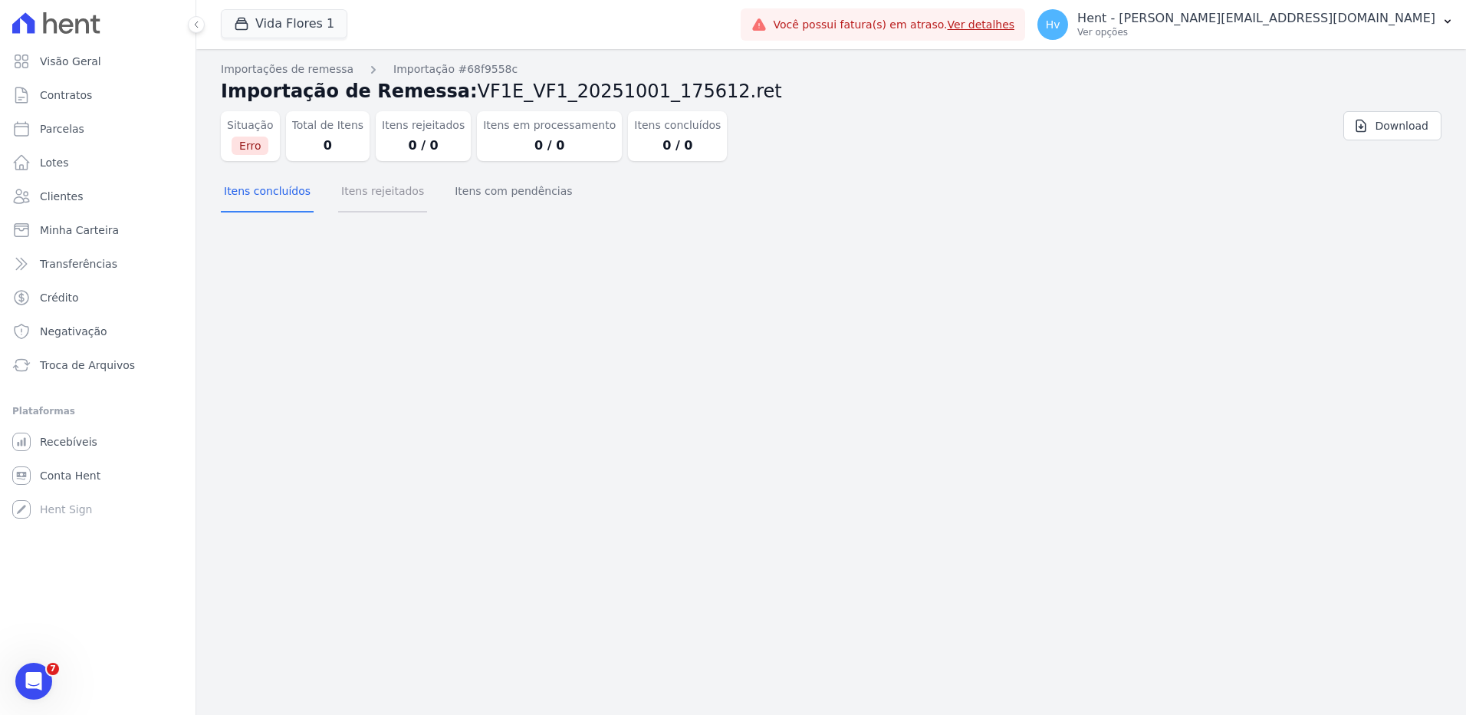
click at [367, 203] on button "Itens rejeitados" at bounding box center [382, 193] width 89 height 40
click at [515, 188] on button "Itens com pendências" at bounding box center [513, 193] width 123 height 40
click at [462, 191] on button "Itens com pendências" at bounding box center [513, 193] width 123 height 40
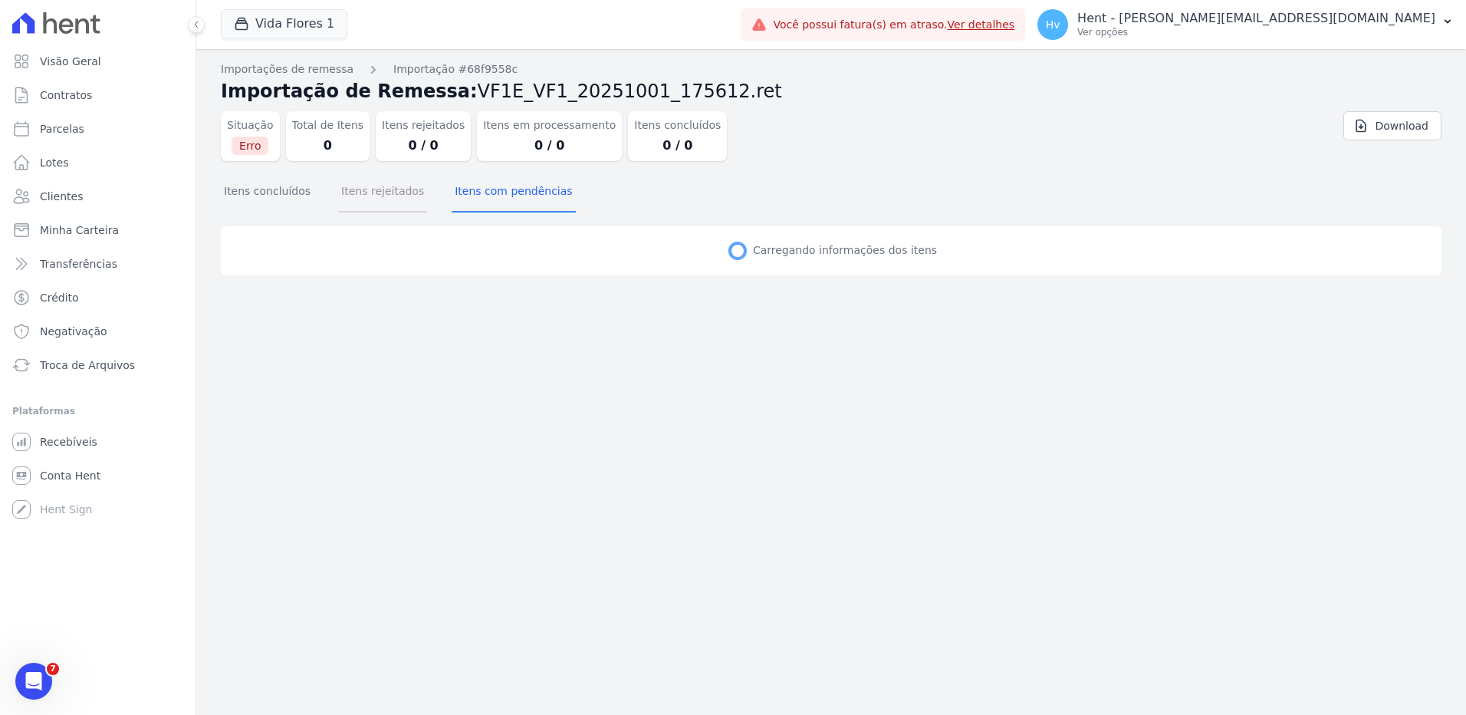
click at [385, 182] on button "Itens rejeitados" at bounding box center [382, 193] width 89 height 40
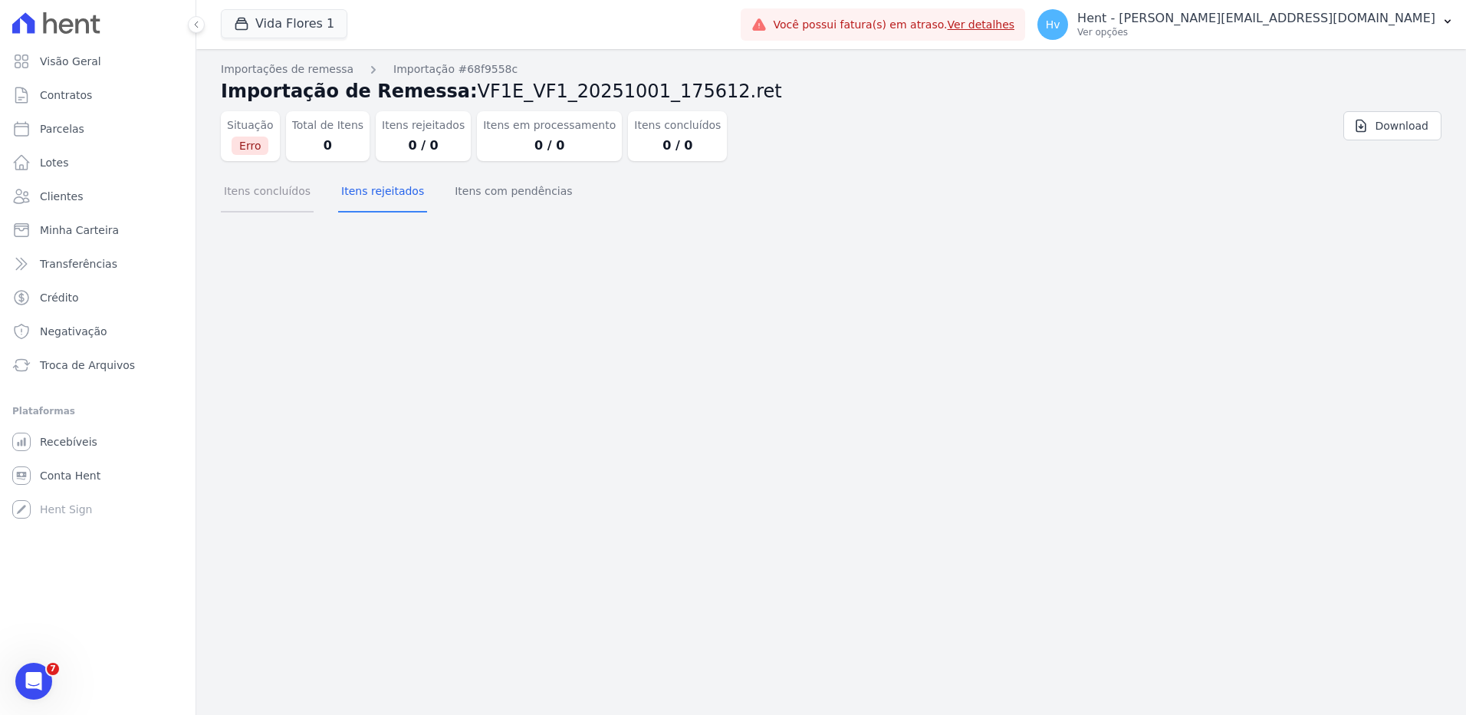
click at [281, 194] on button "Itens concluídos" at bounding box center [267, 193] width 93 height 40
drag, startPoint x: 408, startPoint y: 209, endPoint x: 403, endPoint y: 198, distance: 12.4
click at [406, 207] on button "Itens rejeitados" at bounding box center [382, 193] width 89 height 40
click at [403, 197] on button "Itens rejeitados" at bounding box center [382, 193] width 89 height 40
click at [492, 186] on button "Itens com pendências" at bounding box center [513, 193] width 123 height 40
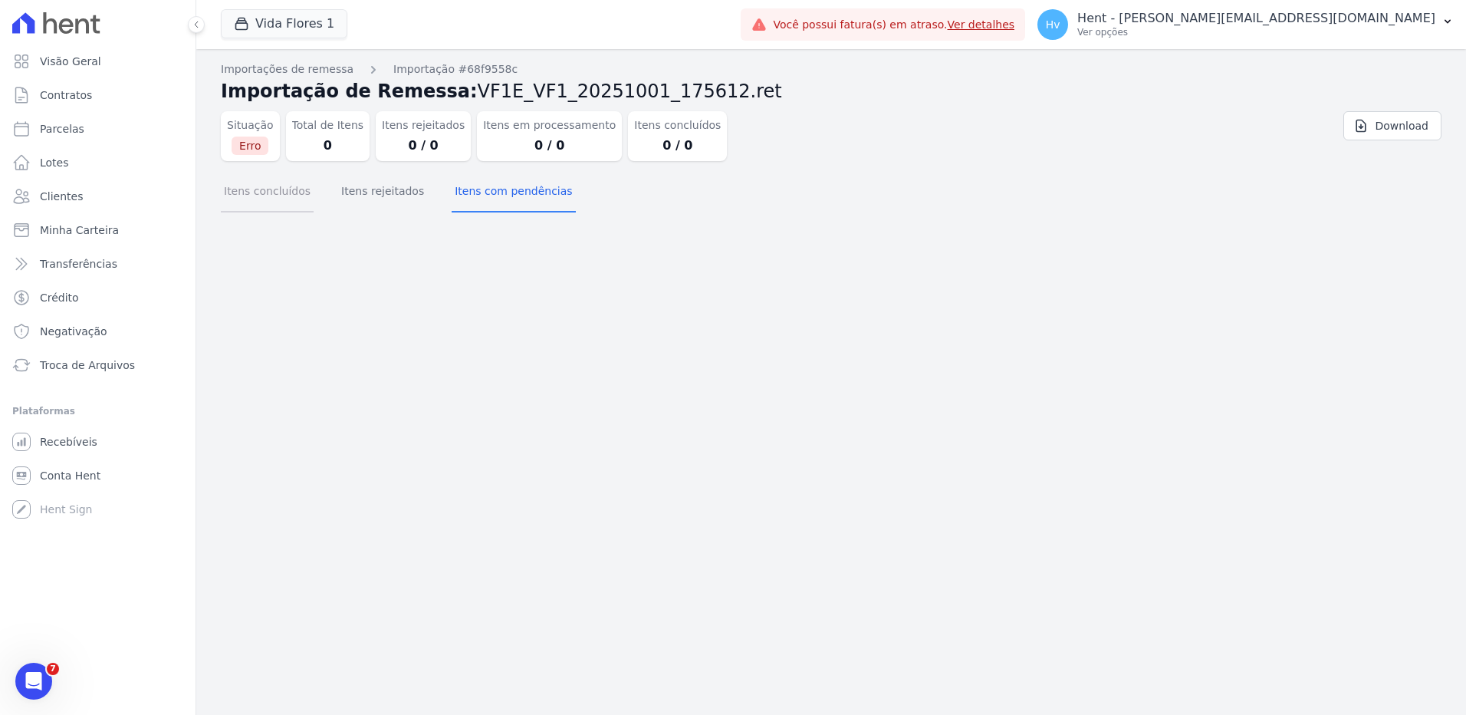
click at [271, 182] on button "Itens concluídos" at bounding box center [267, 193] width 93 height 40
click at [384, 189] on button "Itens rejeitados" at bounding box center [382, 193] width 89 height 40
click at [478, 186] on button "Itens com pendências" at bounding box center [513, 193] width 123 height 40
click at [1185, 349] on div "Importações de remessa Importação #68f9558c Importação de Remessa: VF1E_VF1_202…" at bounding box center [831, 382] width 1270 height 666
click at [1240, 321] on div "Importações de remessa Importação #68f9558c Importação de Remessa: VF1E_VF1_202…" at bounding box center [831, 382] width 1270 height 666
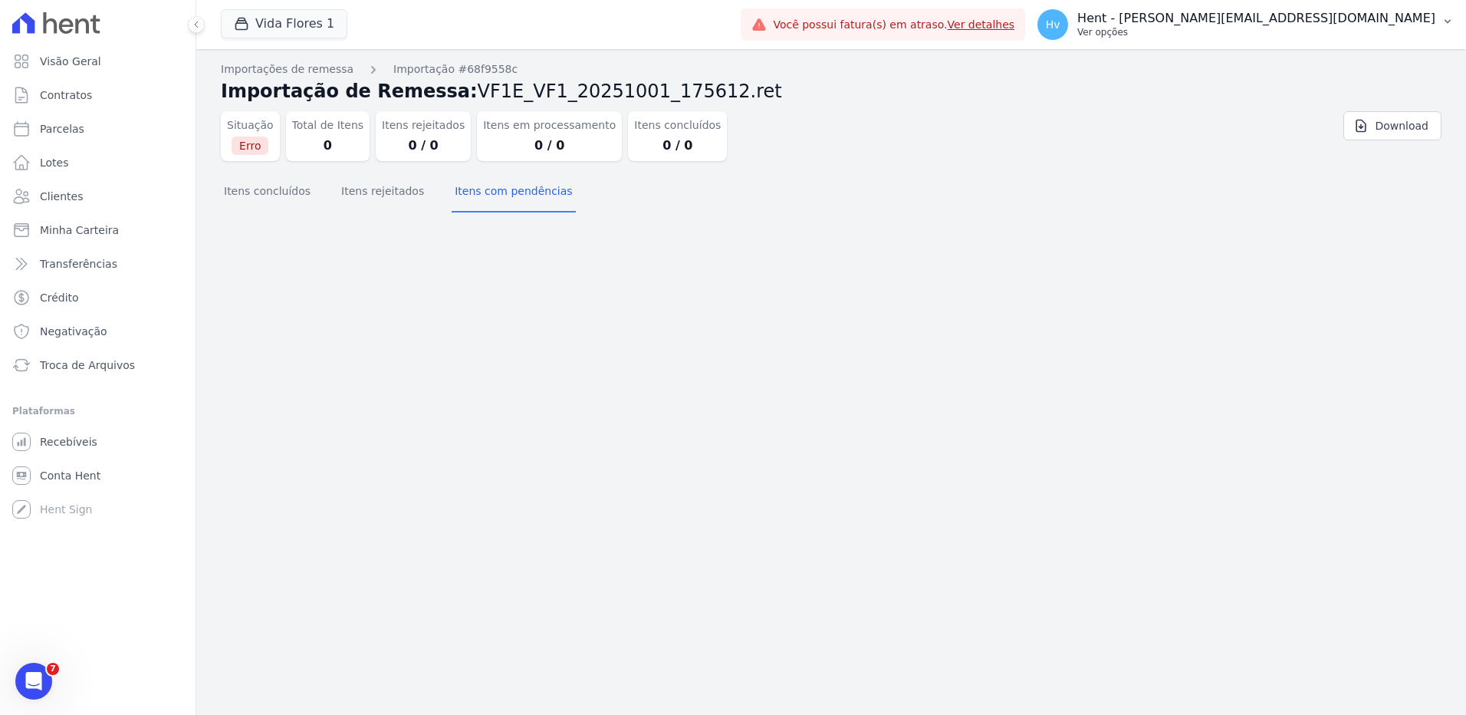
click at [1267, 28] on p "Ver opções" at bounding box center [1256, 32] width 358 height 12
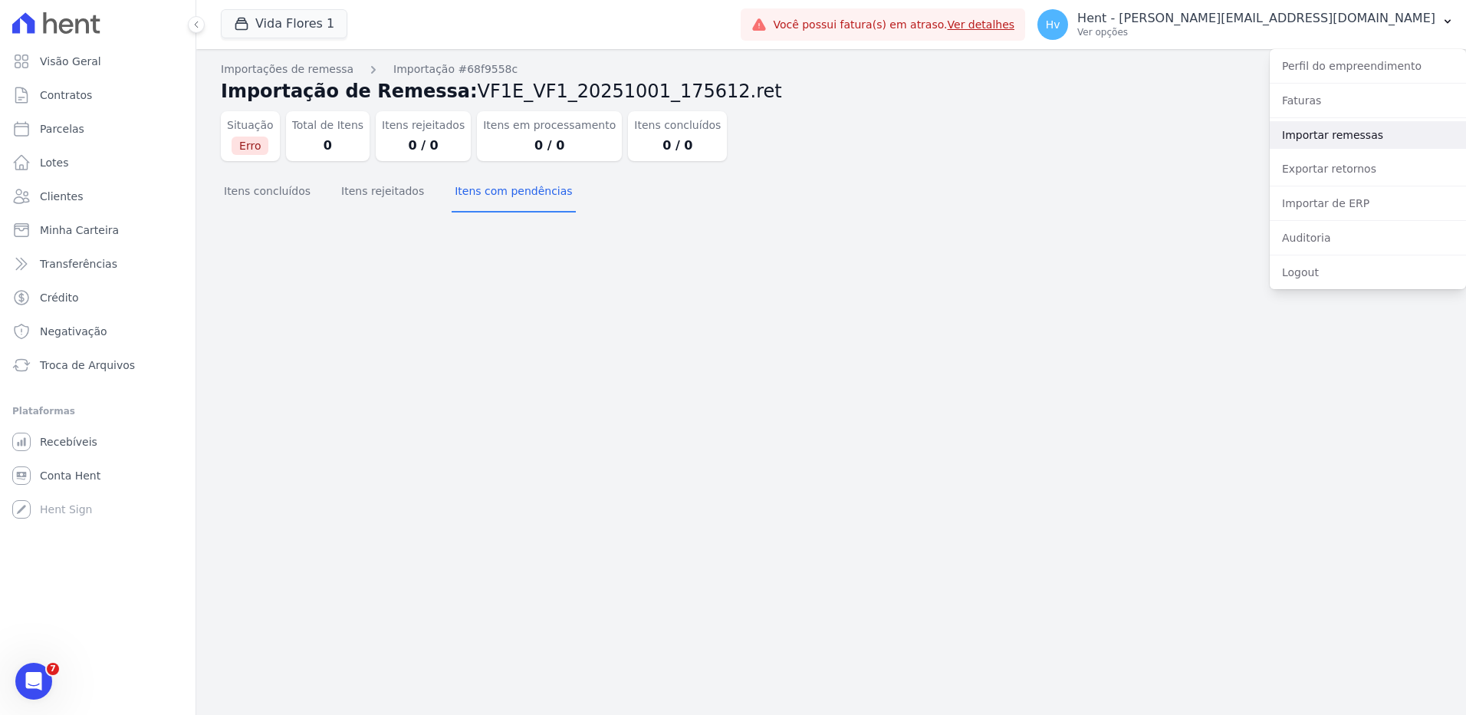
click at [1309, 136] on link "Importar remessas" at bounding box center [1368, 135] width 196 height 28
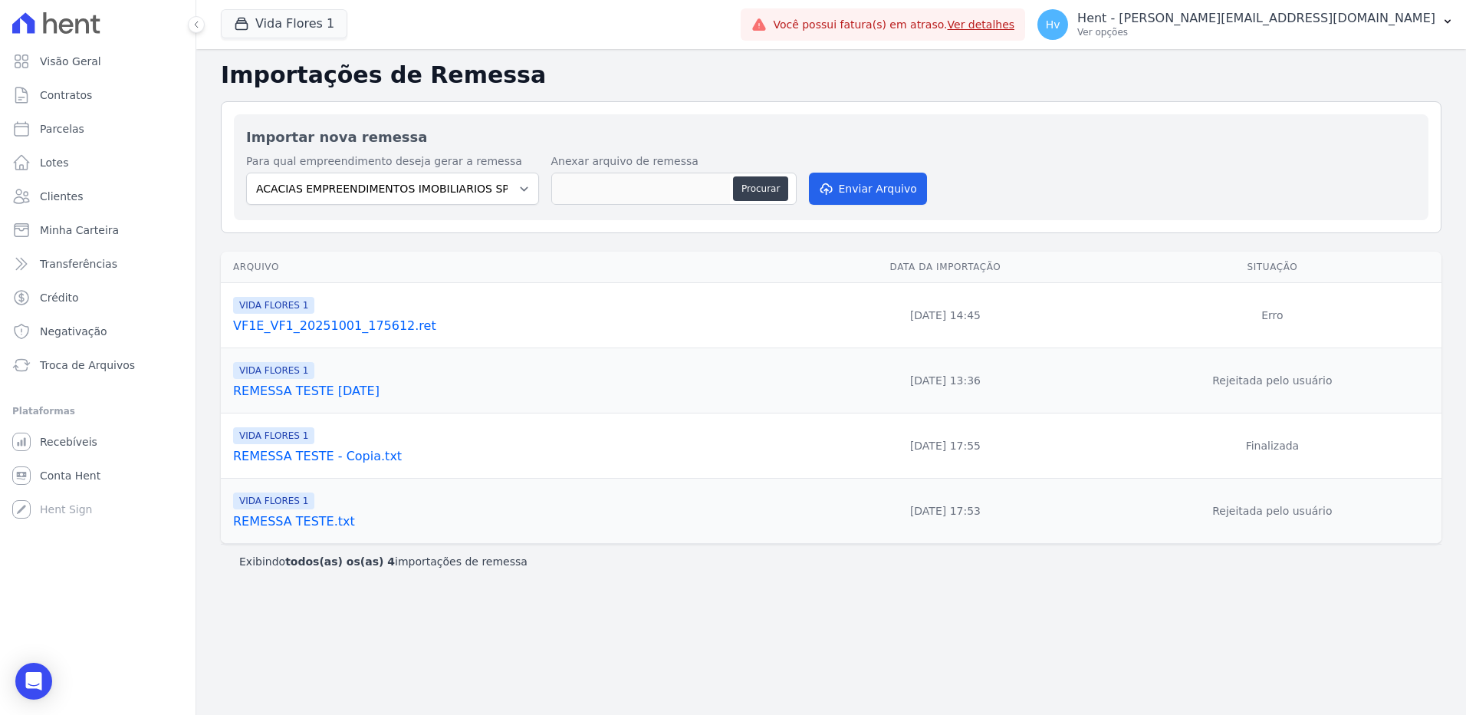
click at [304, 327] on link "VF1E_VF1_20251001_175612.ret" at bounding box center [507, 326] width 548 height 18
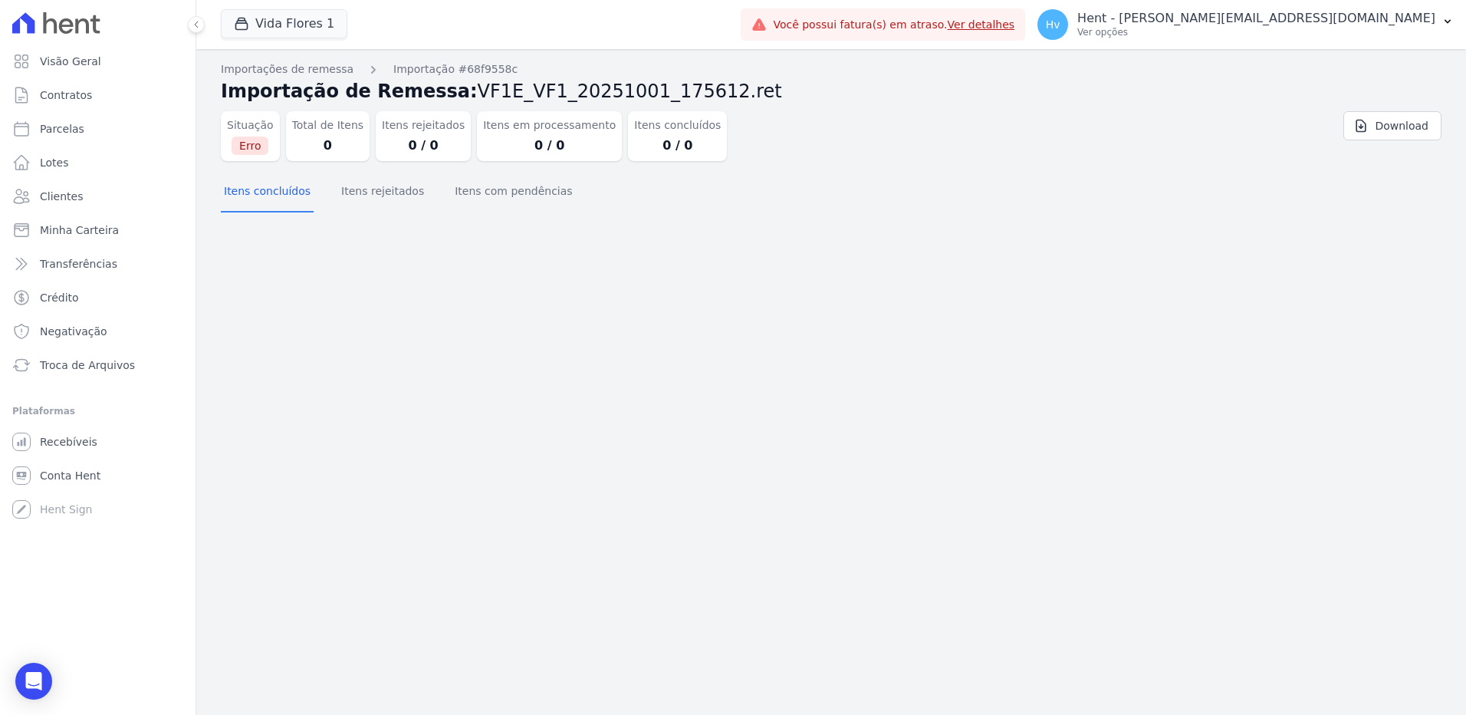
drag, startPoint x: 758, startPoint y: 302, endPoint x: 845, endPoint y: 263, distance: 95.8
click at [759, 303] on div "Importações de remessa Importação #68f9558c Importação de Remessa: VF1E_VF1_202…" at bounding box center [831, 382] width 1270 height 666
click at [1310, 20] on p "Hent - [PERSON_NAME][EMAIL_ADDRESS][DOMAIN_NAME]" at bounding box center [1256, 18] width 358 height 15
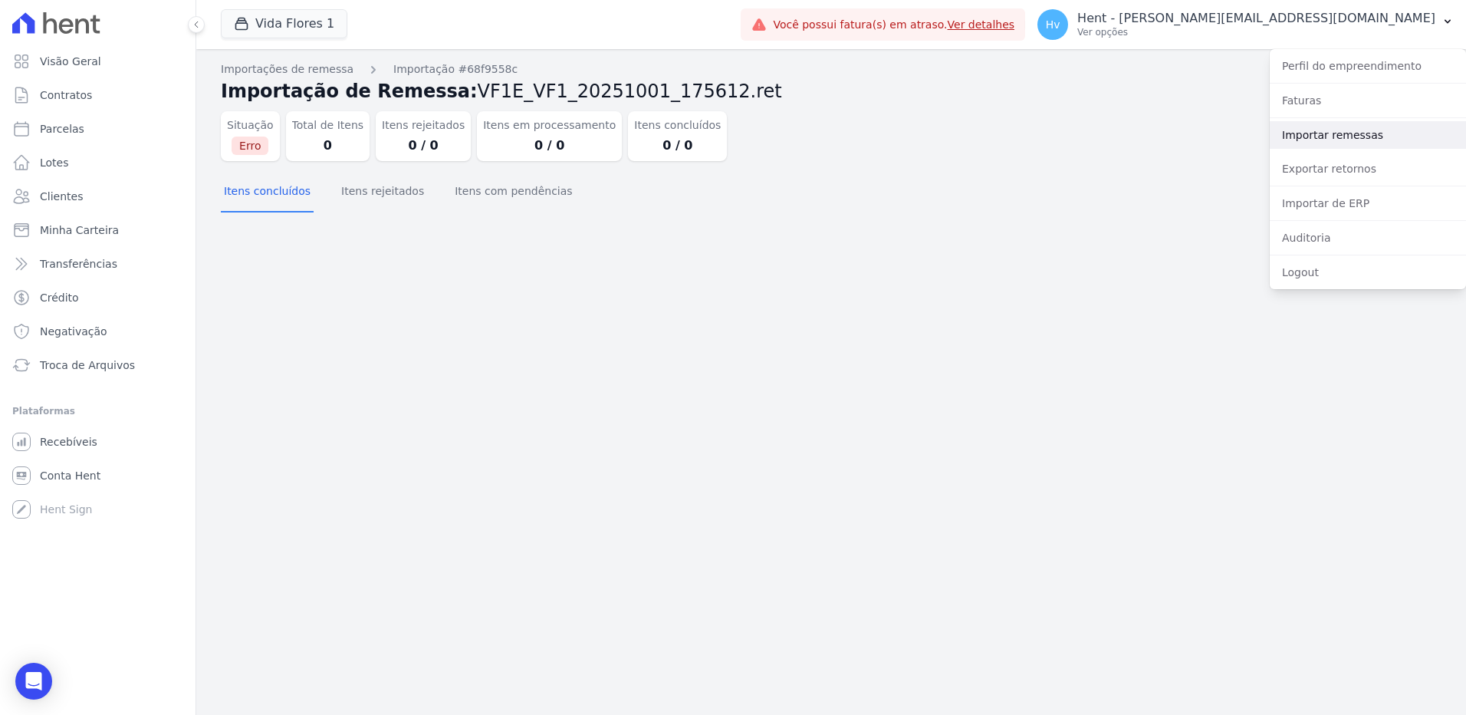
click at [1312, 129] on link "Importar remessas" at bounding box center [1368, 135] width 196 height 28
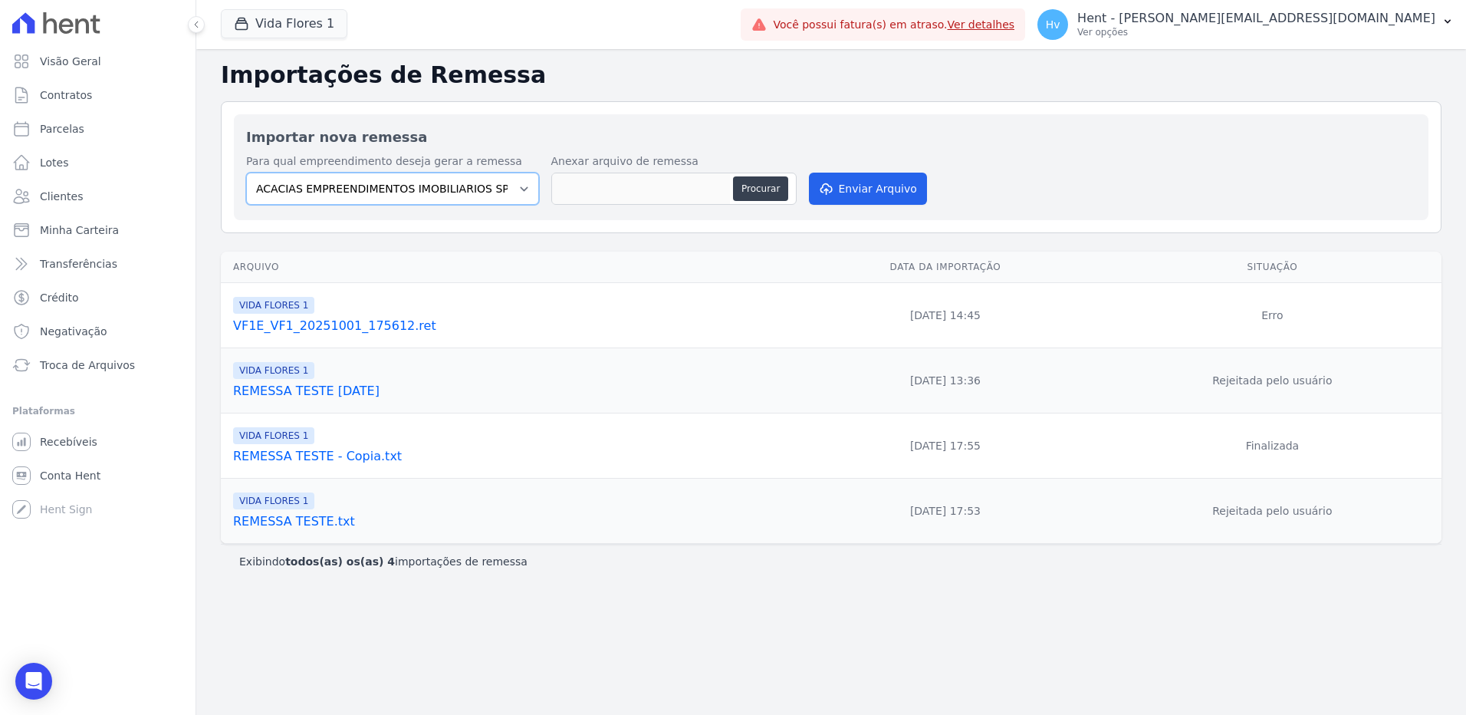
click at [482, 195] on select "ACACIAS EMPREENDIMENTOS IMOBILIARIOS SPE LTDA Acaiá Residencial ACQUA 8 PELOTAS…" at bounding box center [392, 189] width 293 height 32
select select "a5f6dd40-a469-4252-995d-c3edbc251a4d"
click at [246, 173] on select "ACACIAS EMPREENDIMENTOS IMOBILIARIOS SPE LTDA Acaiá Residencial ACQUA 8 PELOTAS…" at bounding box center [392, 189] width 293 height 32
click at [778, 190] on button "Procurar" at bounding box center [760, 188] width 55 height 25
type input "TESTE 02 VIDA FLORES"
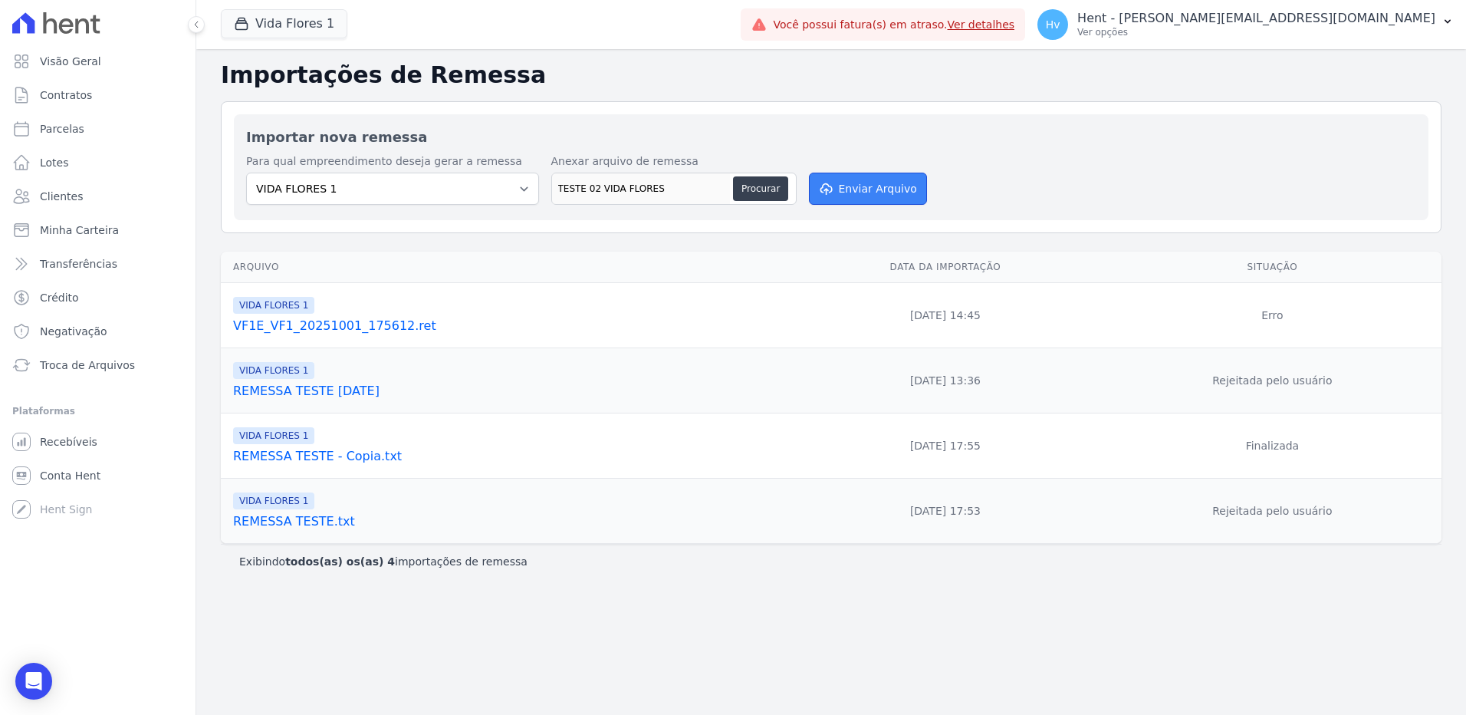
click at [854, 186] on button "Enviar Arquivo" at bounding box center [868, 189] width 118 height 32
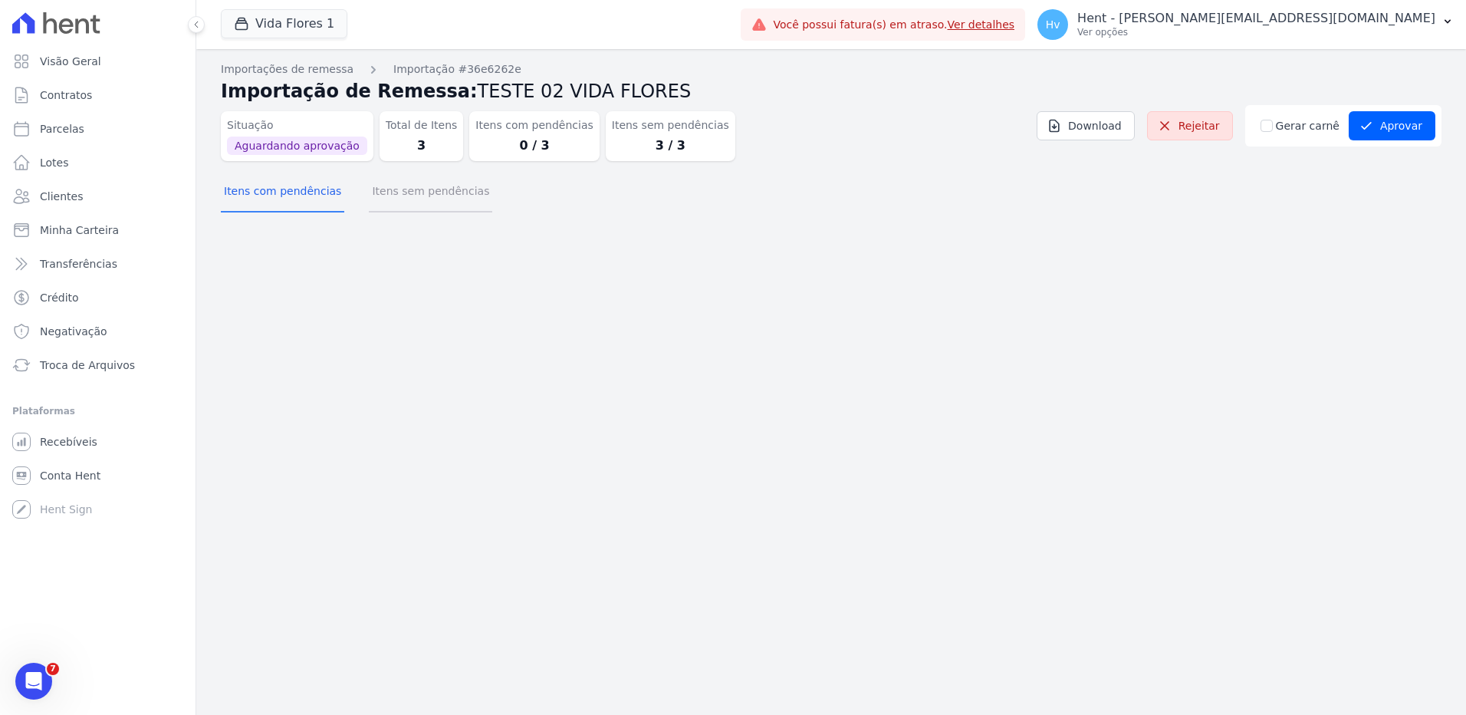
click at [428, 189] on button "Itens sem pendências" at bounding box center [430, 193] width 123 height 40
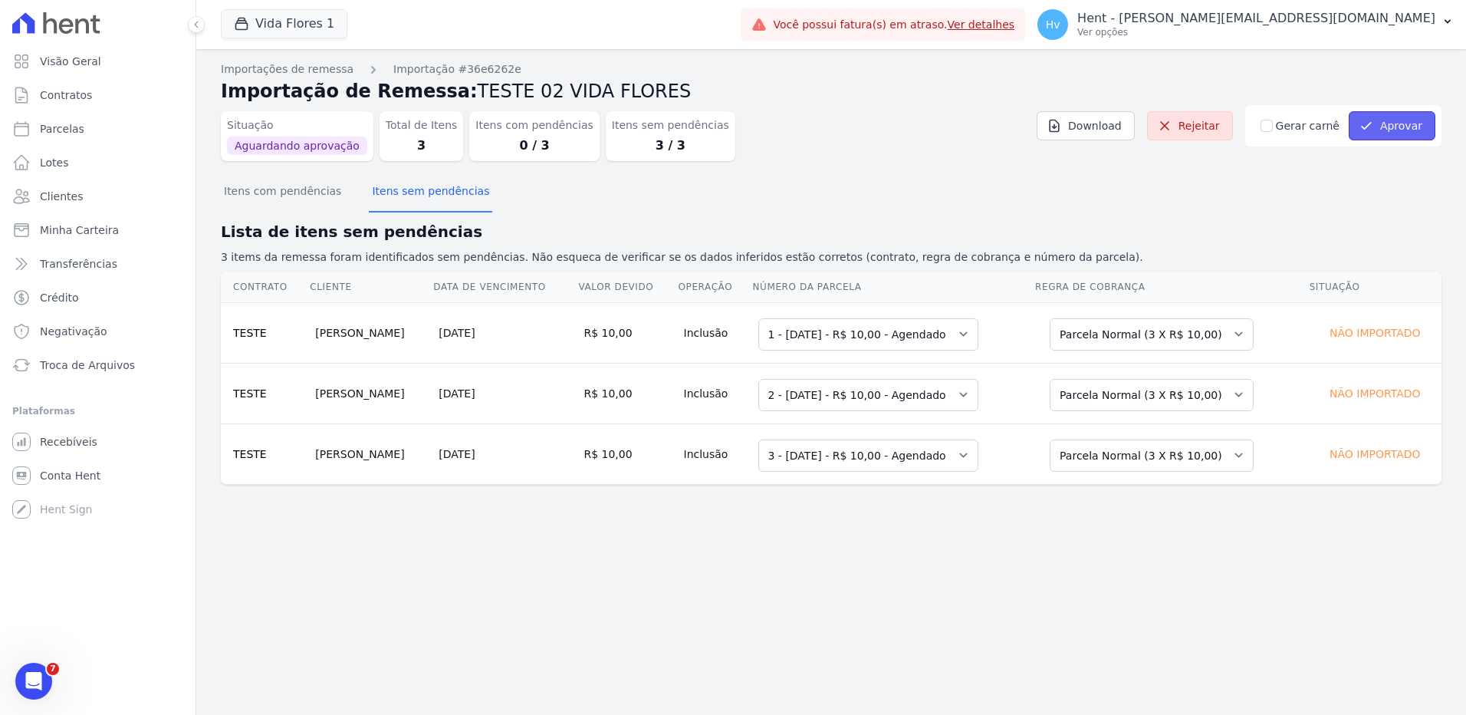
click at [1366, 123] on icon "submit" at bounding box center [1366, 125] width 15 height 15
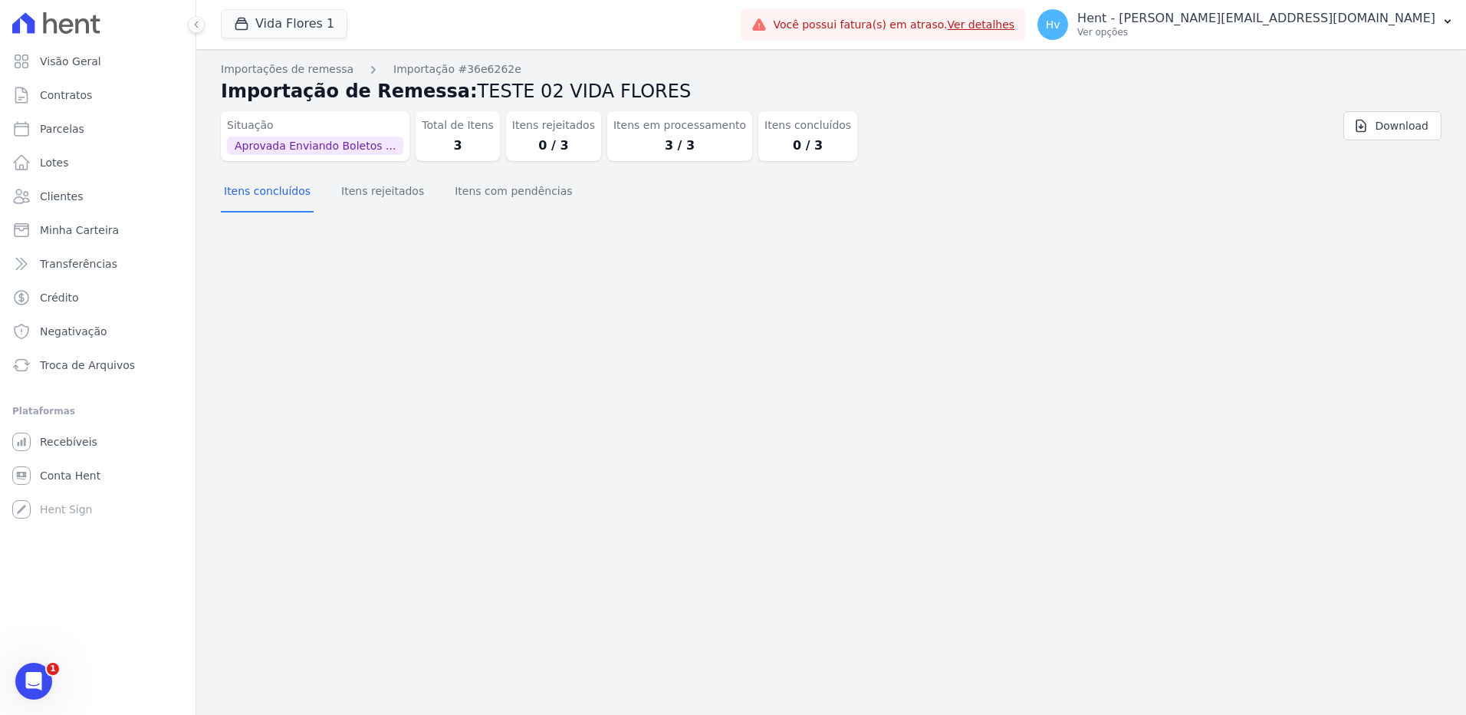
click at [814, 403] on div "Importações de remessa Importação #36e6262e Importação de Remessa: TESTE 02 VID…" at bounding box center [831, 382] width 1270 height 666
click at [1329, 37] on p "Ver opções" at bounding box center [1256, 32] width 358 height 12
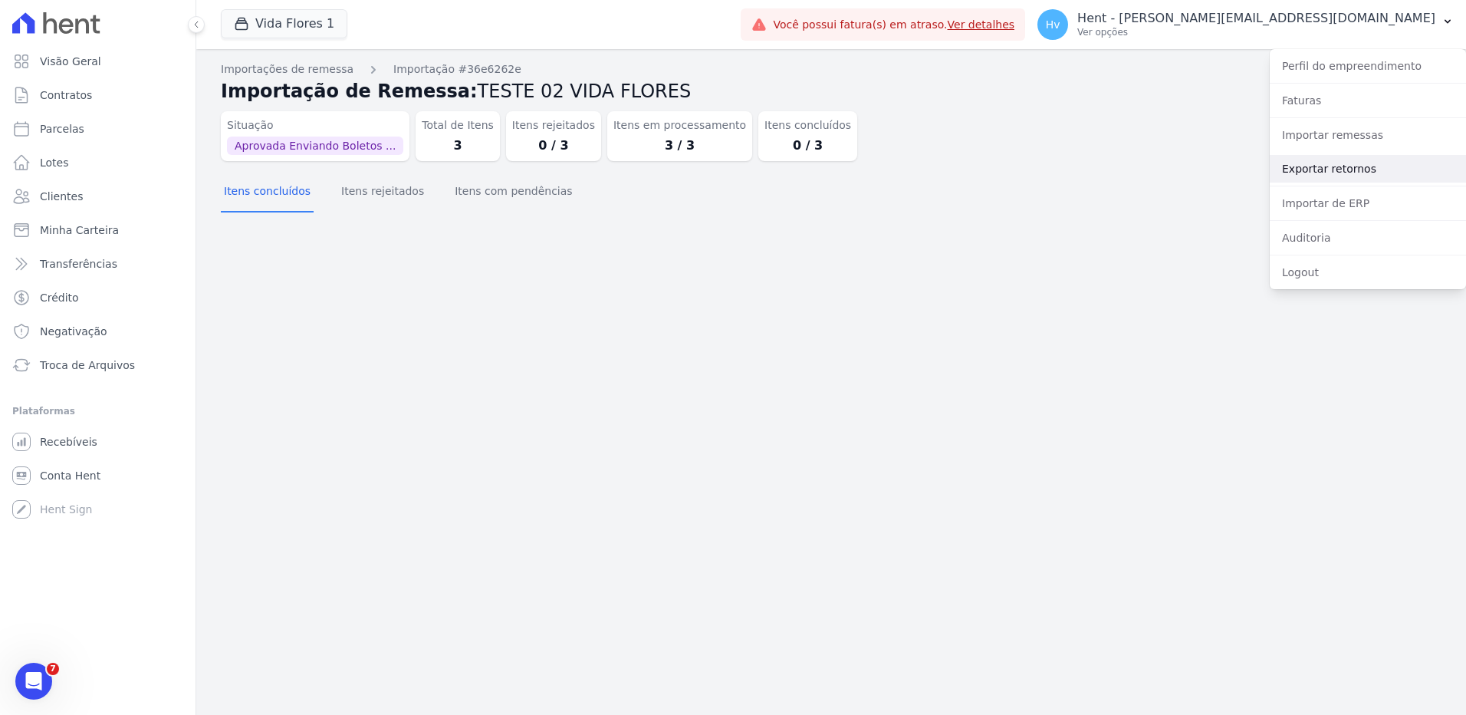
click at [1330, 173] on link "Exportar retornos" at bounding box center [1368, 169] width 196 height 28
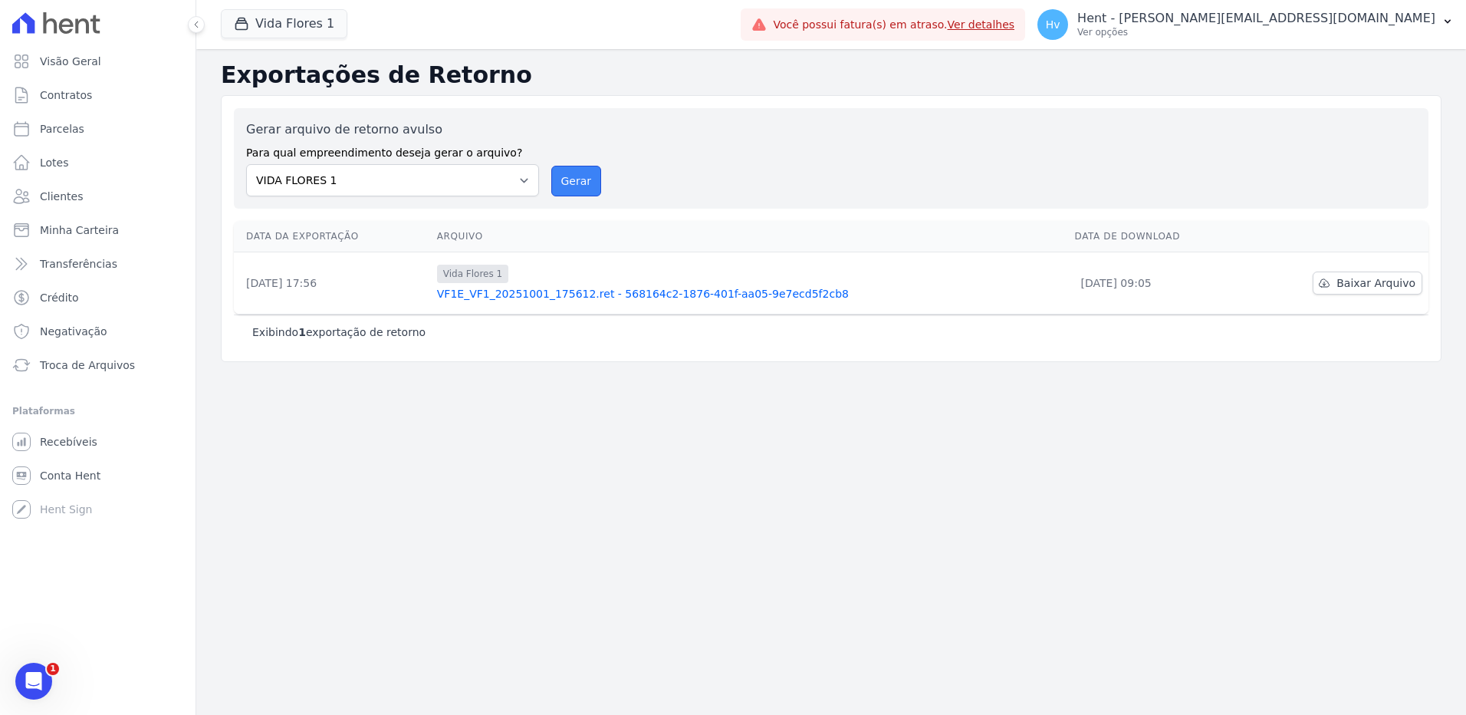
click at [570, 173] on button "Gerar" at bounding box center [576, 181] width 51 height 31
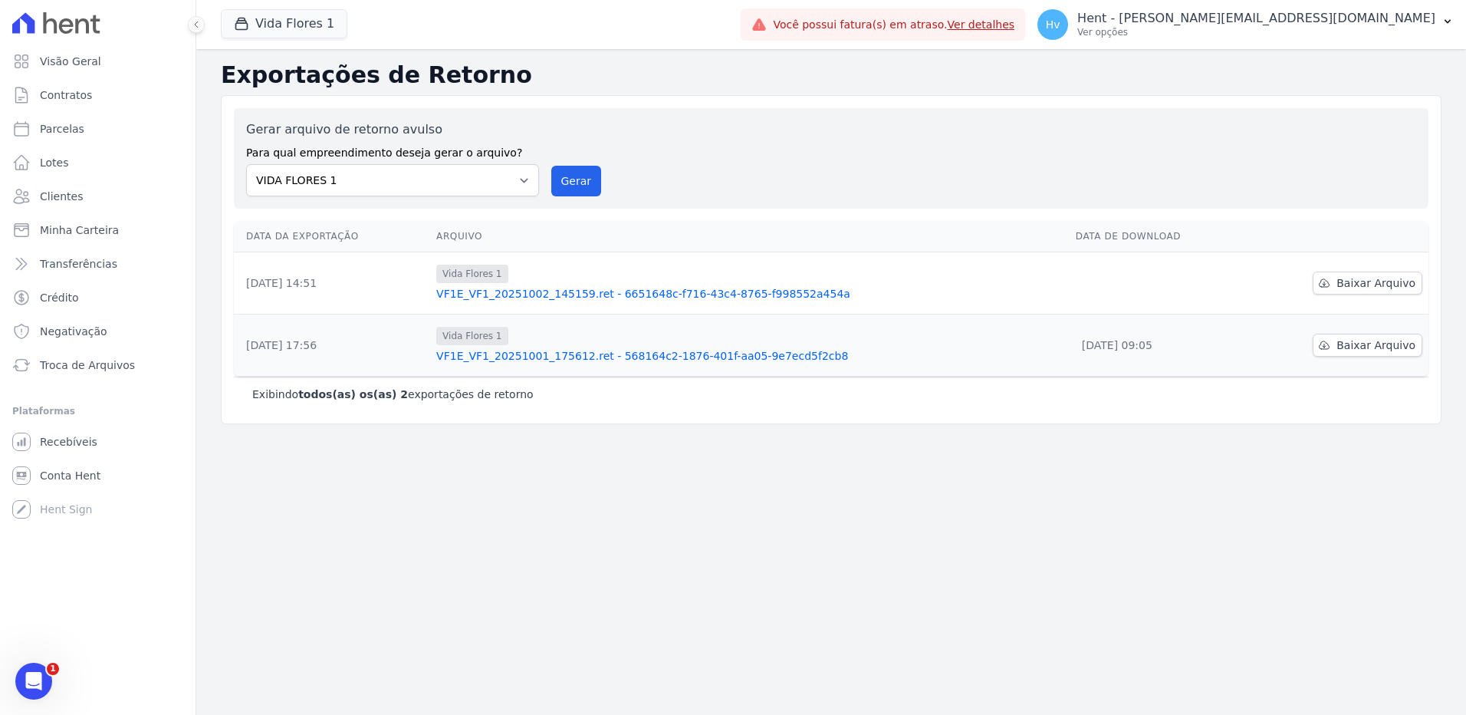
click at [1117, 515] on div "Exportações de Retorno Gerar arquivo de retorno avulso Para qual empreendimento…" at bounding box center [831, 382] width 1270 height 666
click at [73, 444] on span "Recebíveis" at bounding box center [69, 441] width 58 height 15
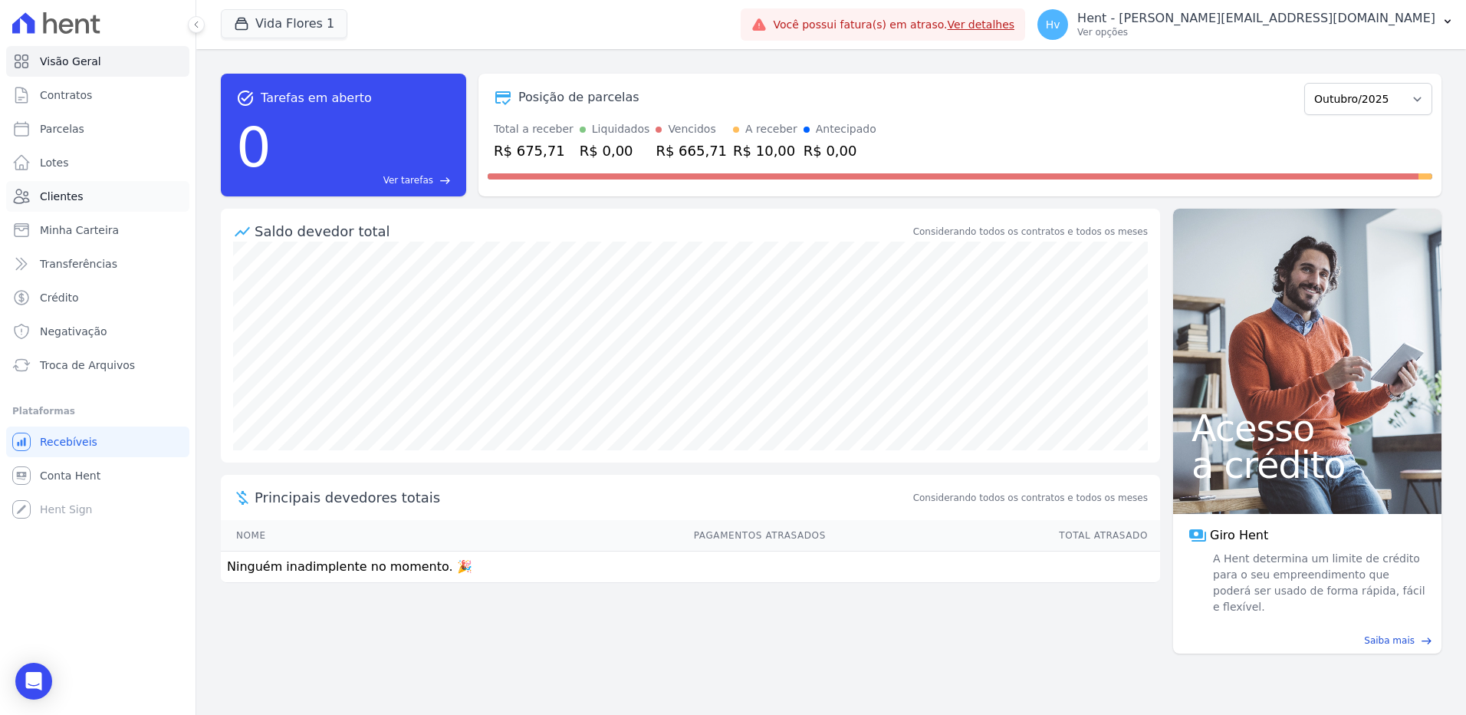
click at [67, 189] on span "Clientes" at bounding box center [61, 196] width 43 height 15
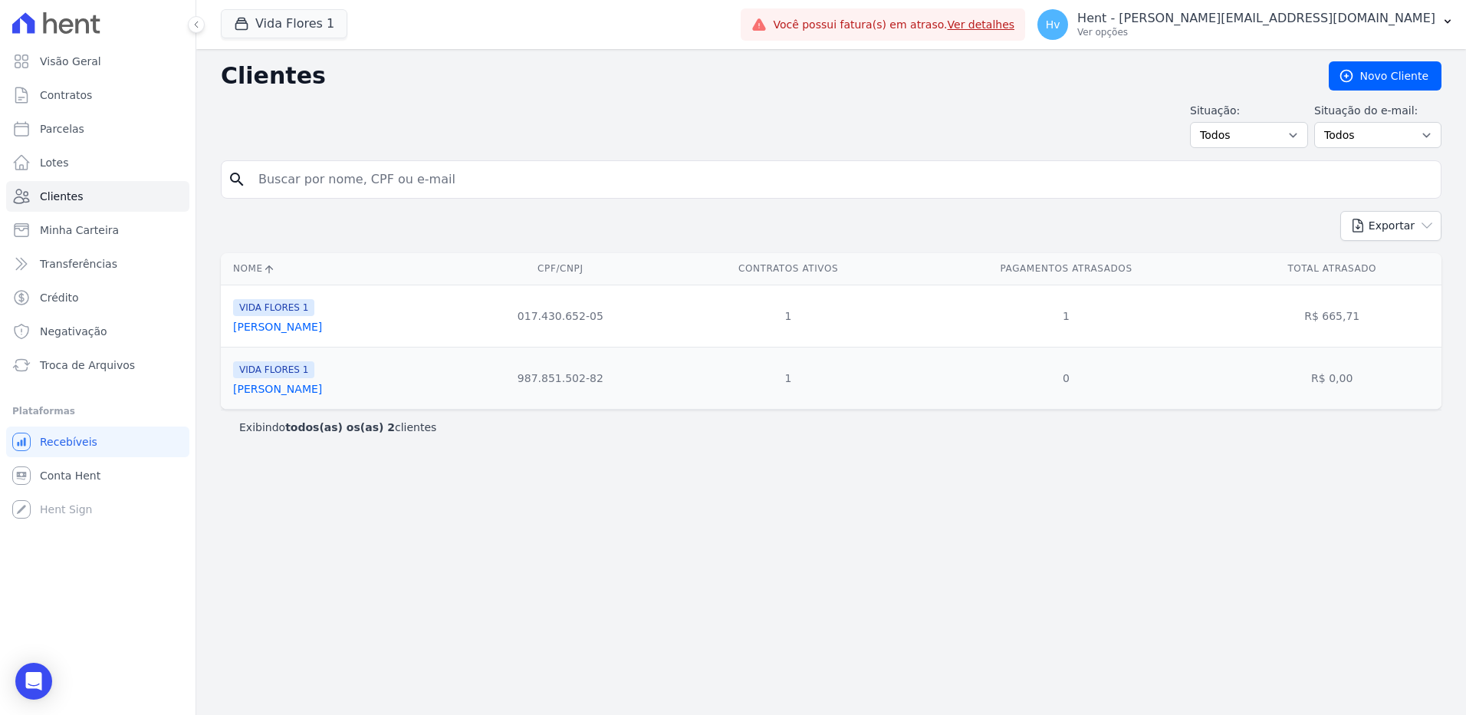
click at [298, 392] on link "[PERSON_NAME]" at bounding box center [277, 389] width 89 height 12
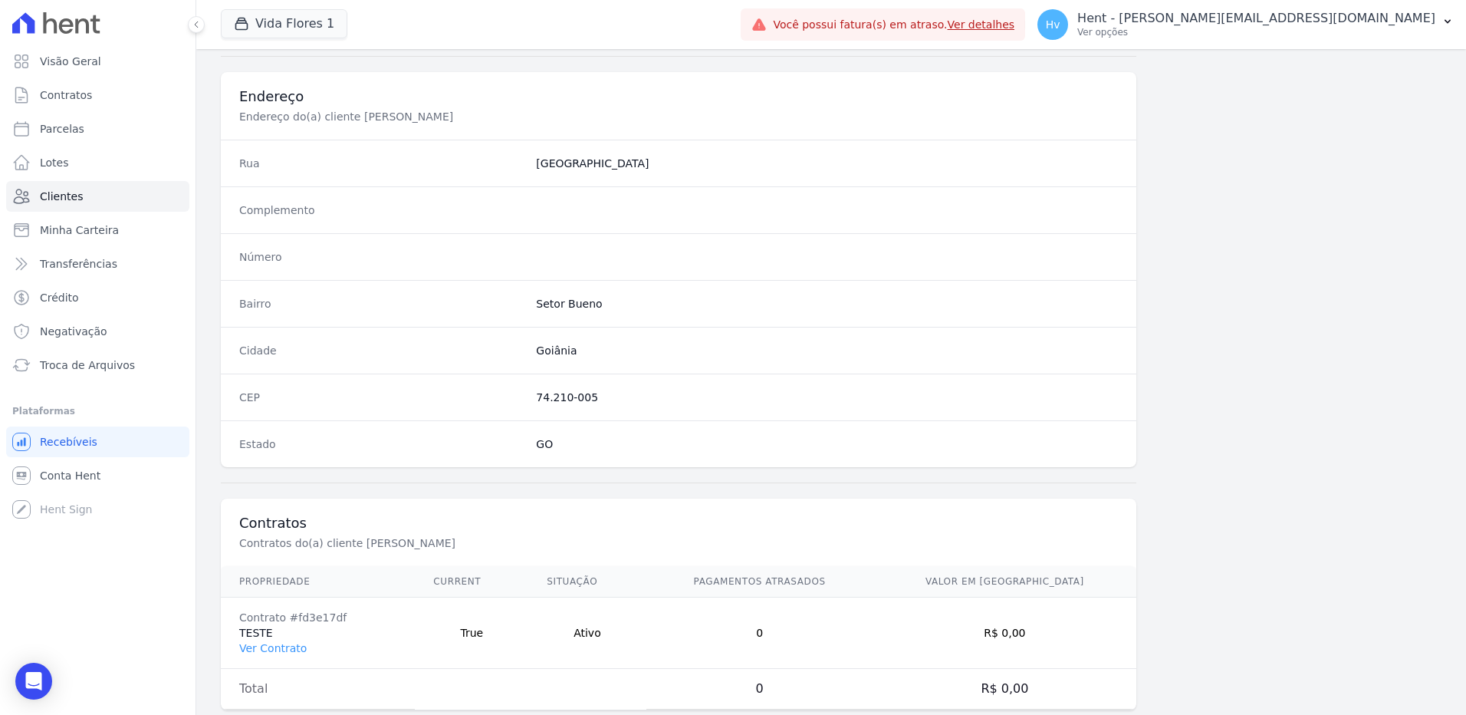
scroll to position [720, 0]
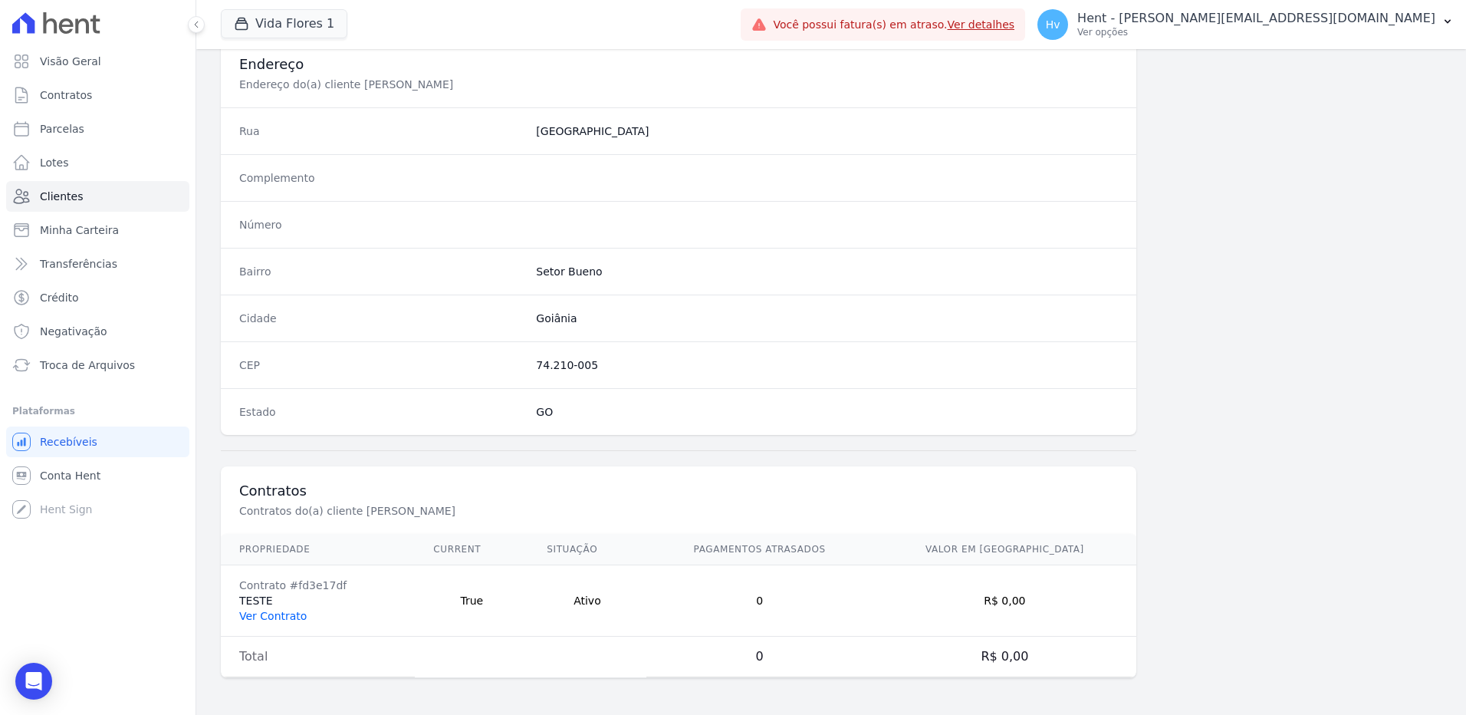
click at [291, 616] on link "Ver Contrato" at bounding box center [272, 616] width 67 height 12
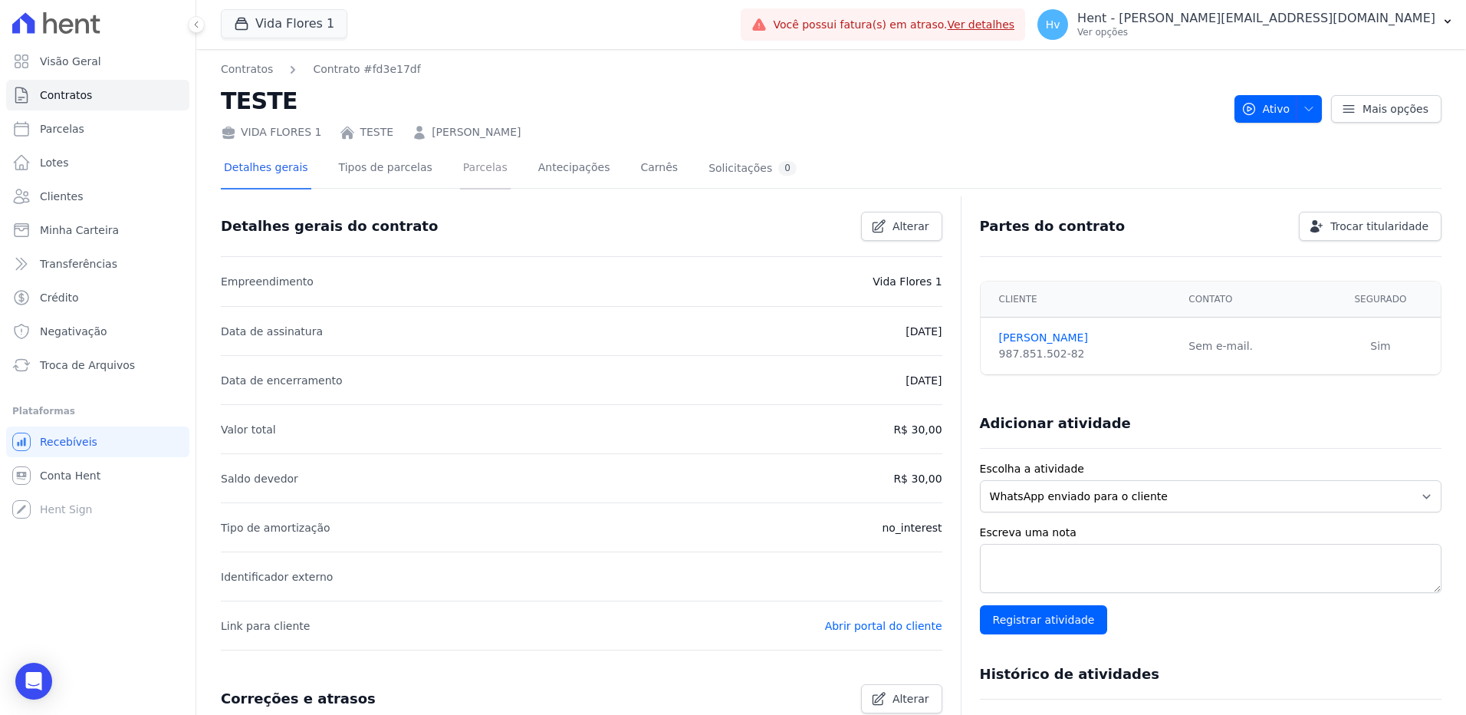
click at [476, 162] on link "Parcelas" at bounding box center [485, 169] width 51 height 41
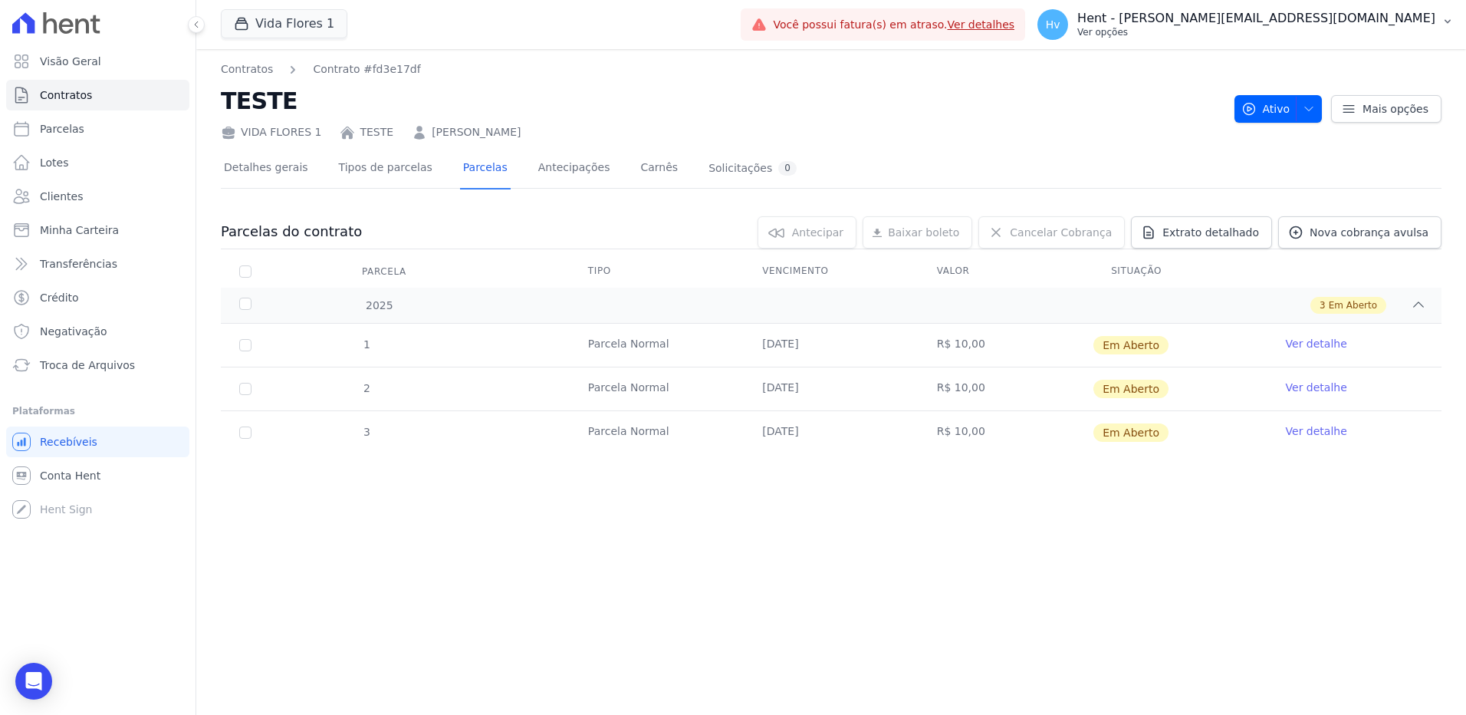
click at [1287, 25] on p "Hent - [PERSON_NAME][EMAIL_ADDRESS][DOMAIN_NAME]" at bounding box center [1256, 18] width 358 height 15
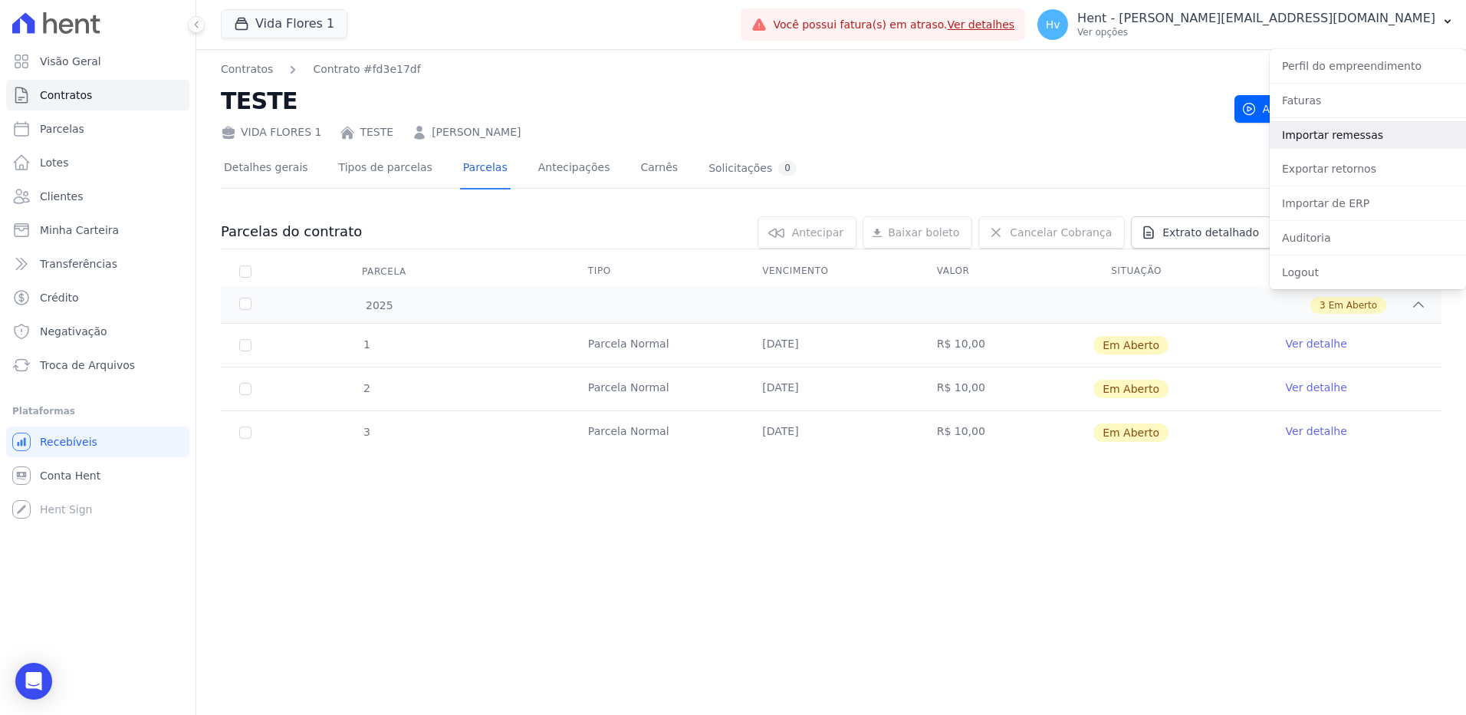
click at [1320, 140] on link "Importar remessas" at bounding box center [1368, 135] width 196 height 28
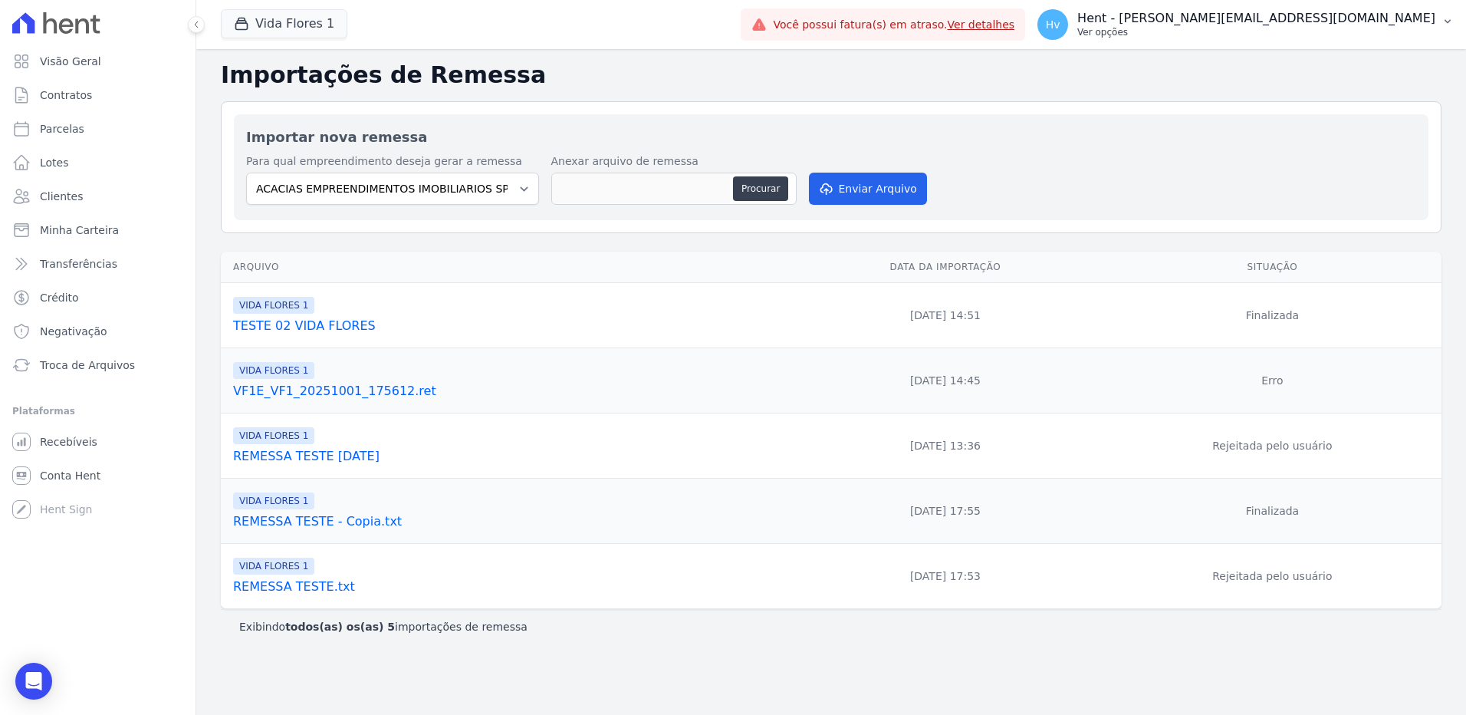
click at [1296, 34] on p "Ver opções" at bounding box center [1256, 32] width 358 height 12
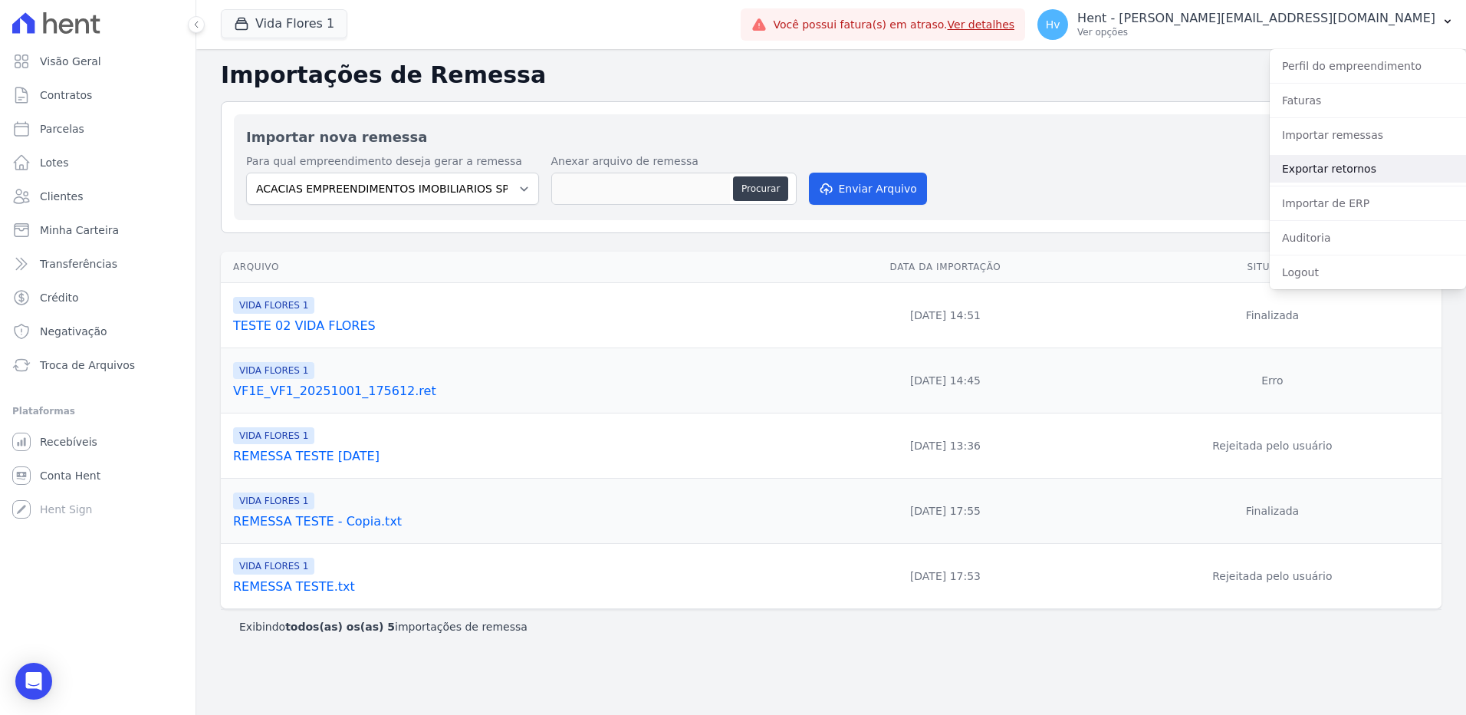
click at [1325, 169] on link "Exportar retornos" at bounding box center [1368, 169] width 196 height 28
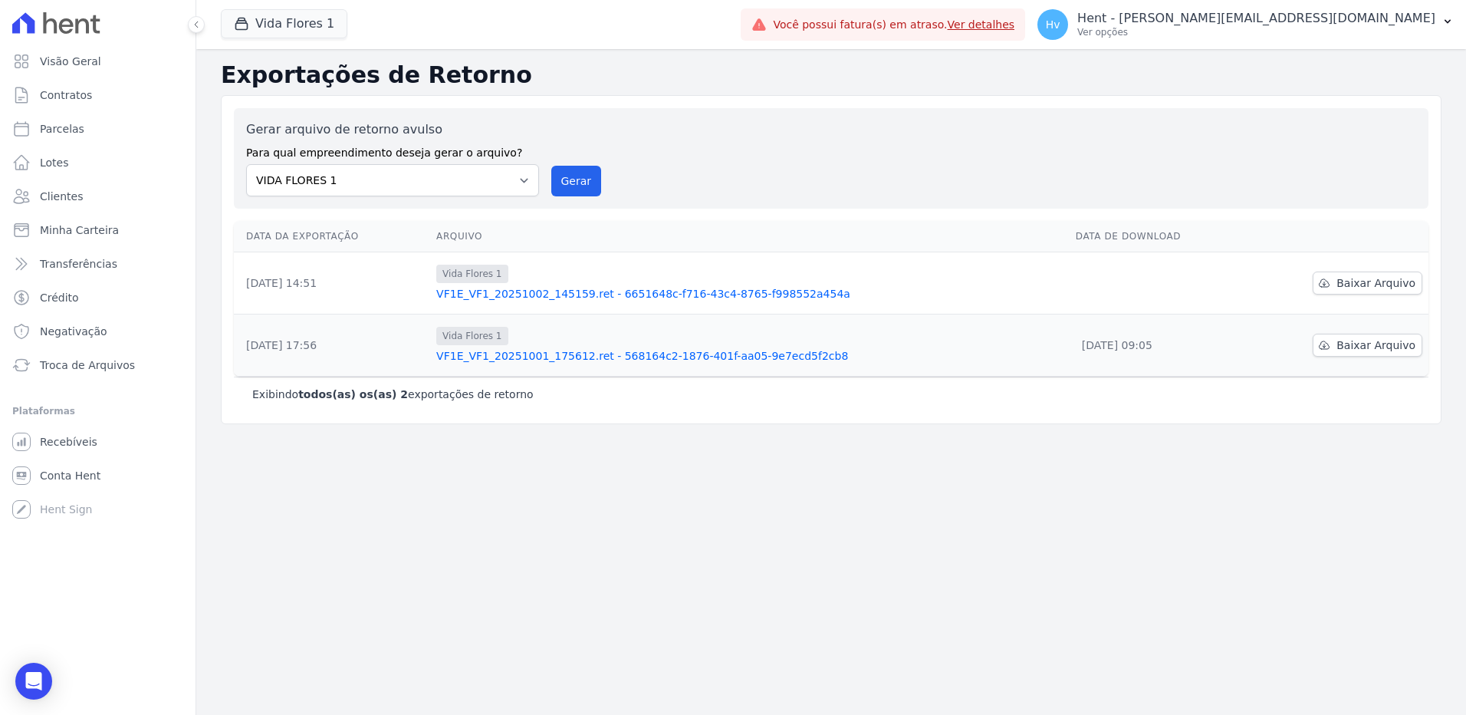
click at [1101, 546] on div "Exportações de Retorno Gerar arquivo de retorno avulso Para qual empreendimento…" at bounding box center [831, 382] width 1270 height 666
click at [1360, 284] on span "Baixar Arquivo" at bounding box center [1376, 282] width 79 height 15
click at [640, 525] on div "Exportações de Retorno Gerar arquivo de retorno avulso Para qual empreendimento…" at bounding box center [831, 382] width 1270 height 666
